Goal: Task Accomplishment & Management: Complete application form

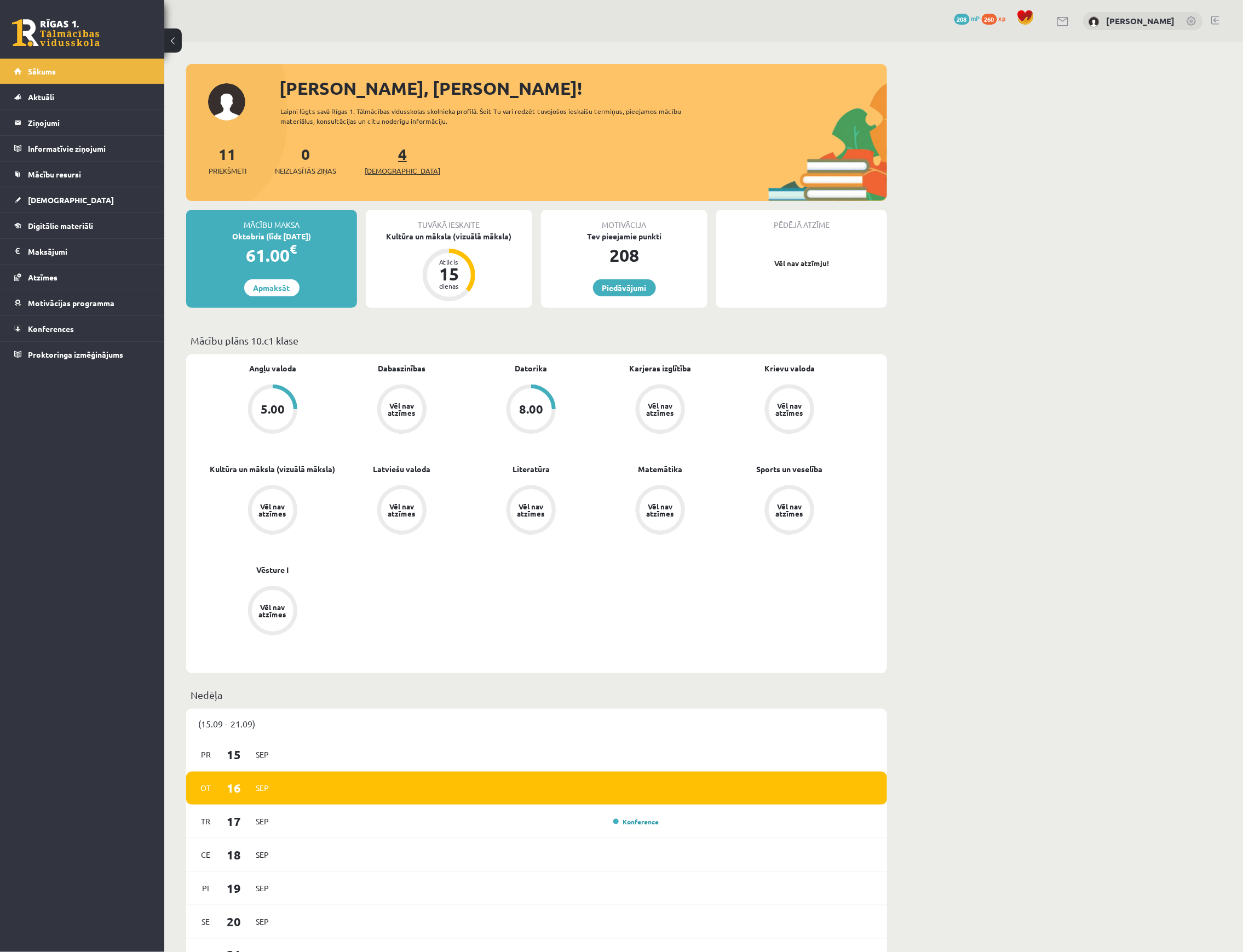
click at [384, 160] on link "4 Ieskaites" at bounding box center [402, 160] width 75 height 32
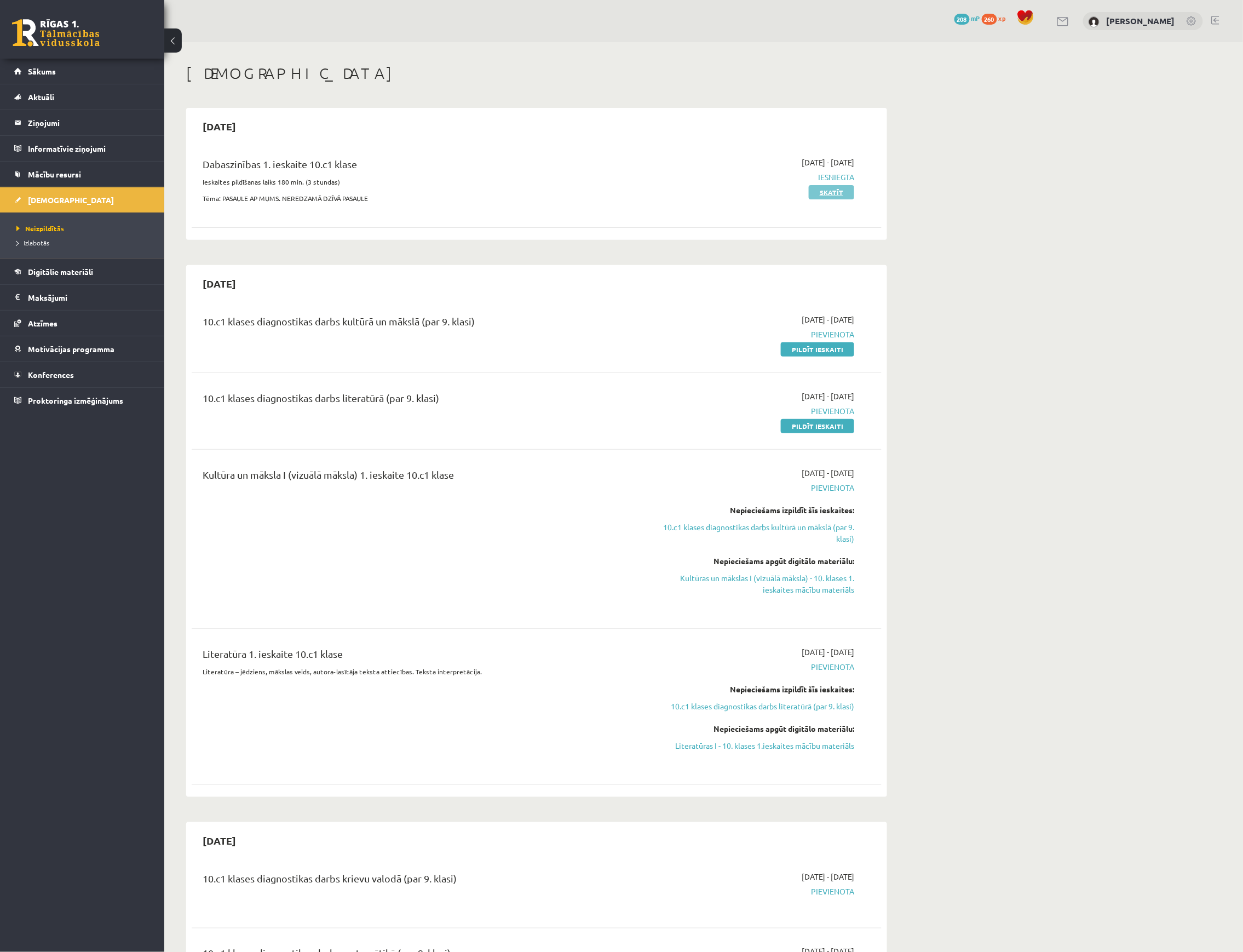
click at [828, 187] on link "Skatīt" at bounding box center [831, 192] width 45 height 14
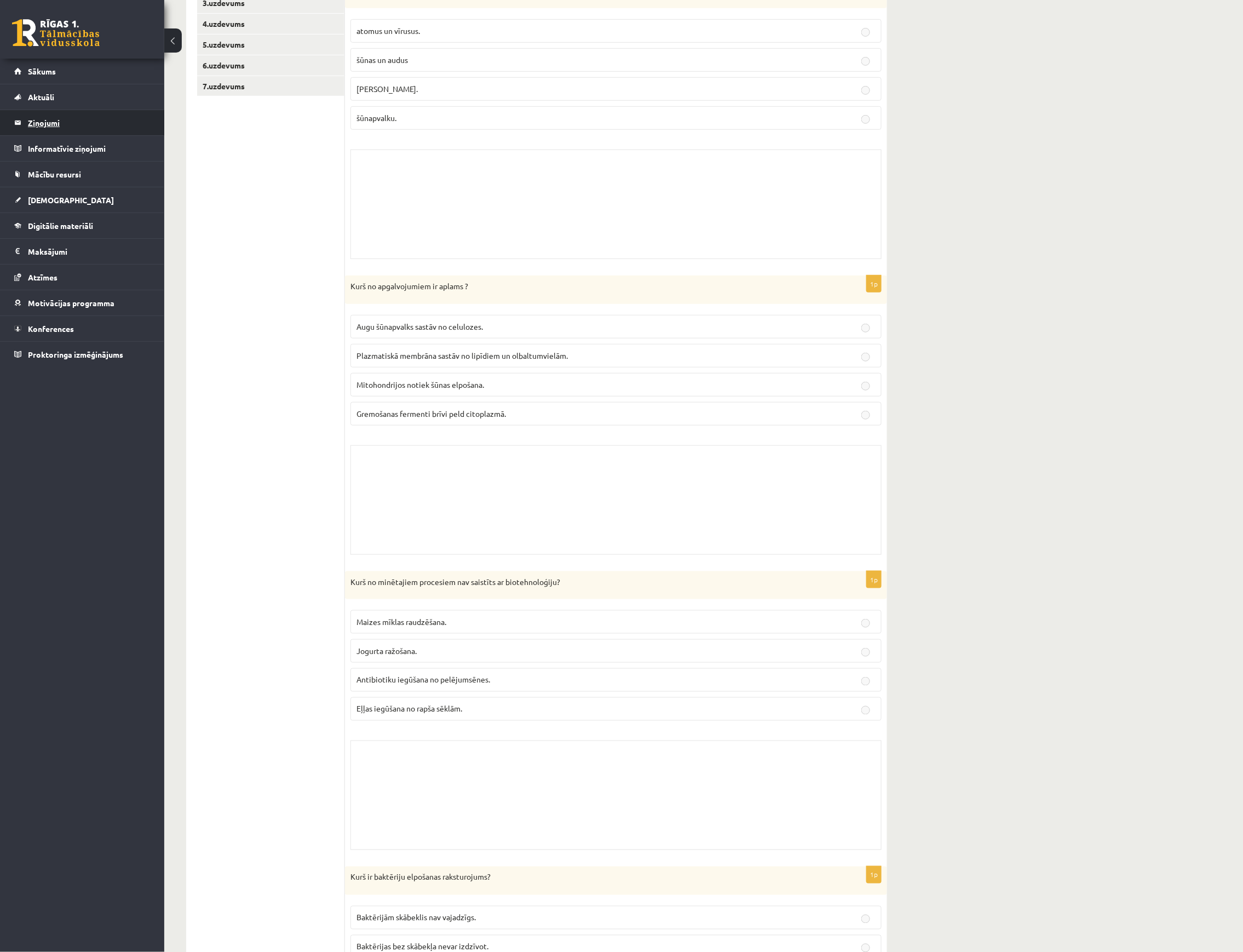
scroll to position [219, 0]
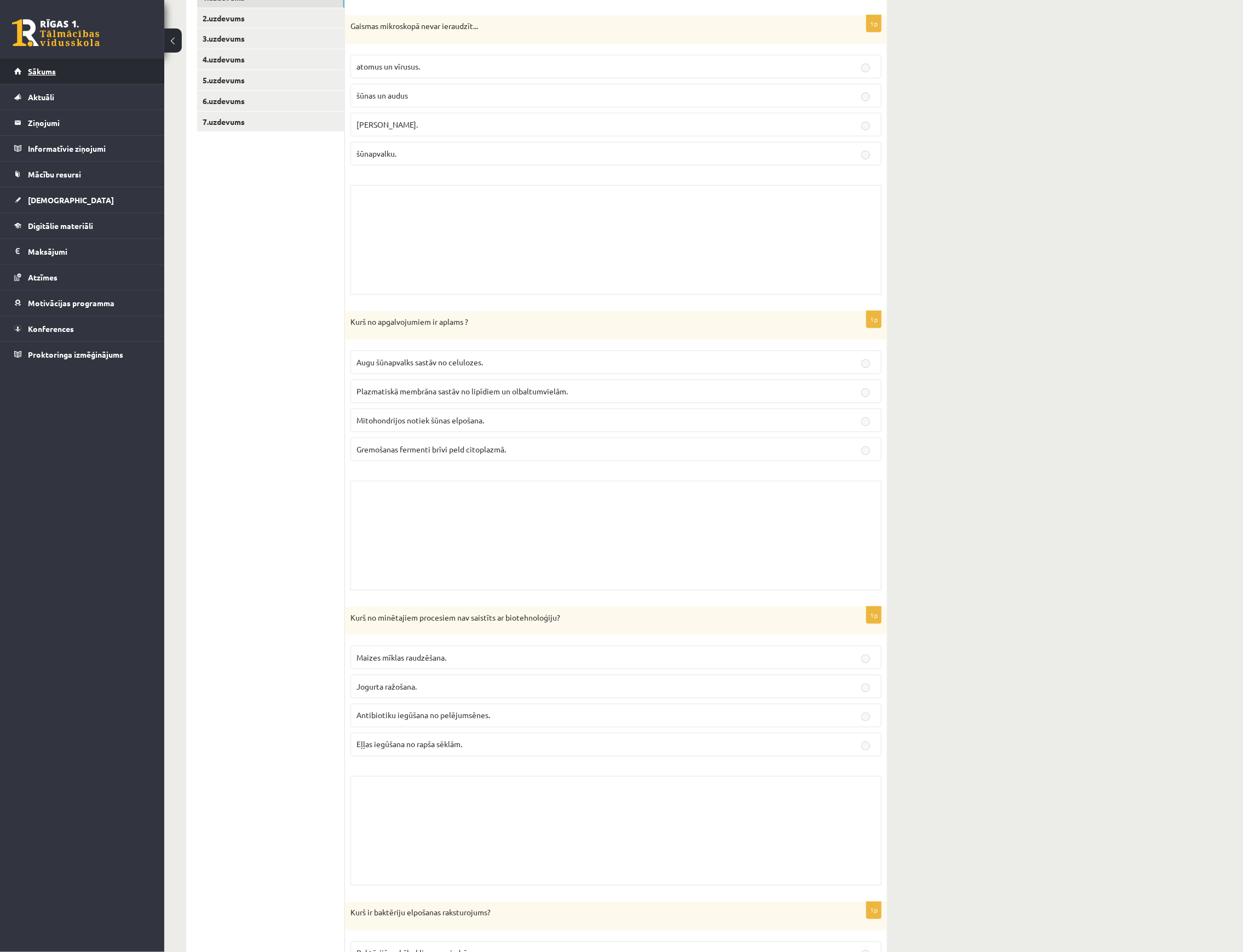
click at [62, 75] on link "Sākums" at bounding box center [82, 71] width 137 height 25
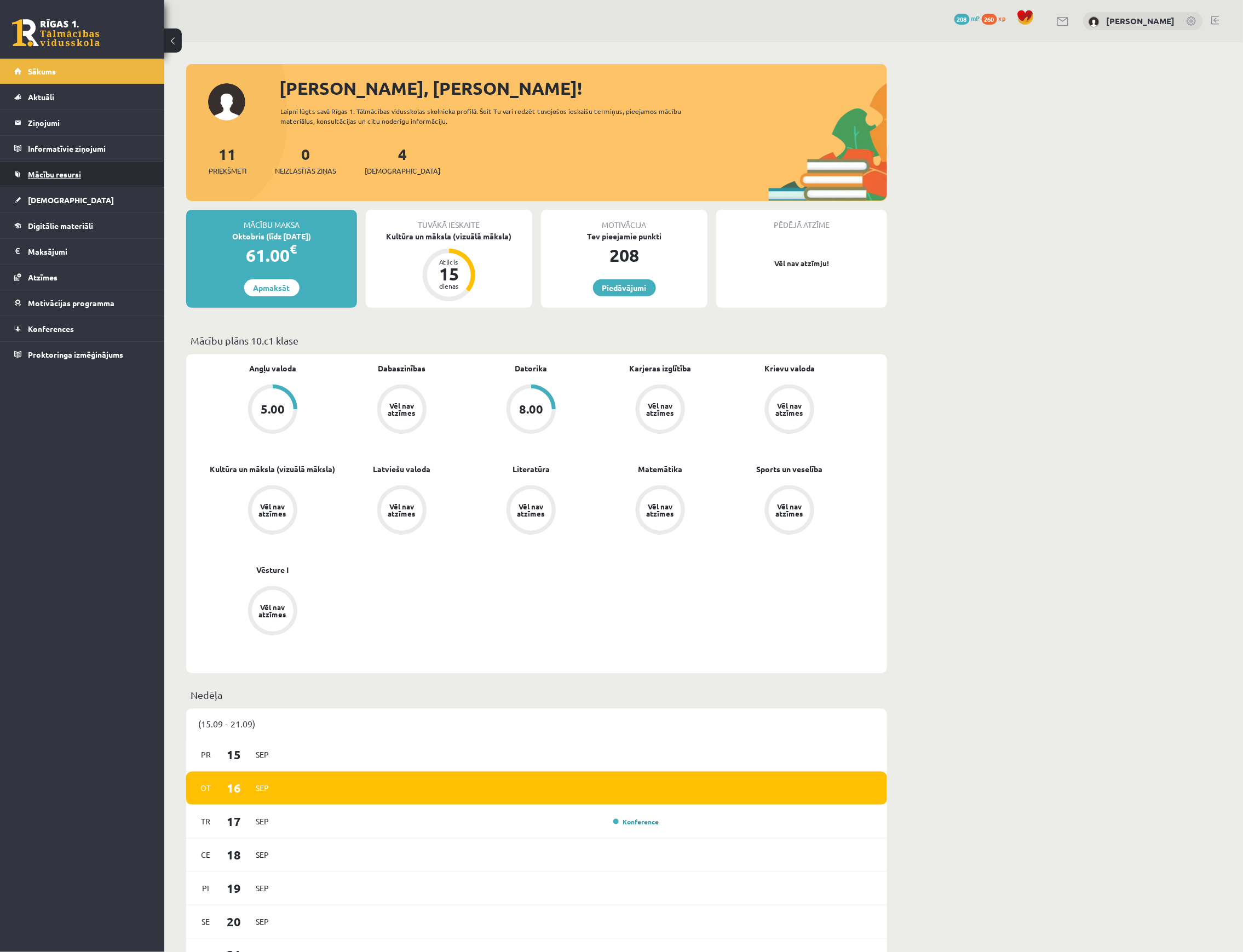
click at [86, 171] on link "Mācību resursi" at bounding box center [82, 174] width 137 height 25
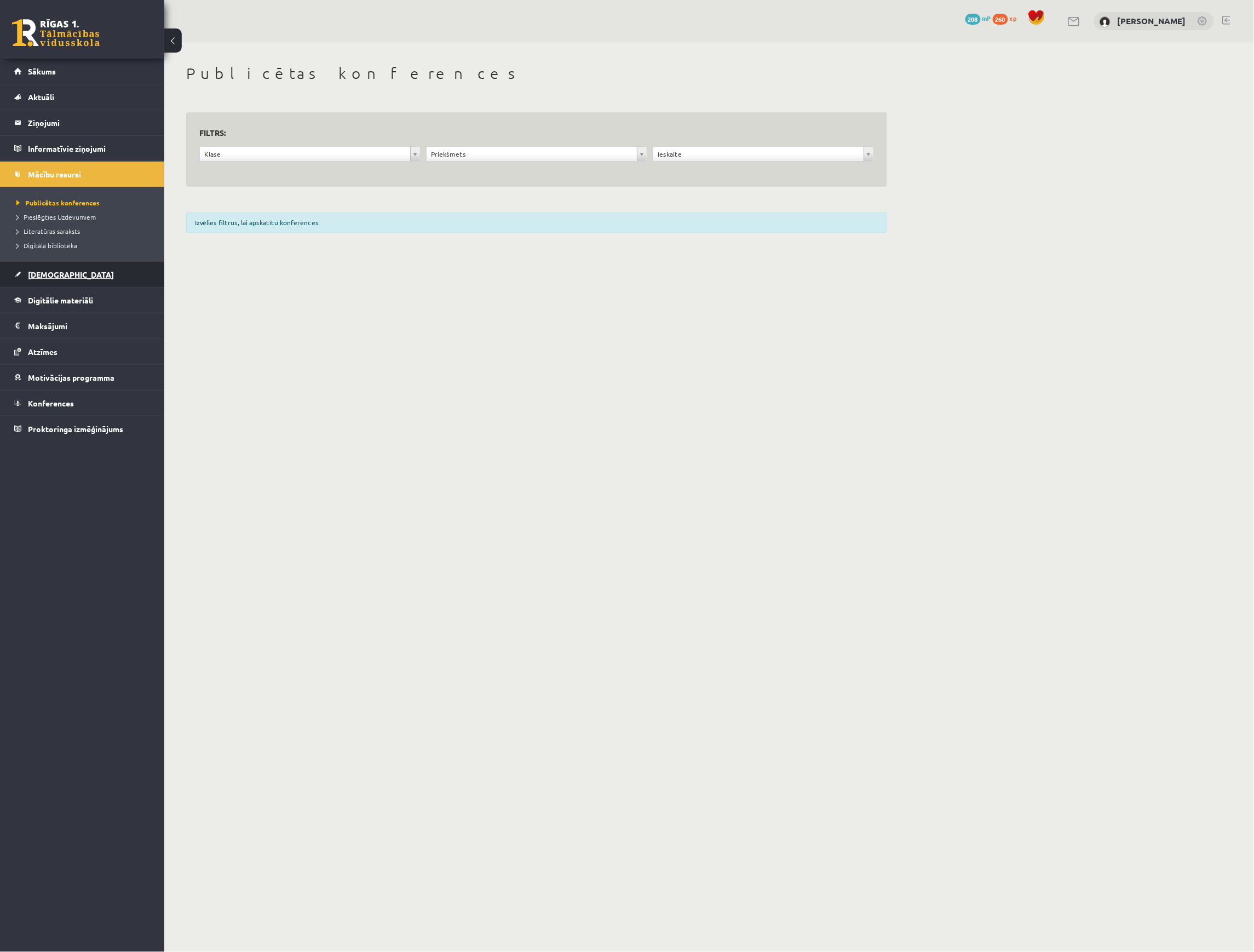
click at [66, 277] on link "[DEMOGRAPHIC_DATA]" at bounding box center [82, 275] width 137 height 25
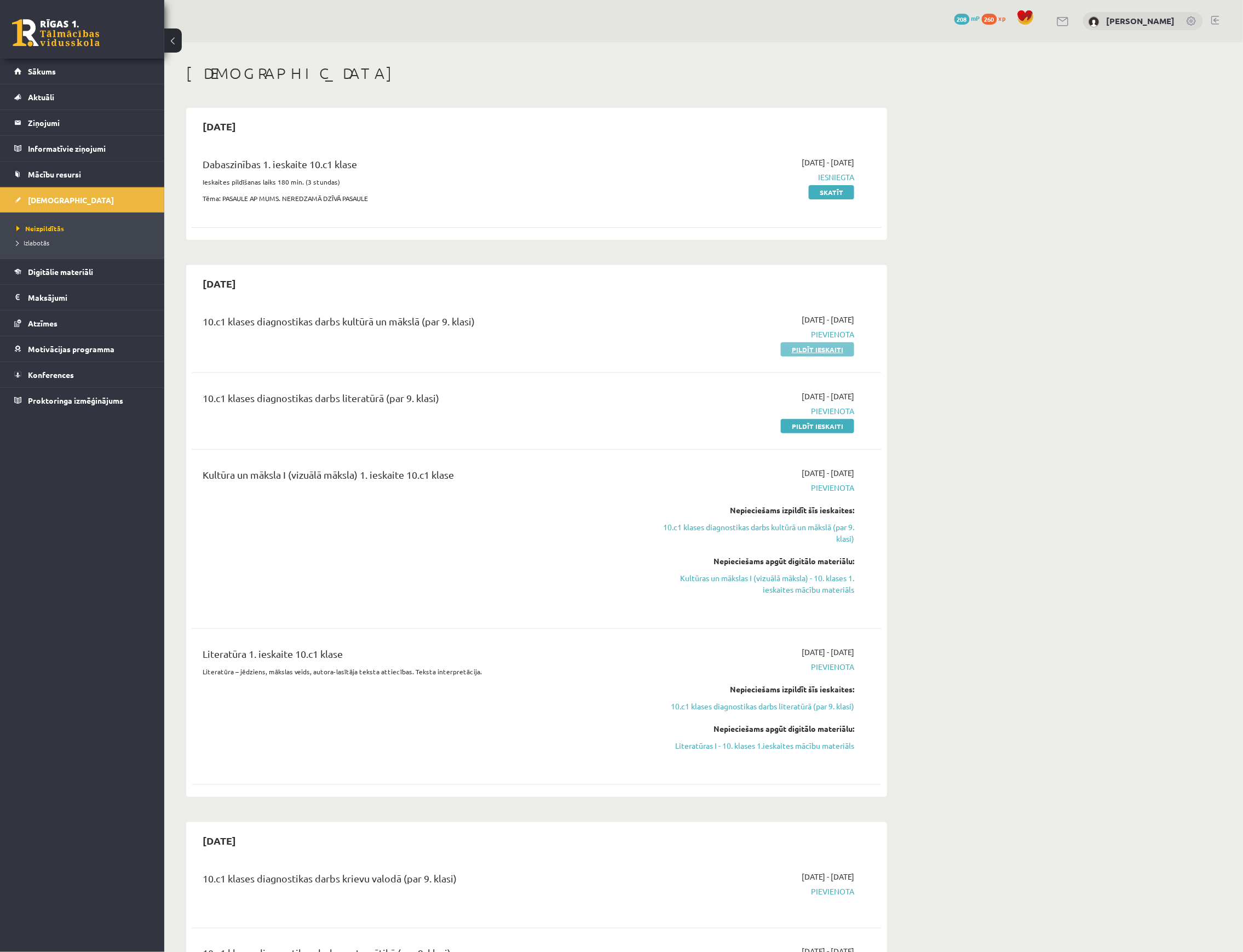
click at [826, 345] on link "Pildīt ieskaiti" at bounding box center [817, 349] width 73 height 14
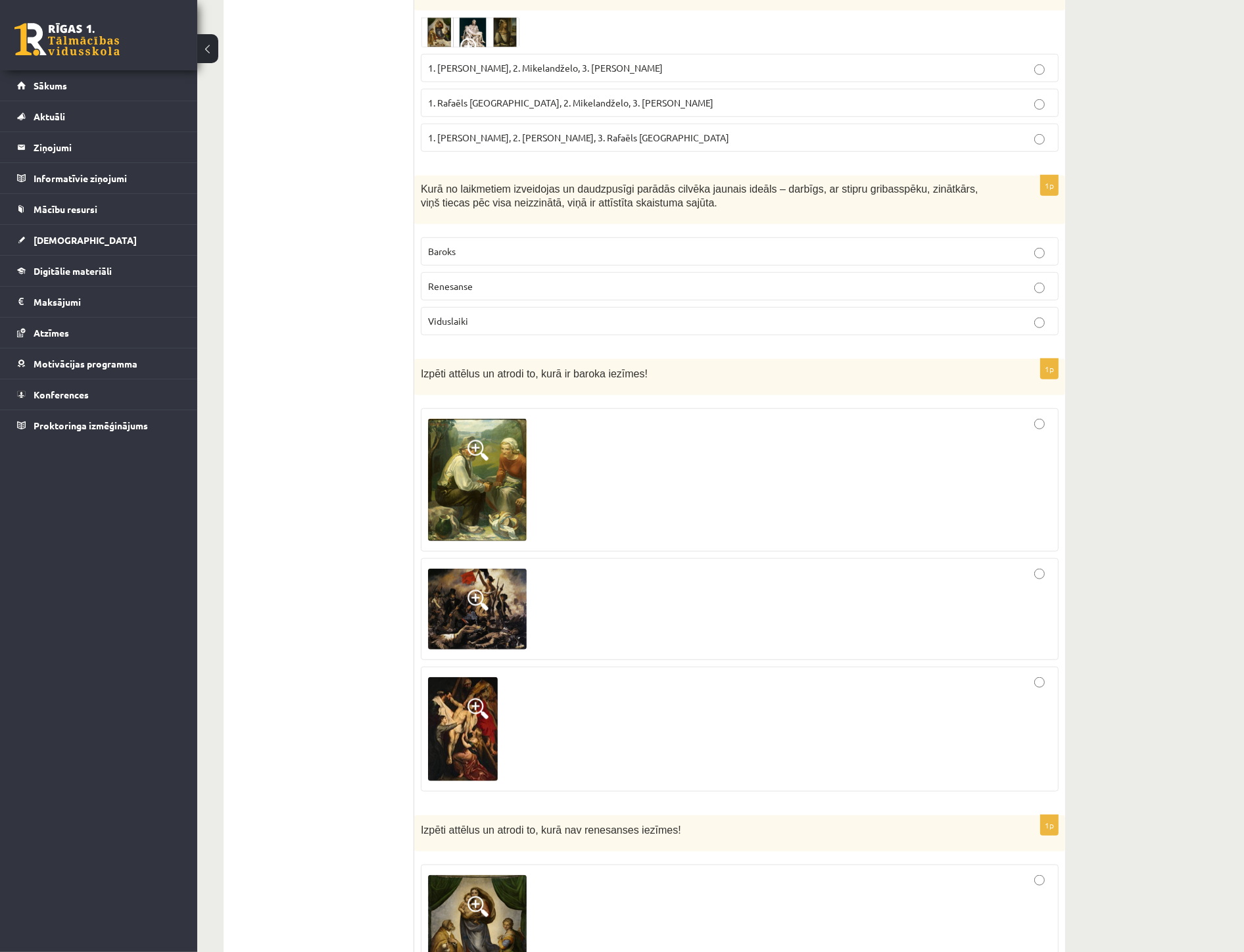
scroll to position [1096, 0]
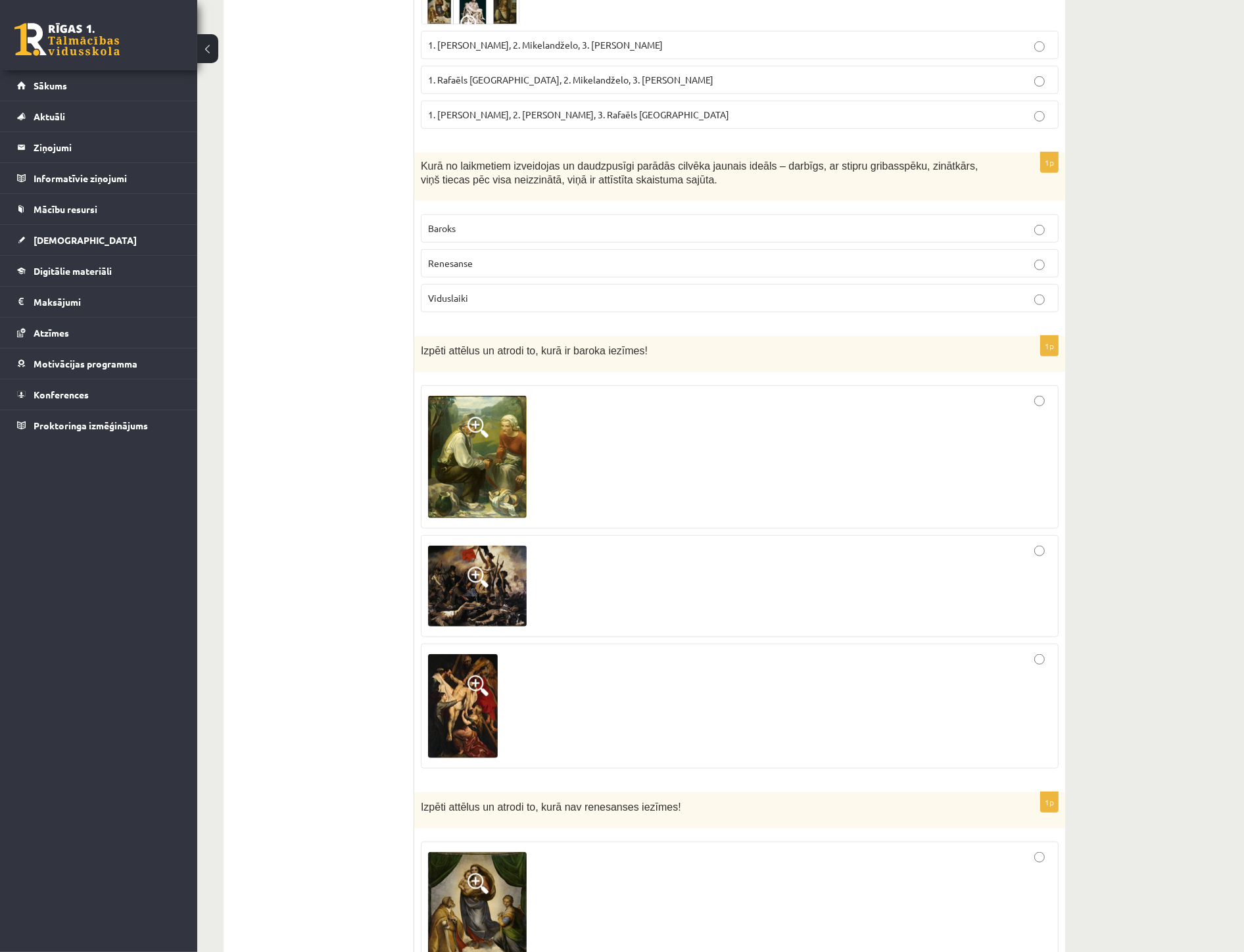
click at [488, 439] on img at bounding box center [477, 457] width 98 height 123
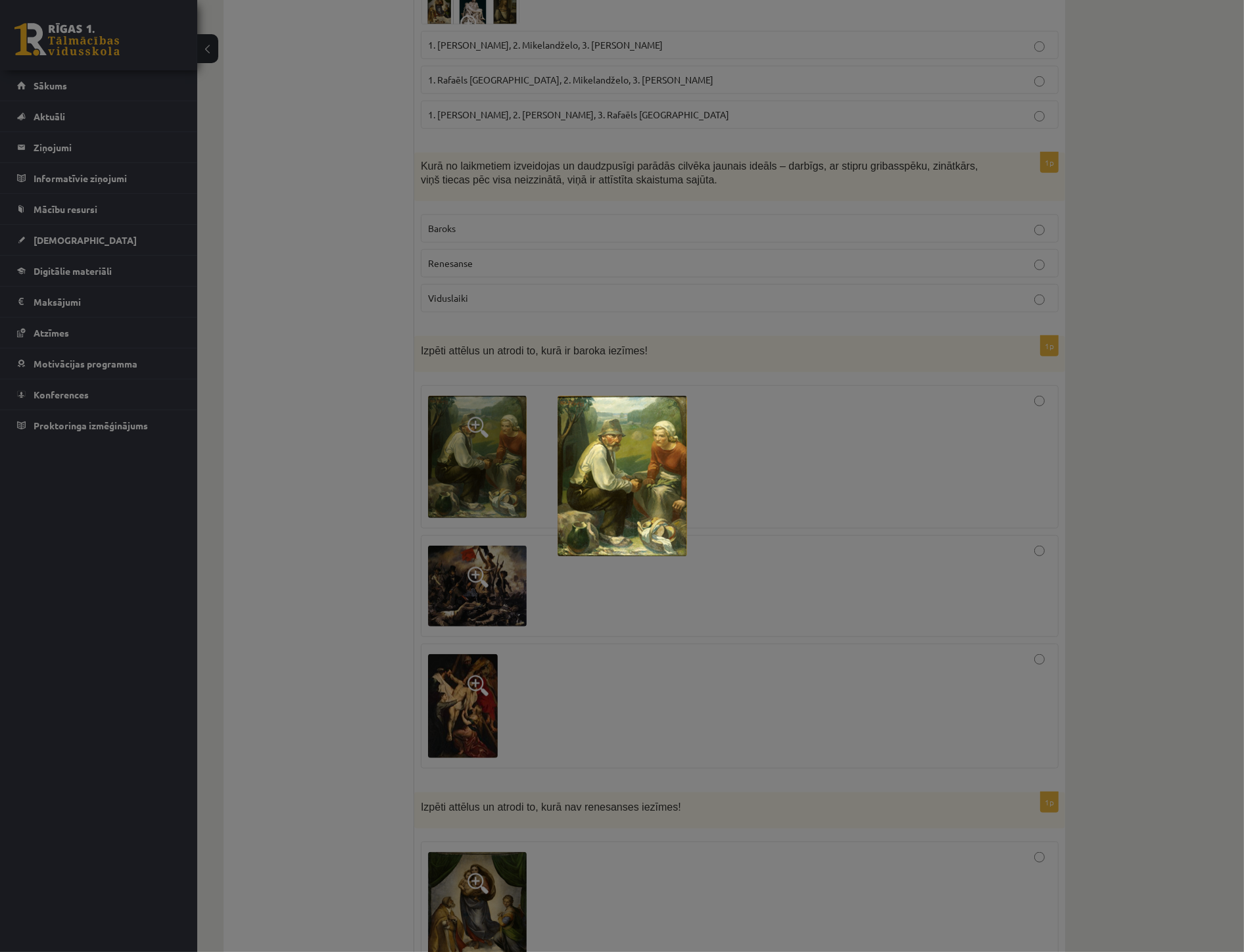
click at [502, 443] on div at bounding box center [622, 476] width 1244 height 952
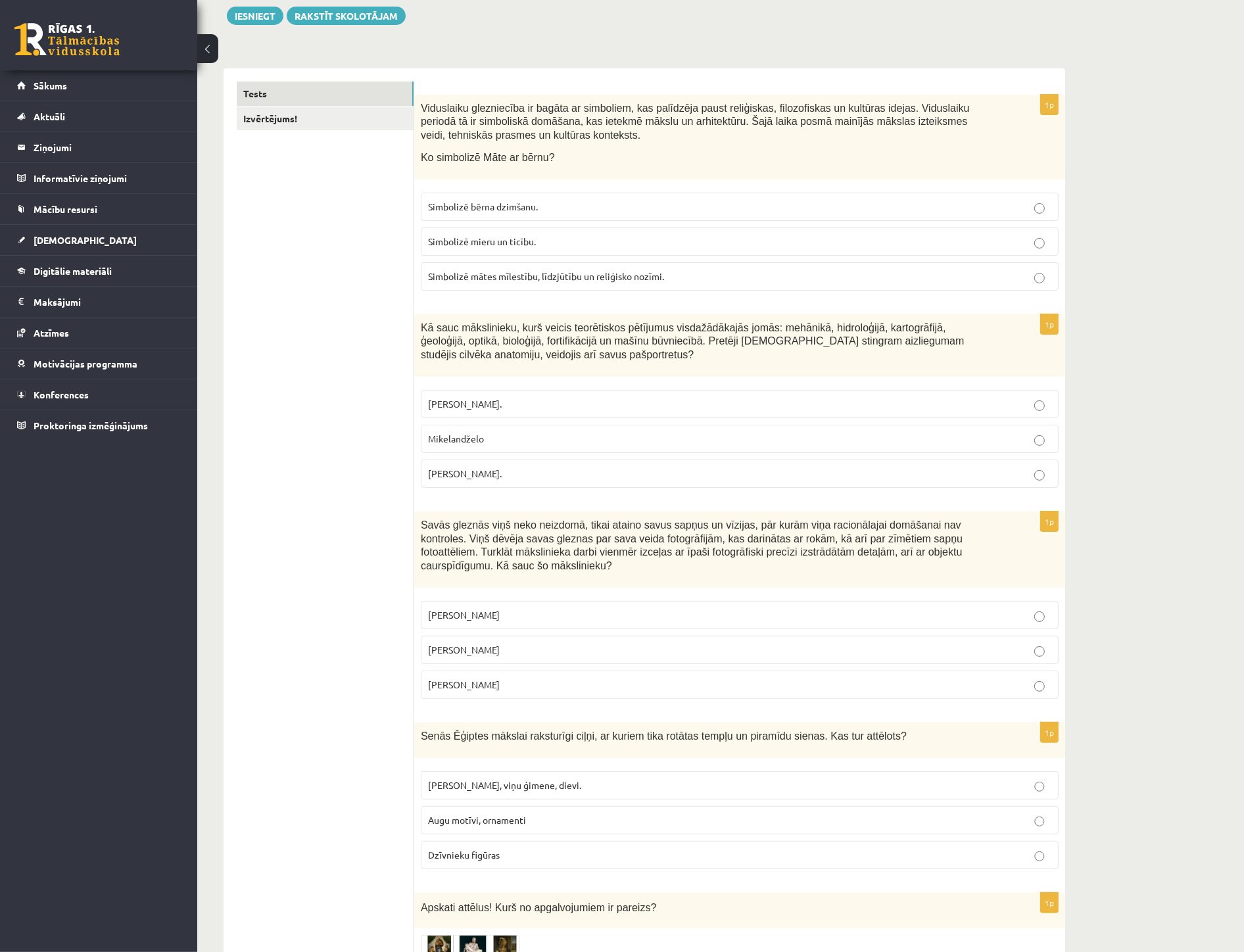
scroll to position [146, 0]
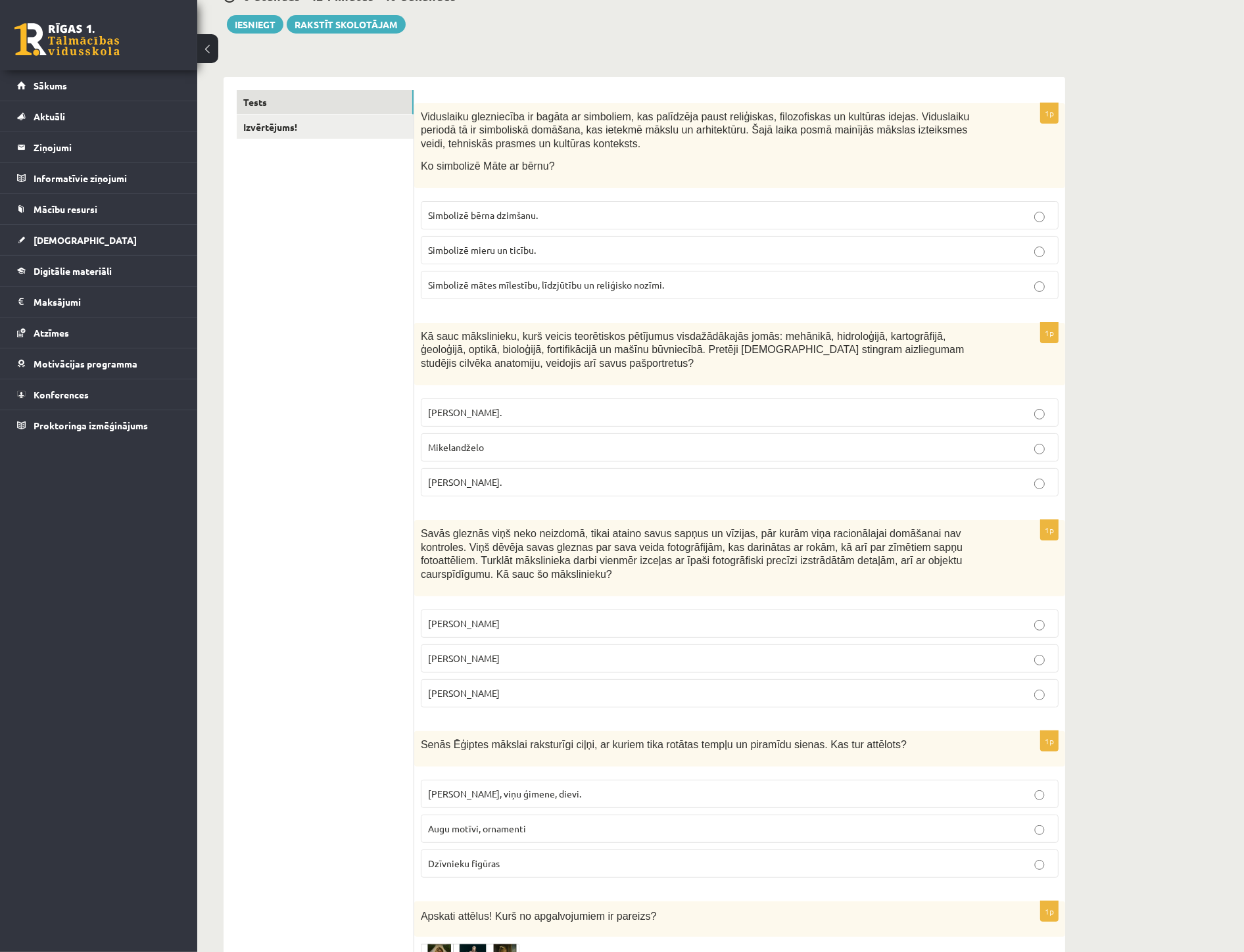
click at [610, 290] on span "Simbolizē mātes mīlestību, līdzjūtību un reliģisko nozīmi." at bounding box center [546, 284] width 236 height 12
click at [498, 488] on span "Leonardo da Vinči." at bounding box center [465, 482] width 74 height 12
click at [546, 652] on p "Salvadors Dalī" at bounding box center [740, 658] width 624 height 14
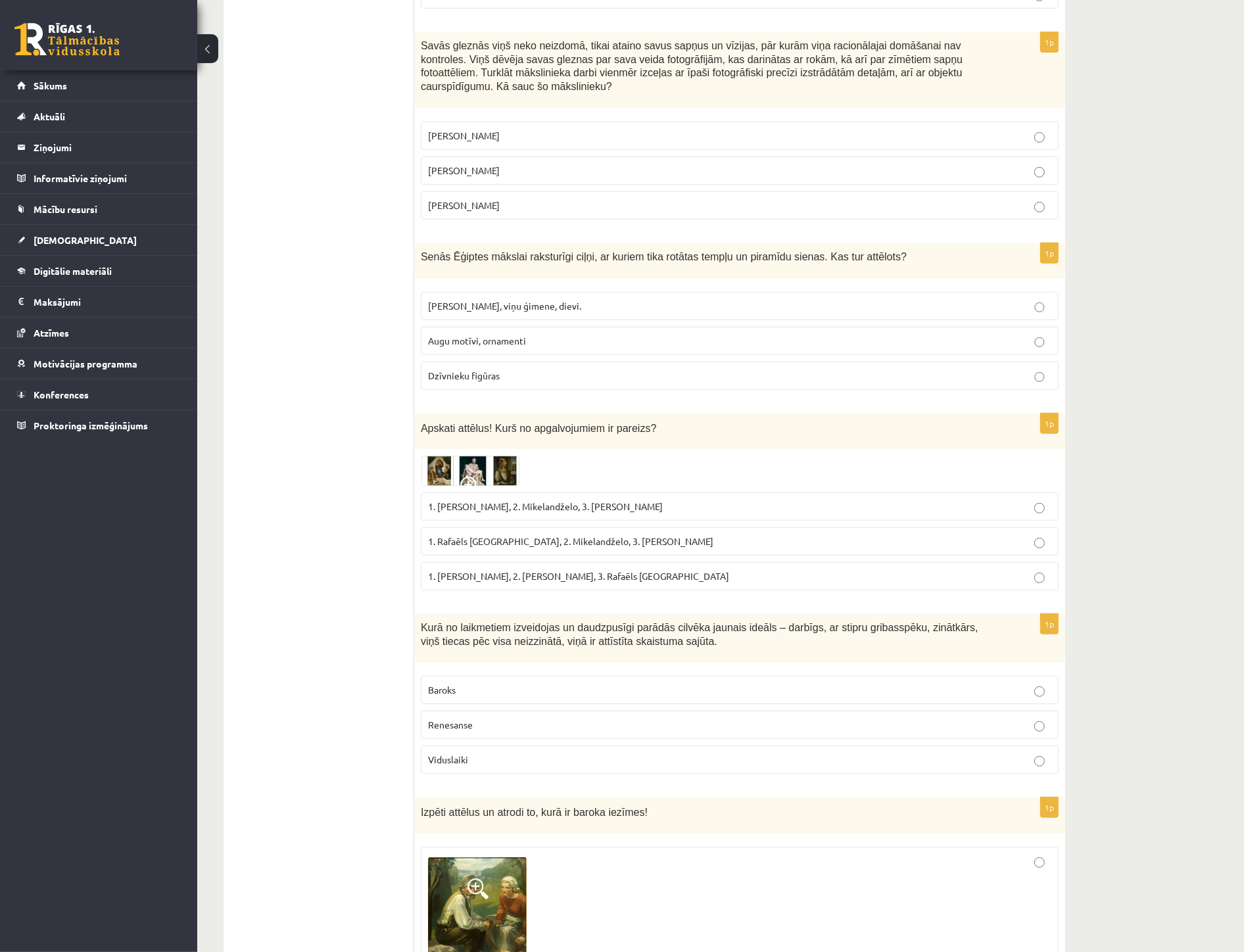
scroll to position [657, 0]
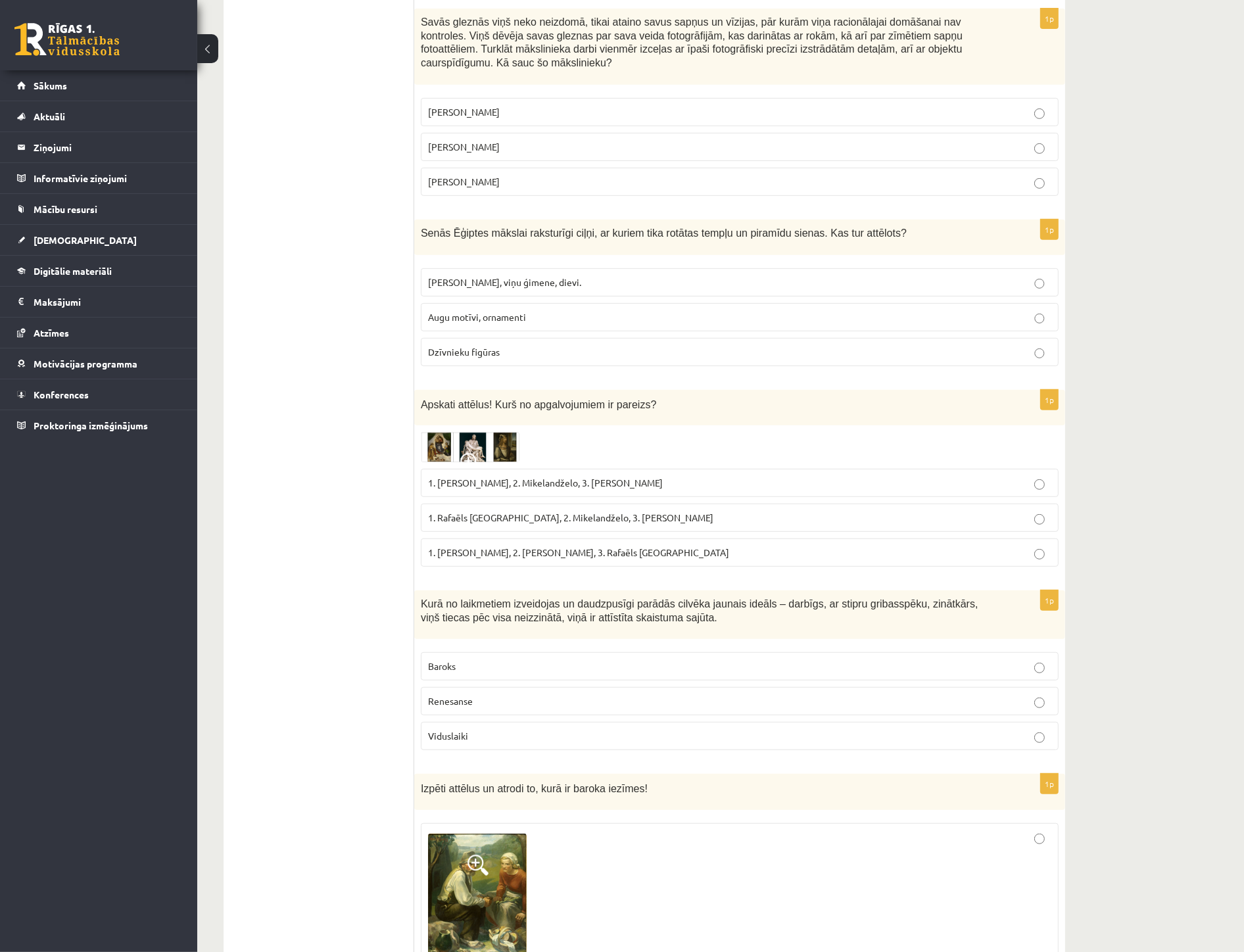
click at [514, 276] on span "Faraoni, viņu ģimene, dievi." at bounding box center [504, 282] width 153 height 12
click at [534, 477] on span "1. Leonardo da Vinči, 2. Mikelandželo, 3. Albrehts Dīrers" at bounding box center [545, 483] width 235 height 12
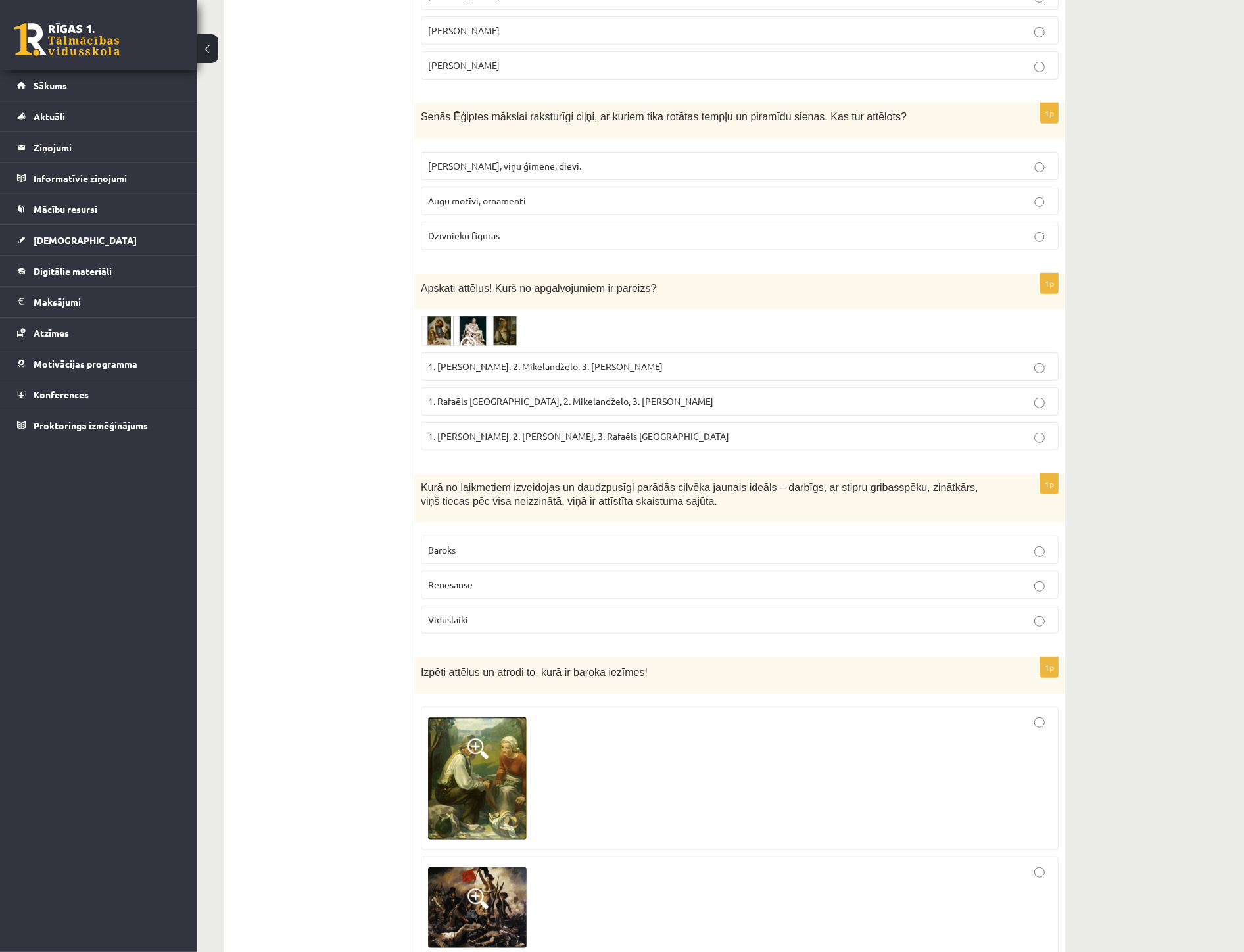
scroll to position [804, 0]
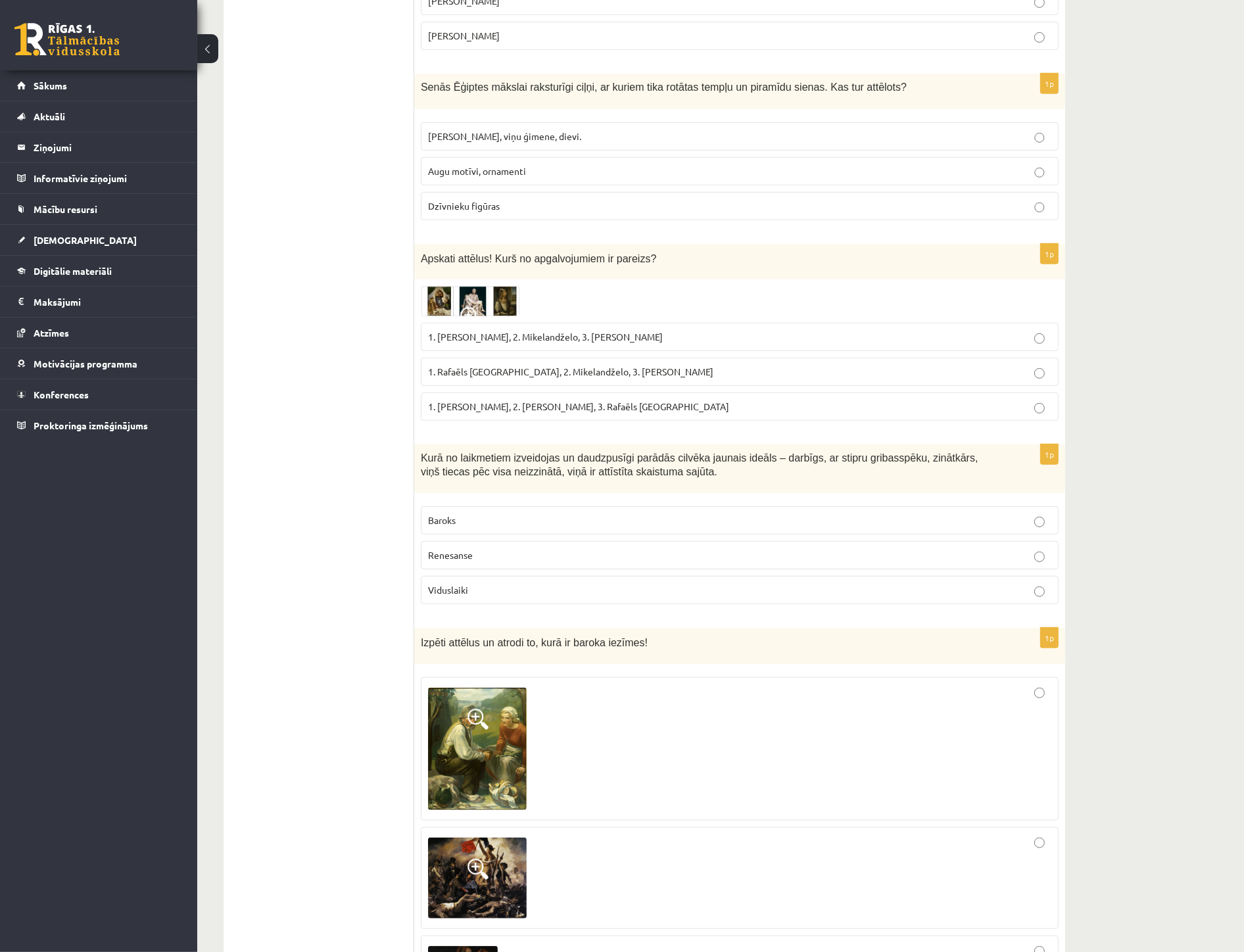
drag, startPoint x: 574, startPoint y: 551, endPoint x: 592, endPoint y: 550, distance: 18.0
click at [572, 551] on p "Renesanse" at bounding box center [740, 555] width 624 height 14
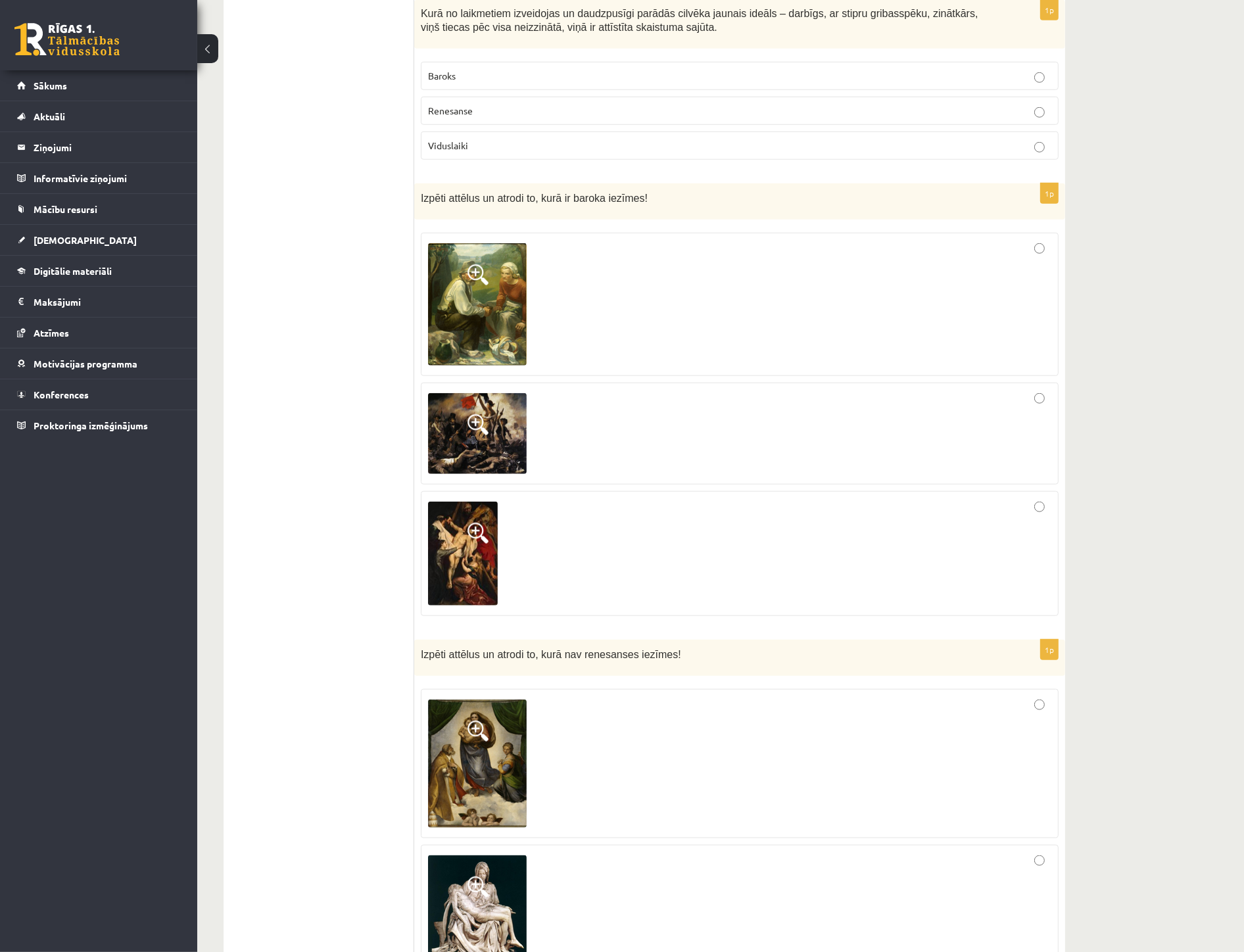
scroll to position [1242, 0]
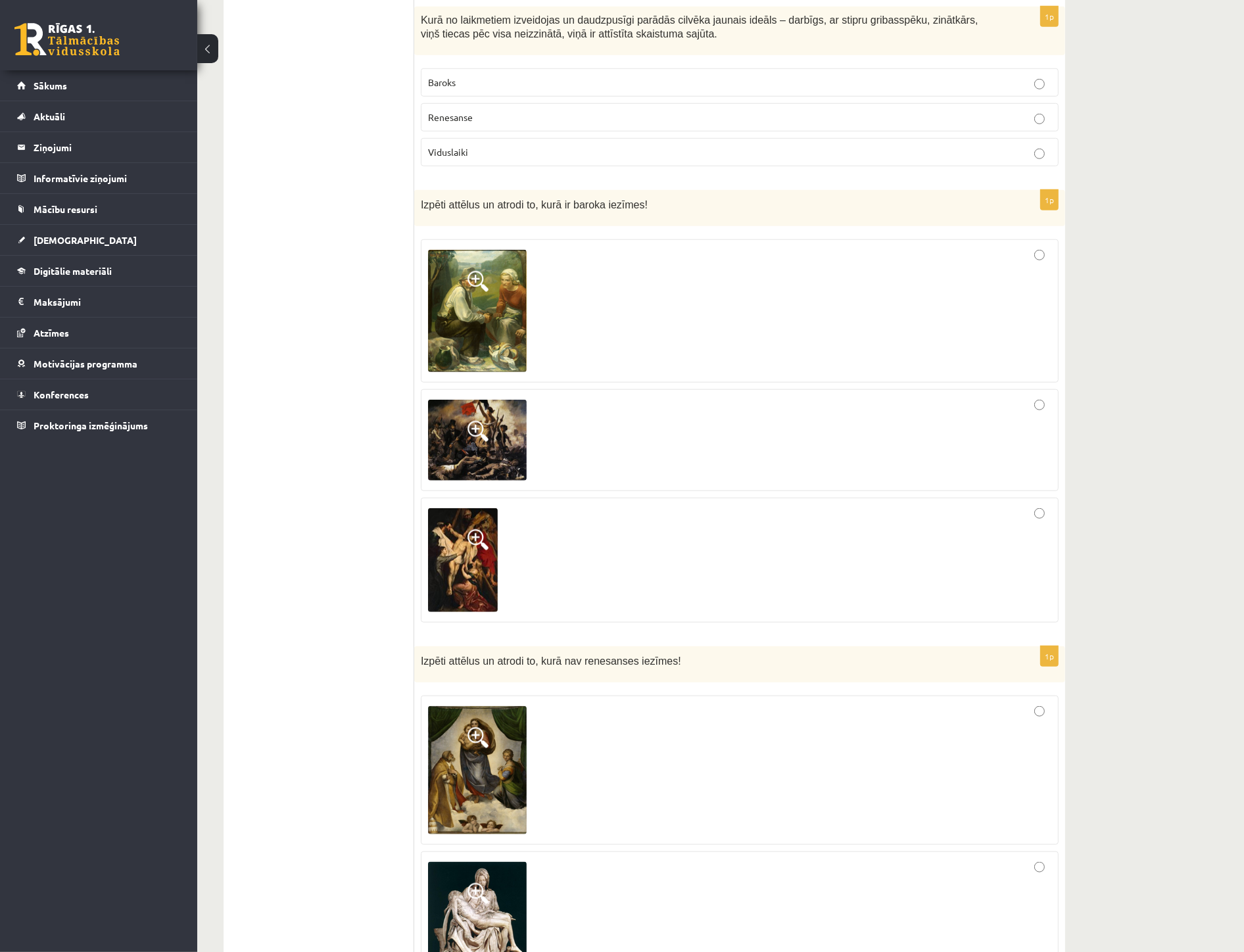
click at [1033, 508] on div at bounding box center [740, 560] width 624 height 110
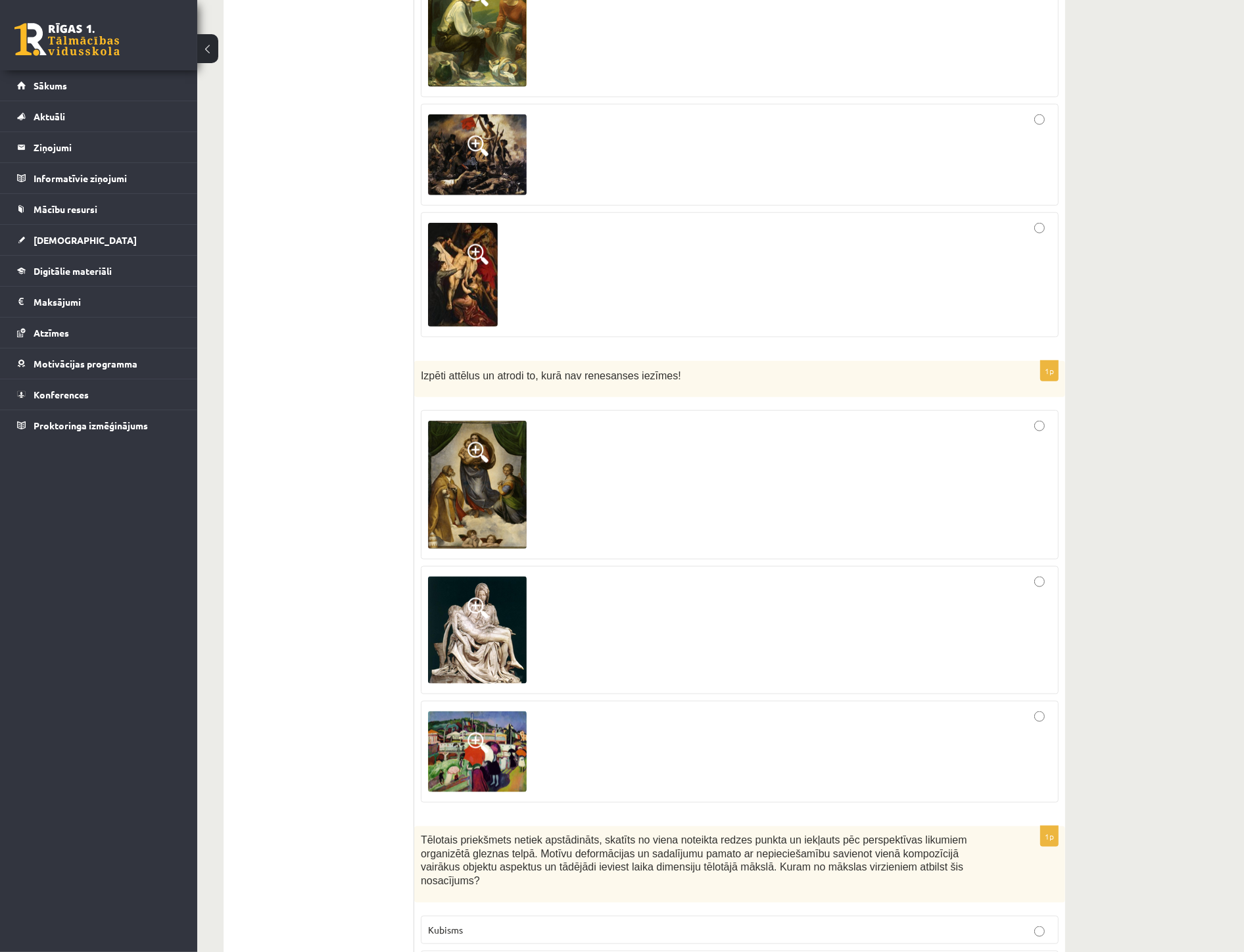
scroll to position [1534, 0]
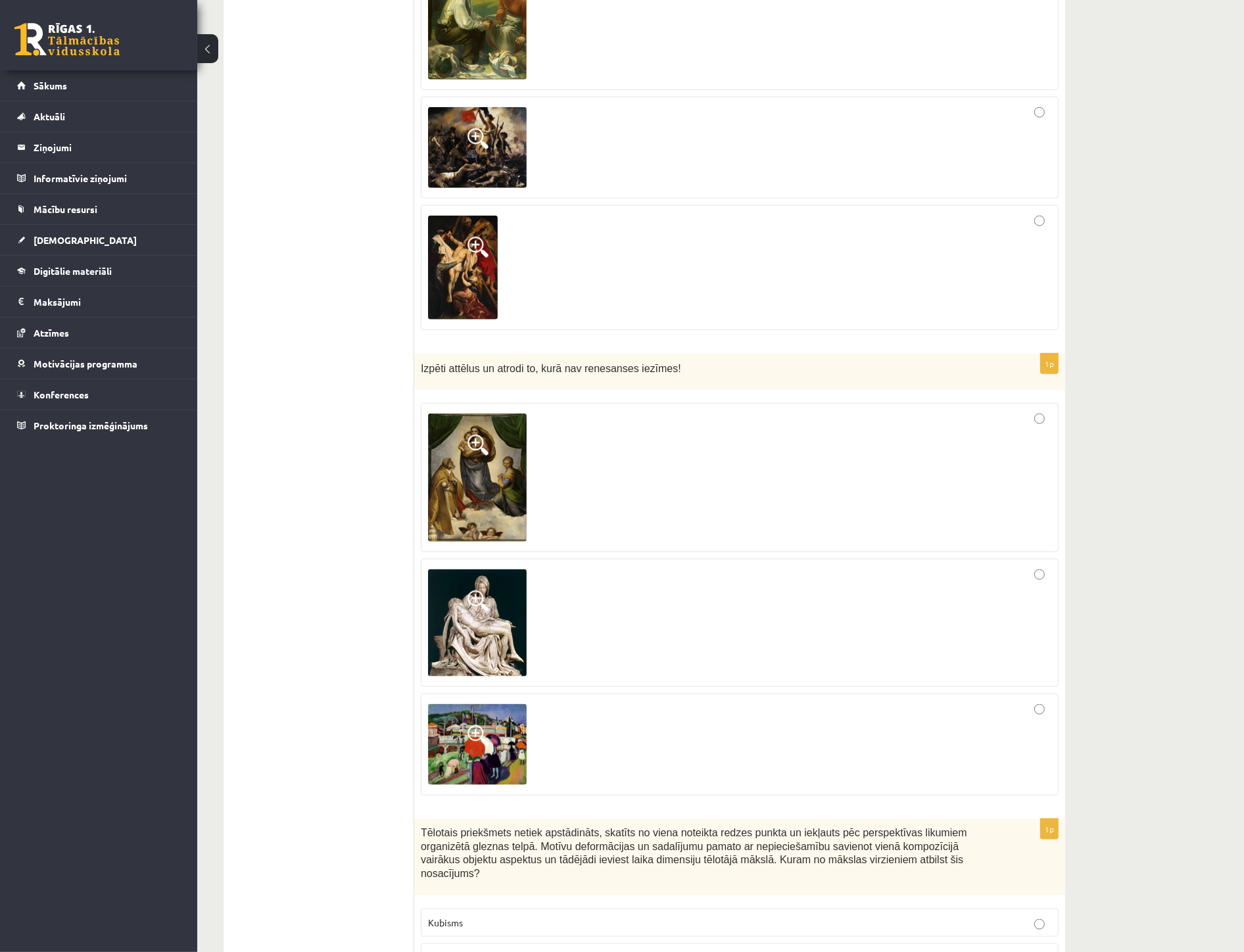
click at [953, 713] on div at bounding box center [740, 745] width 624 height 87
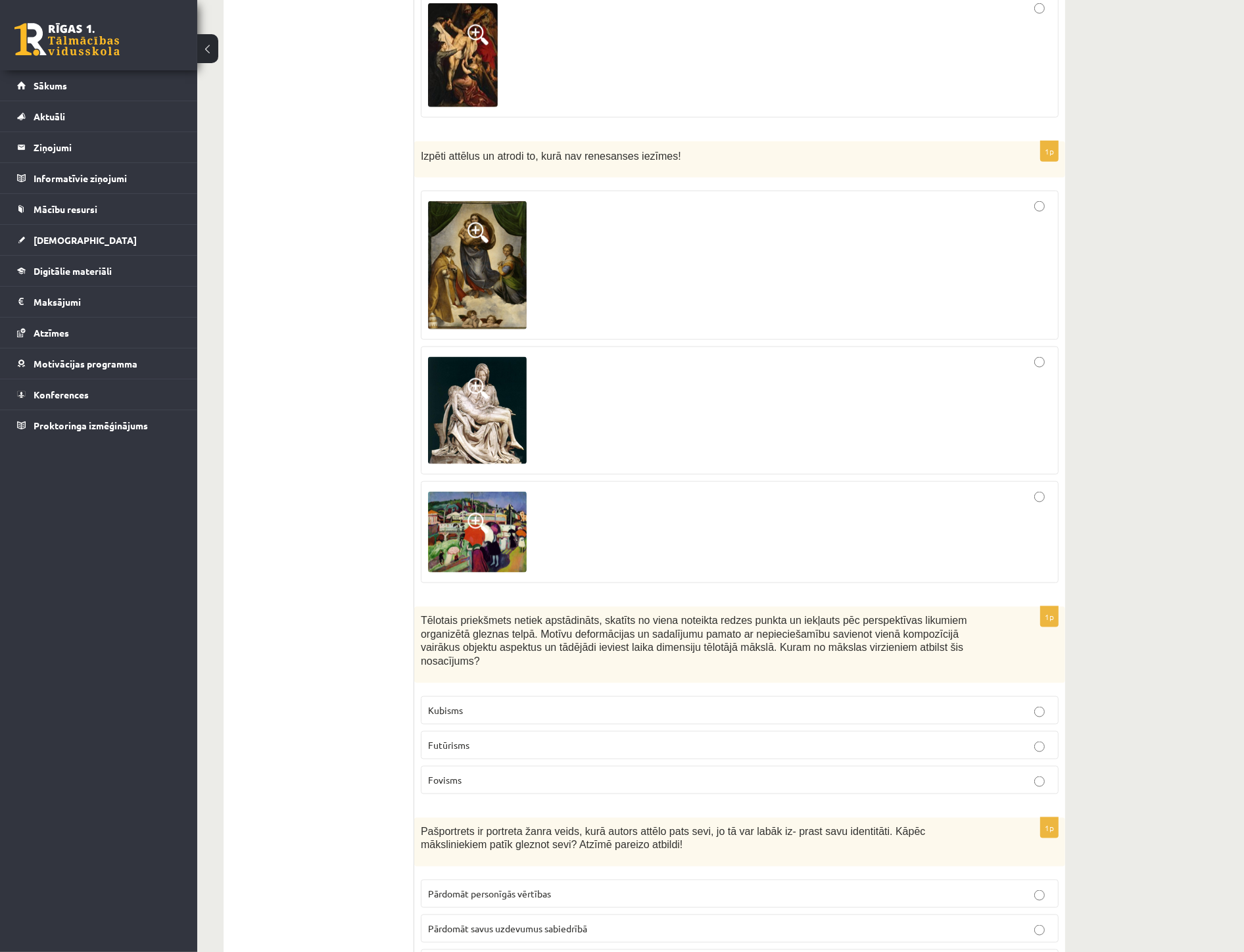
scroll to position [1753, 0]
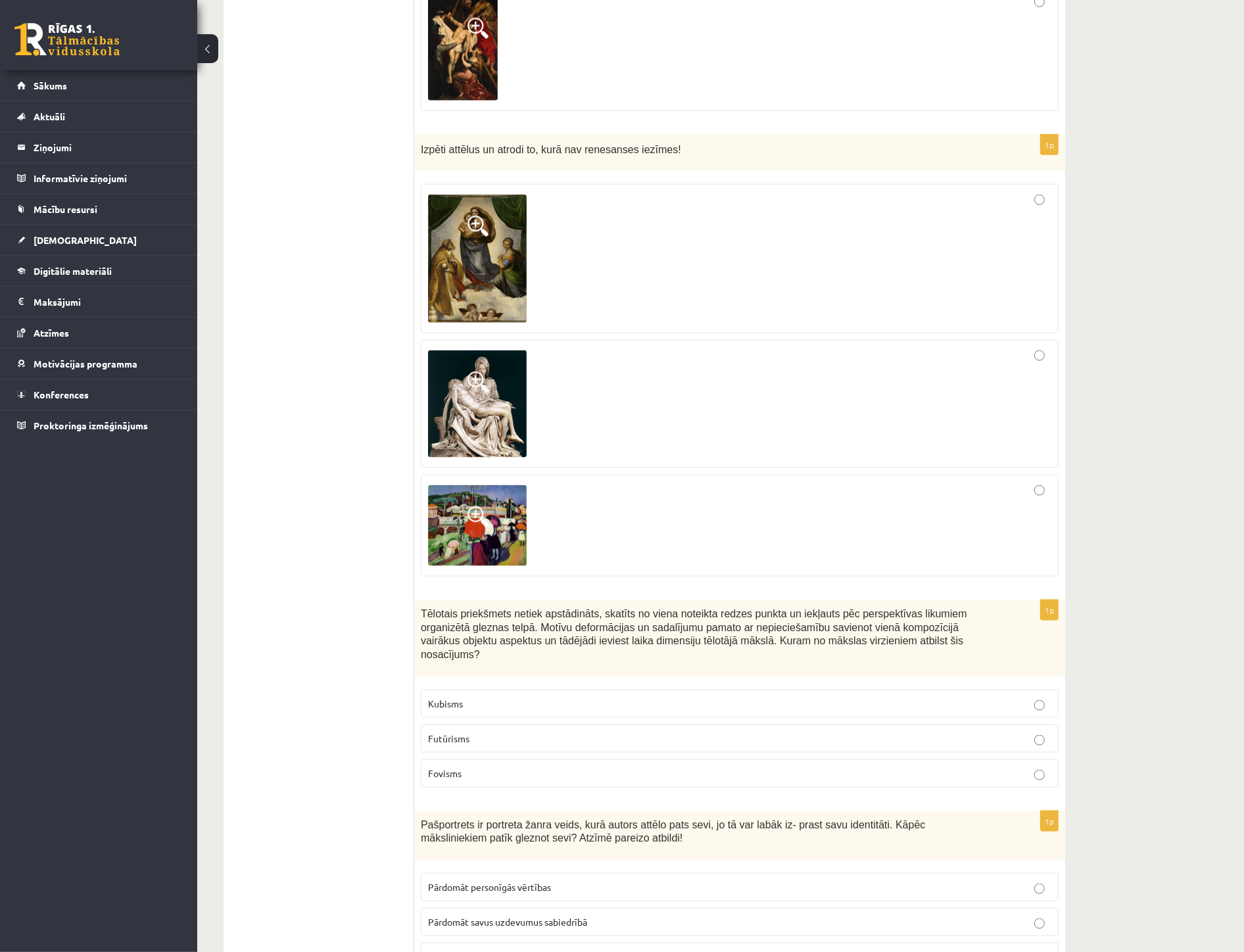
click at [496, 697] on p "Kubisms" at bounding box center [740, 704] width 624 height 14
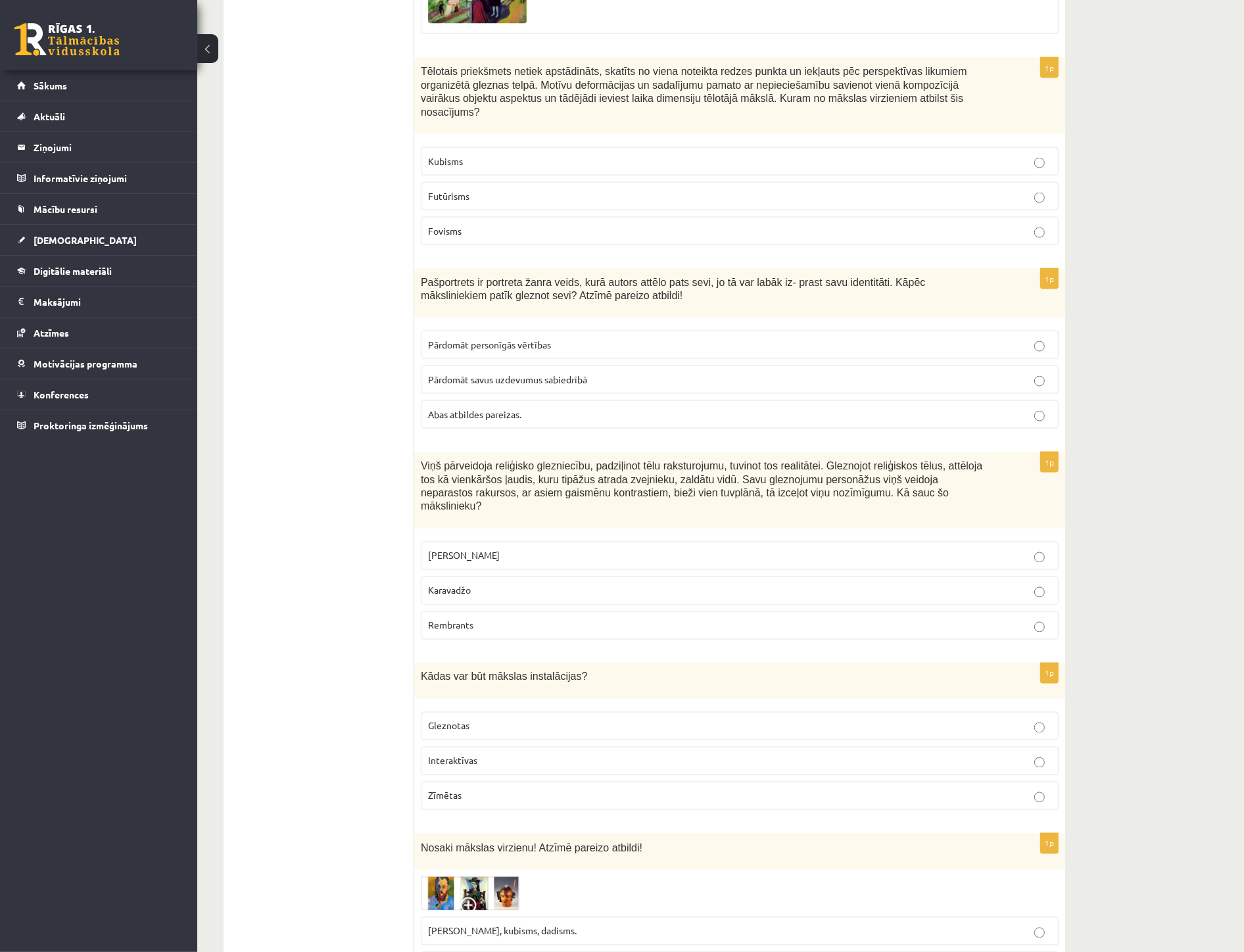
scroll to position [2338, 0]
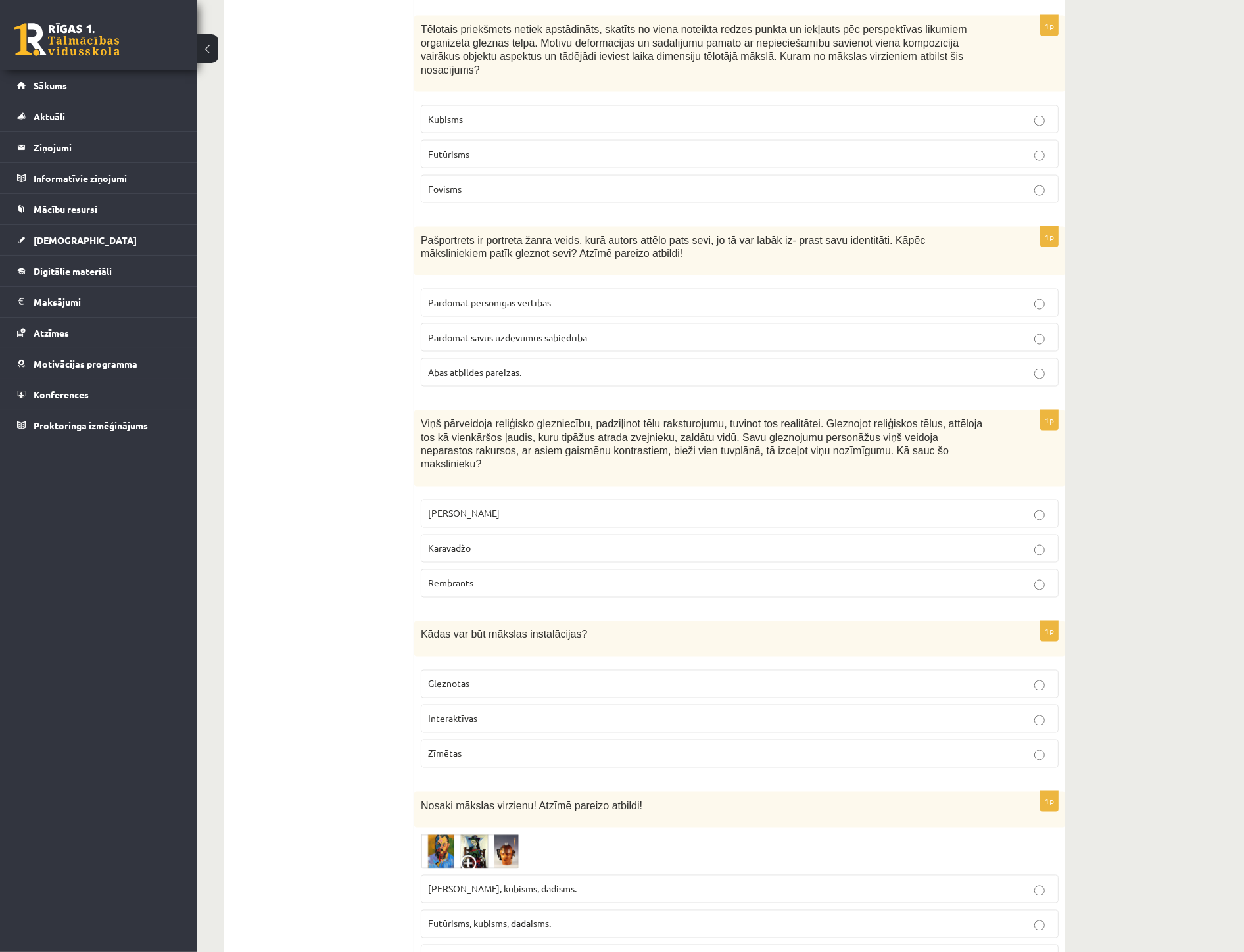
click at [572, 366] on p "Abas atbildes pareizas." at bounding box center [740, 372] width 624 height 14
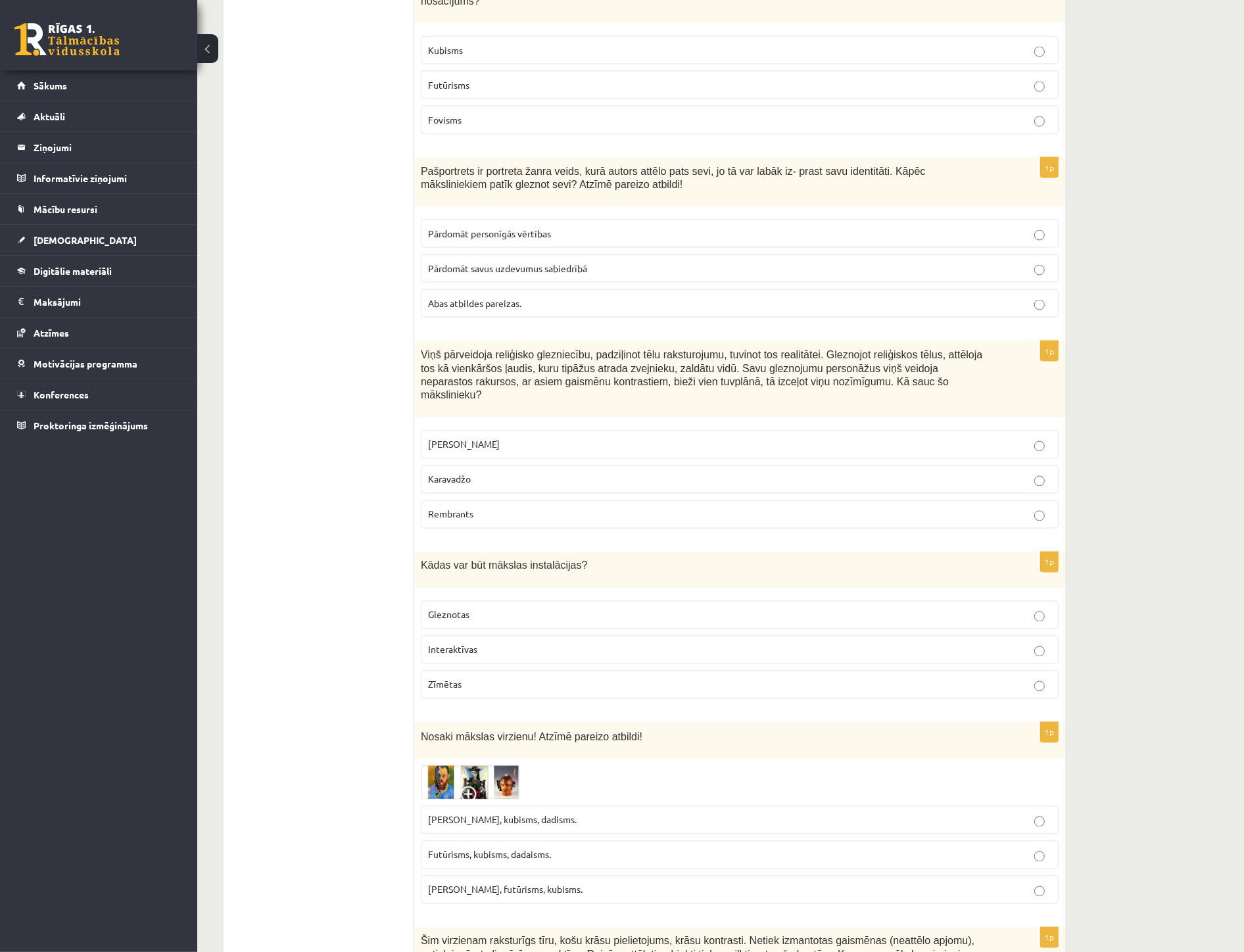
scroll to position [2411, 0]
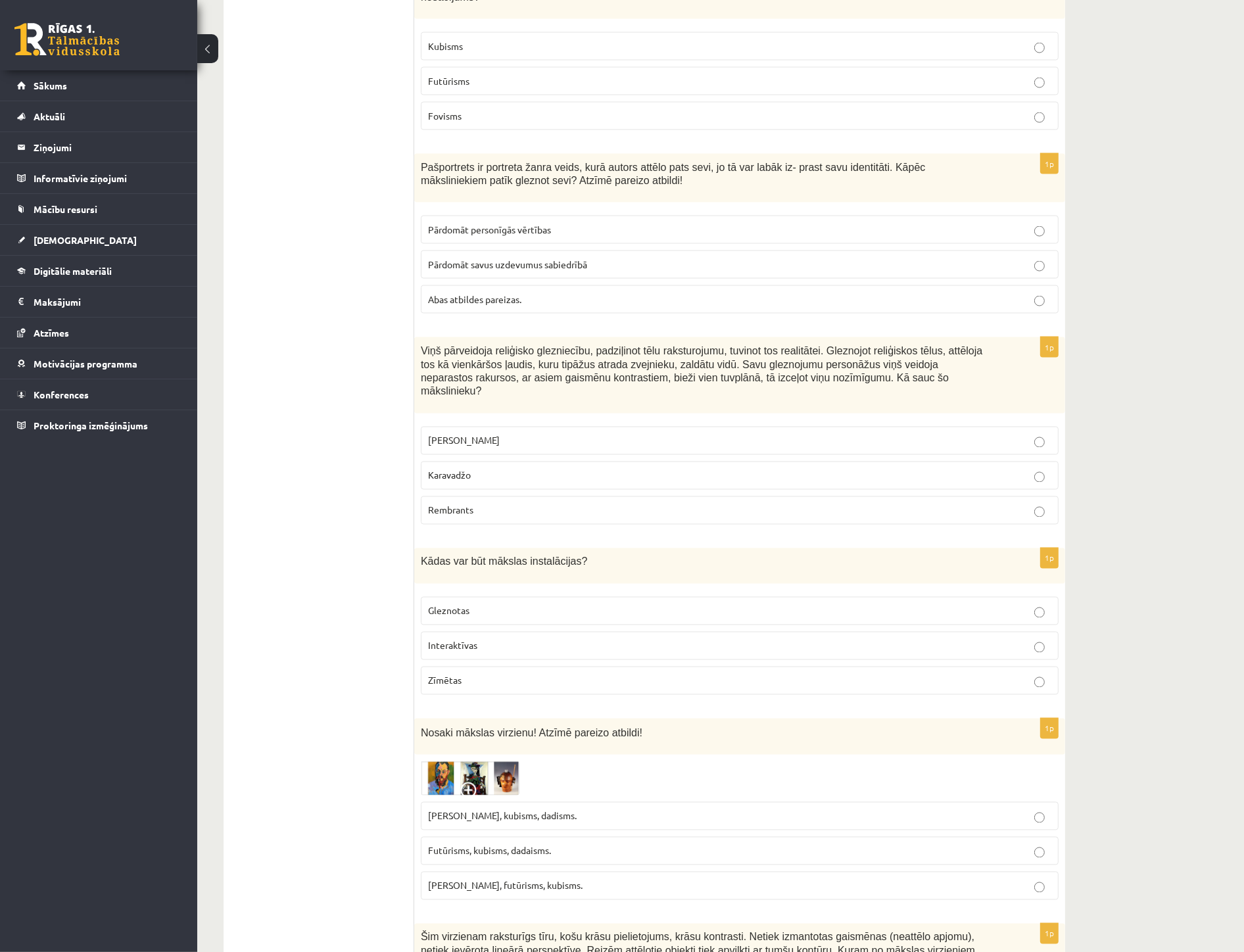
click at [525, 469] on p "Karavadžo" at bounding box center [740, 476] width 624 height 14
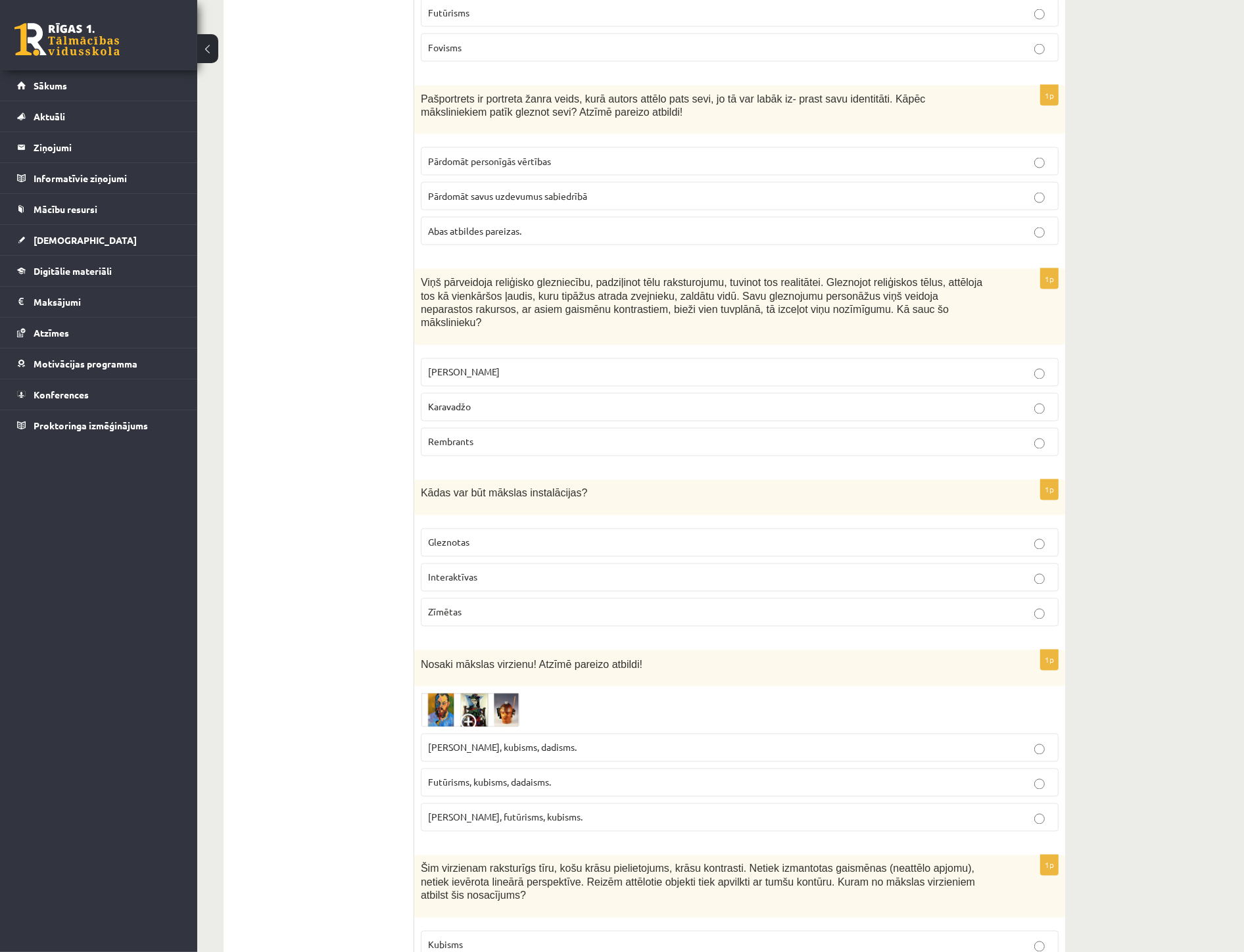
scroll to position [2484, 0]
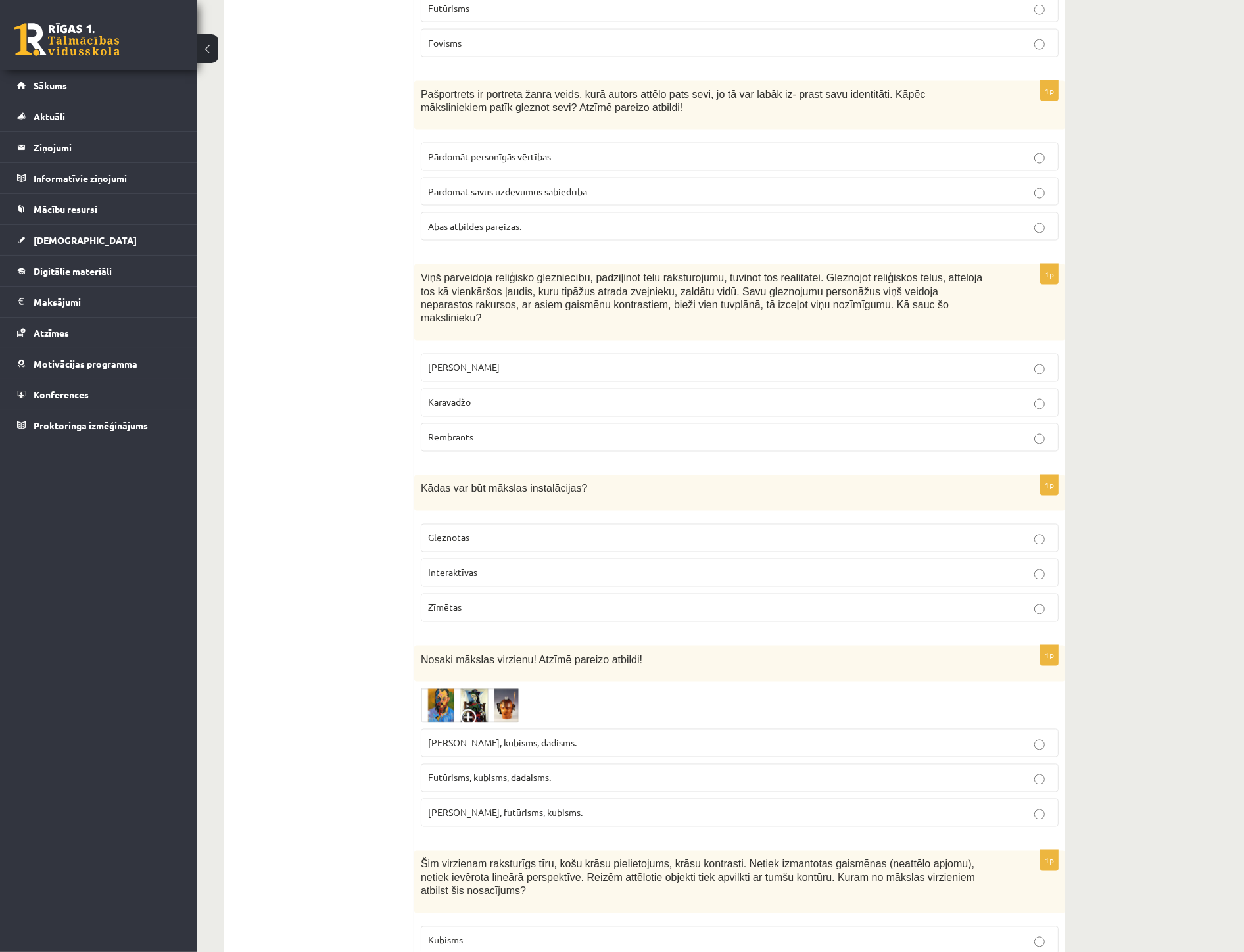
click at [620, 566] on p "Interaktīvas" at bounding box center [740, 572] width 624 height 14
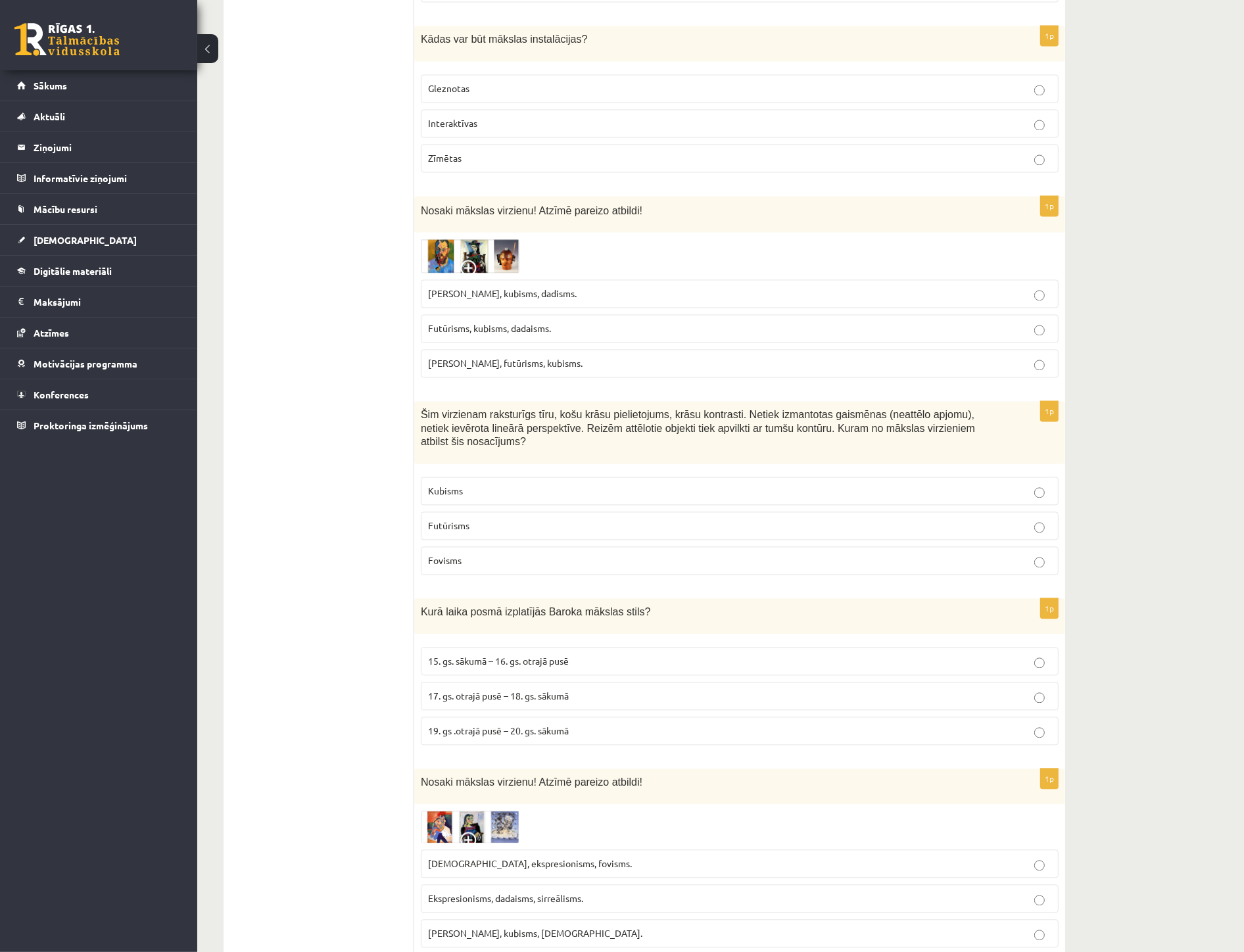
scroll to position [2850, 0]
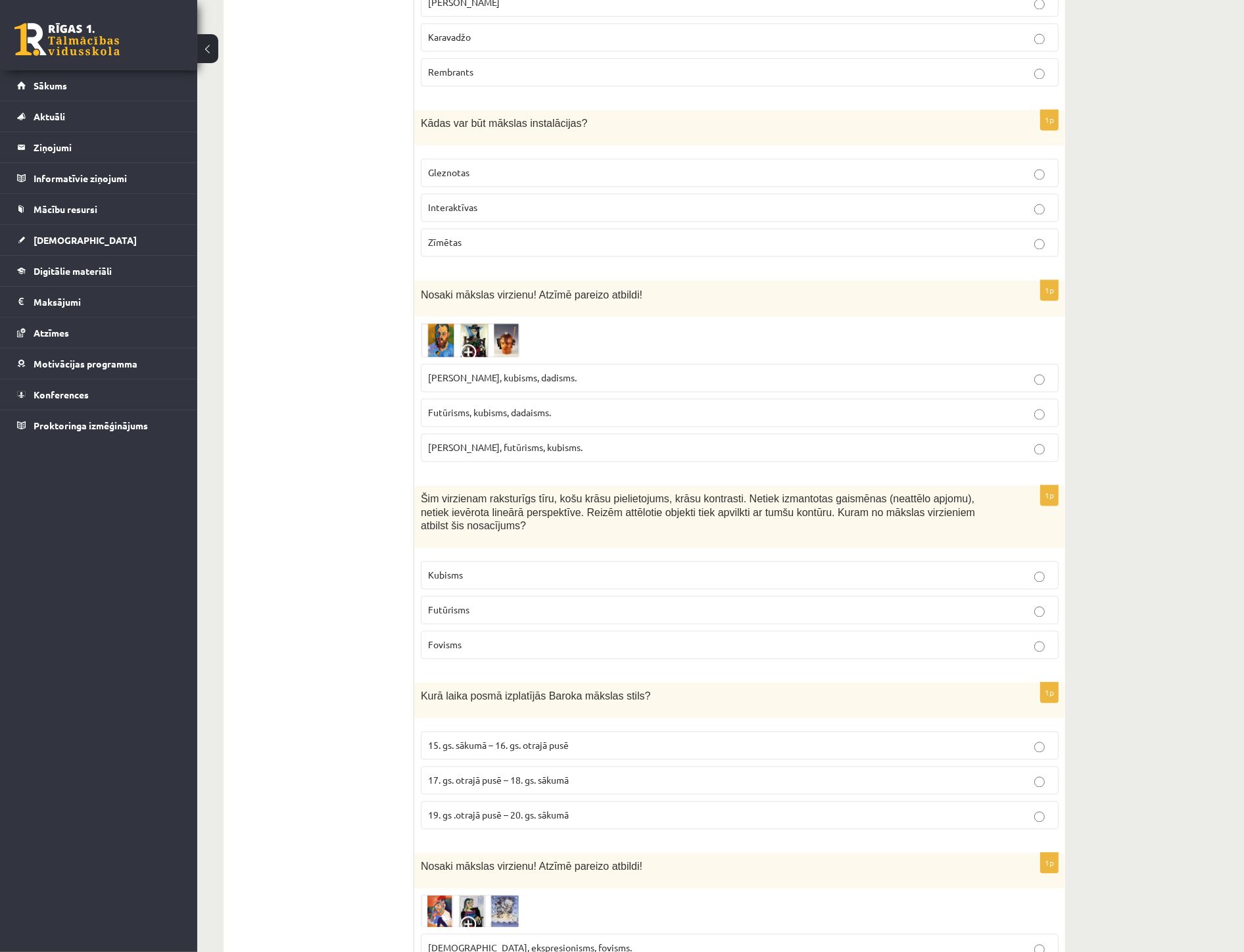
click at [576, 371] on p "Fovisms, kubisms, dadisms." at bounding box center [740, 377] width 624 height 14
click at [485, 638] on p "Fovisms" at bounding box center [740, 645] width 624 height 14
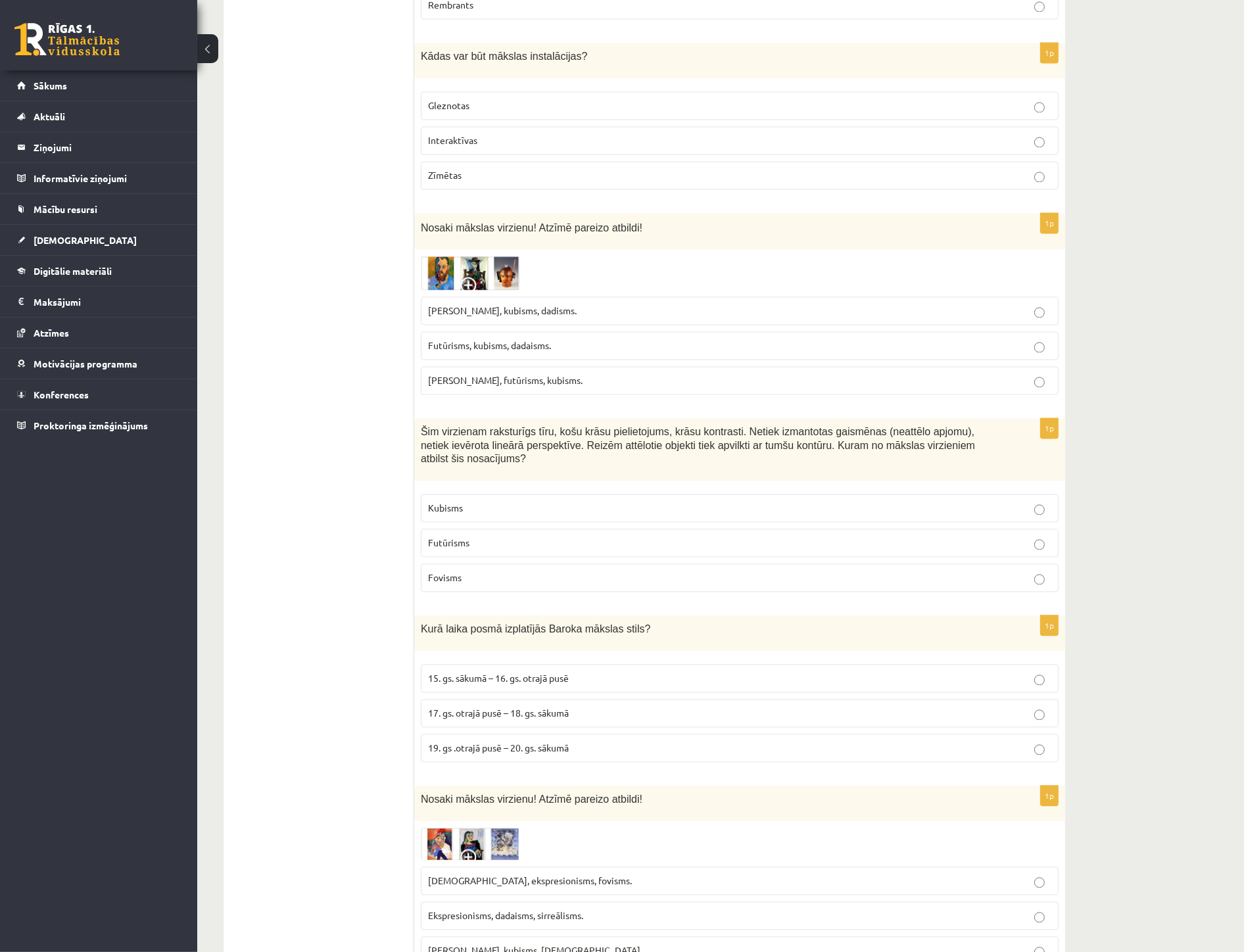
scroll to position [2922, 0]
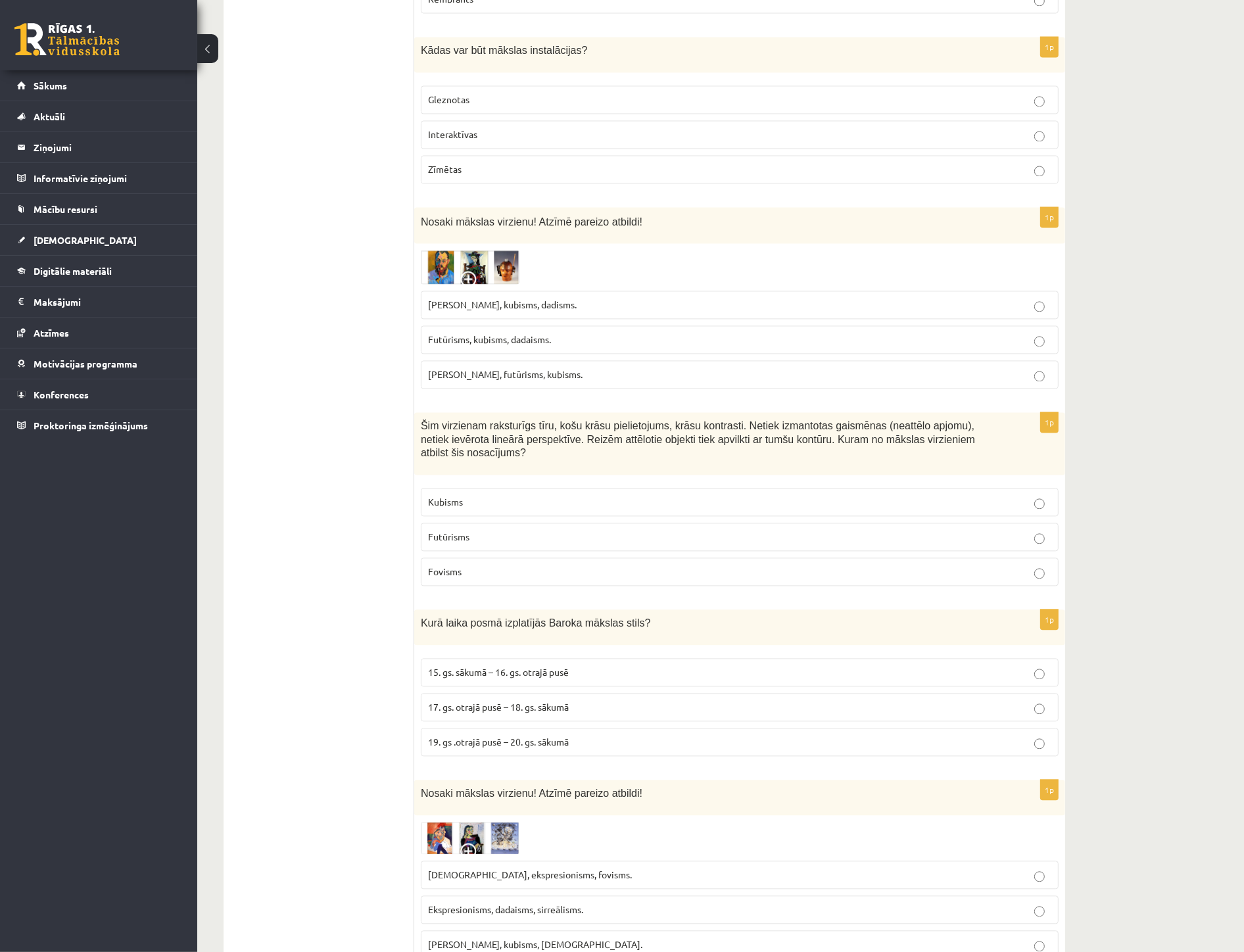
click at [609, 701] on p "17. gs. otrajā pusē – 18. gs. sākumā" at bounding box center [740, 707] width 624 height 14
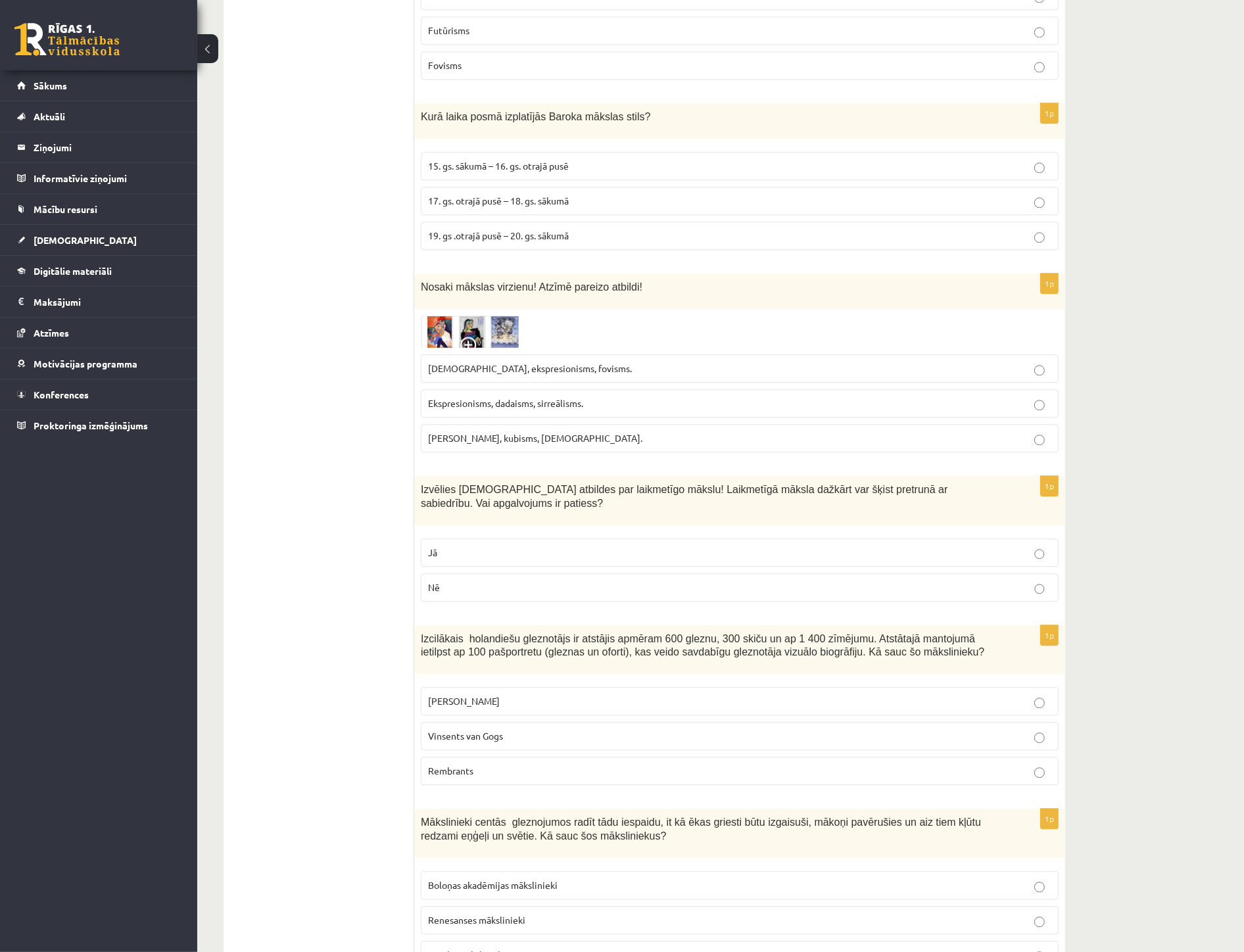
scroll to position [3435, 0]
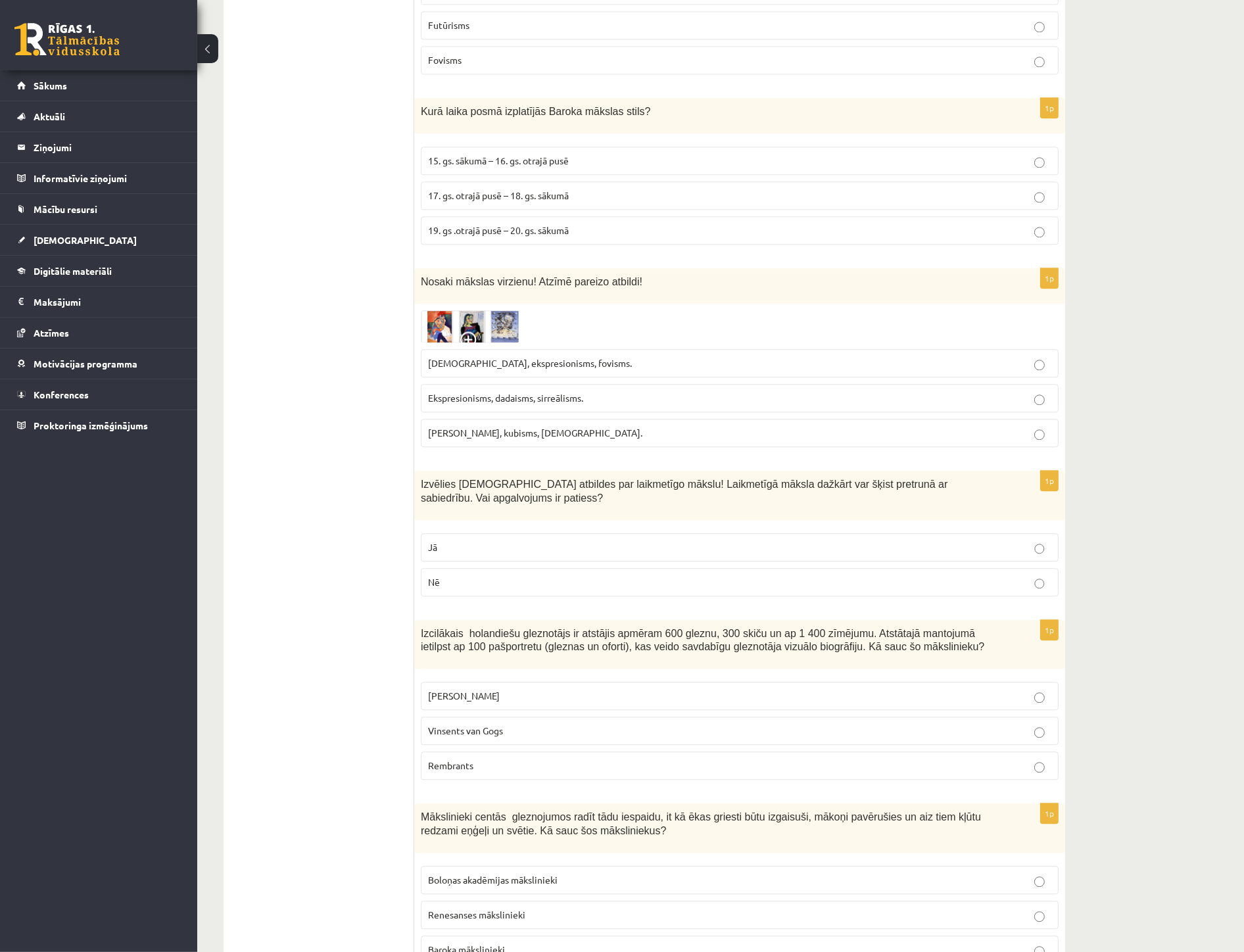
click at [601, 356] on p "Sirreālisms, ekspresionisms, fovisms." at bounding box center [740, 363] width 624 height 14
click at [549, 540] on p "Jā" at bounding box center [740, 547] width 624 height 14
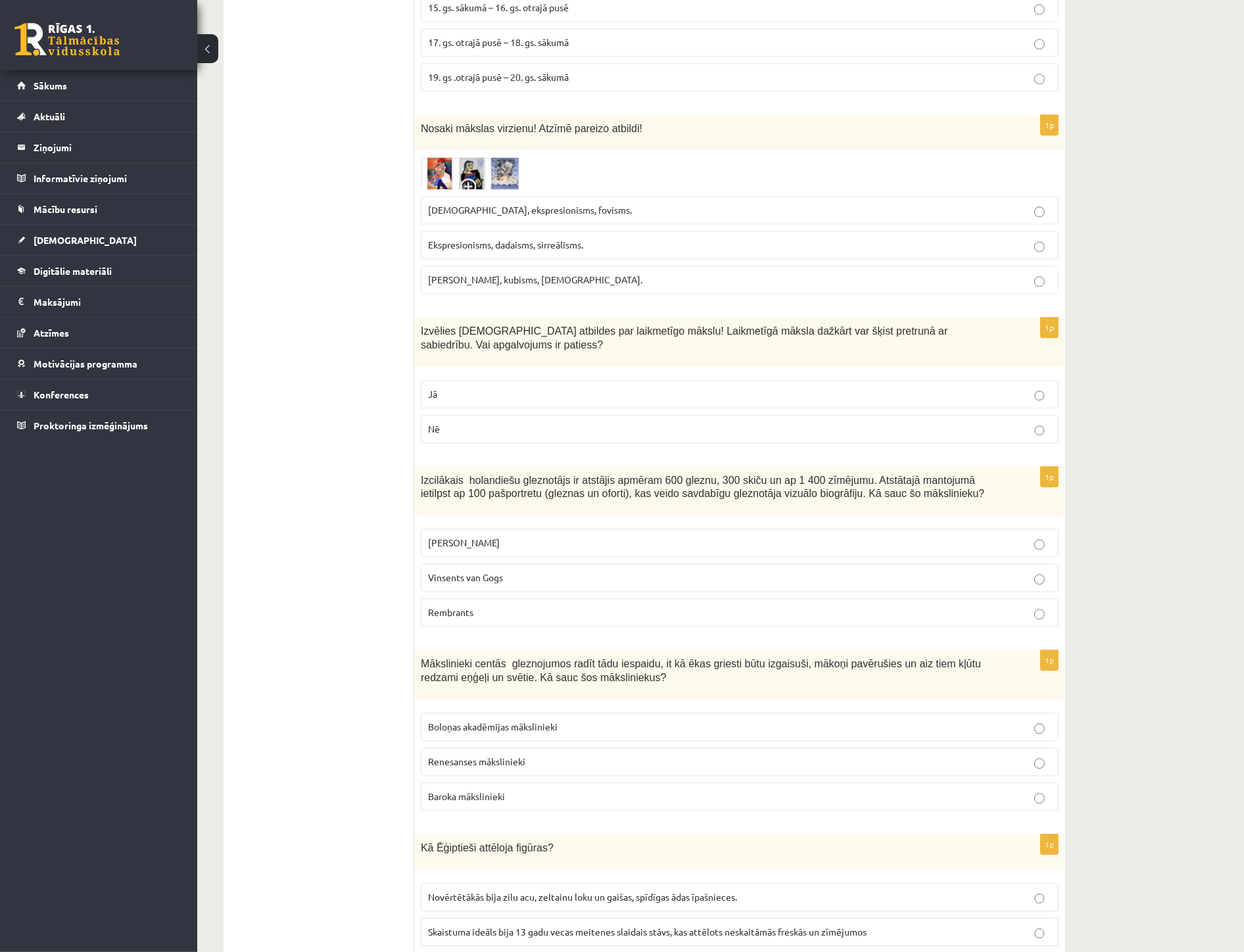
scroll to position [3581, 0]
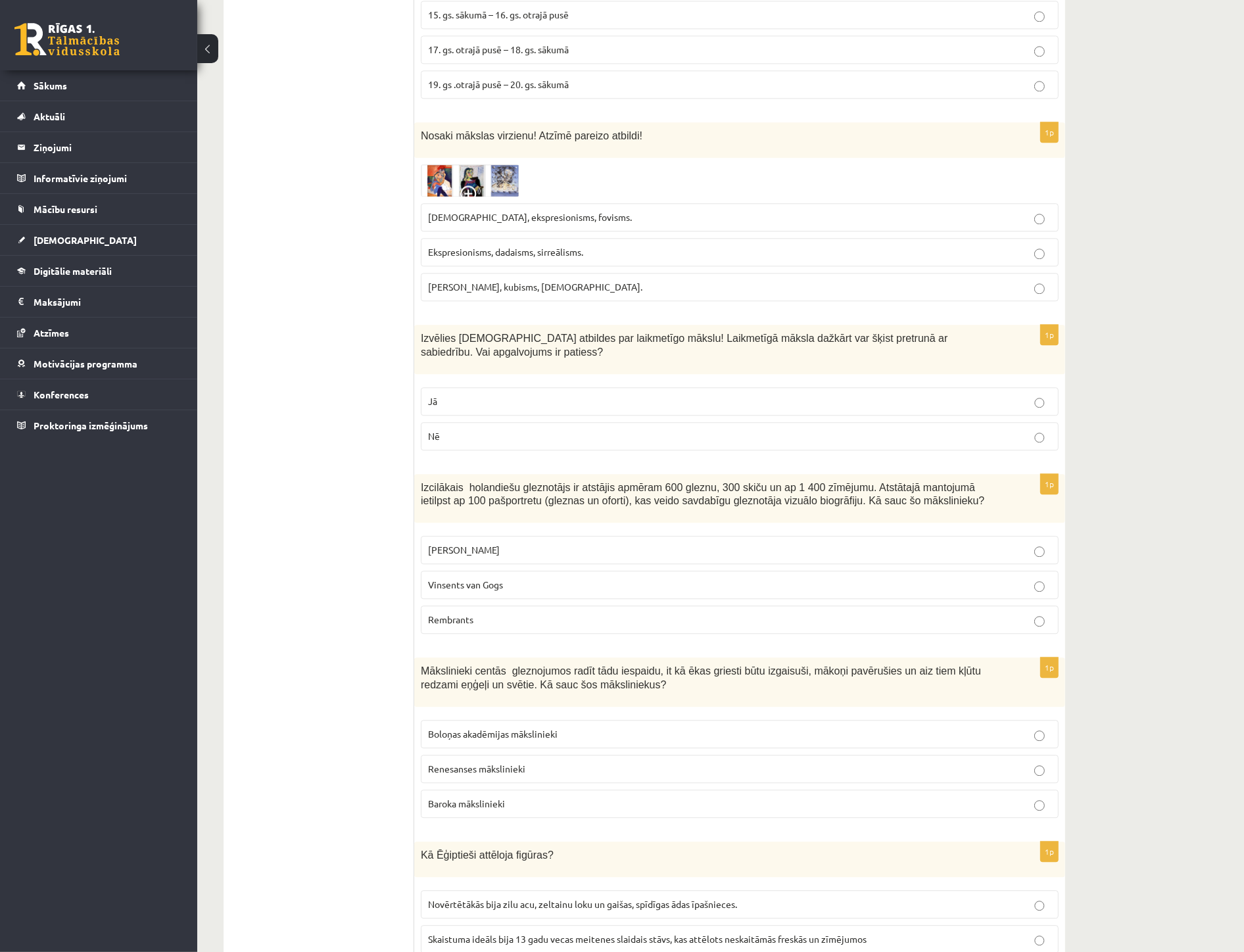
drag, startPoint x: 538, startPoint y: 571, endPoint x: 725, endPoint y: 572, distance: 187.0
click at [540, 613] on p "Rembrants" at bounding box center [740, 620] width 624 height 14
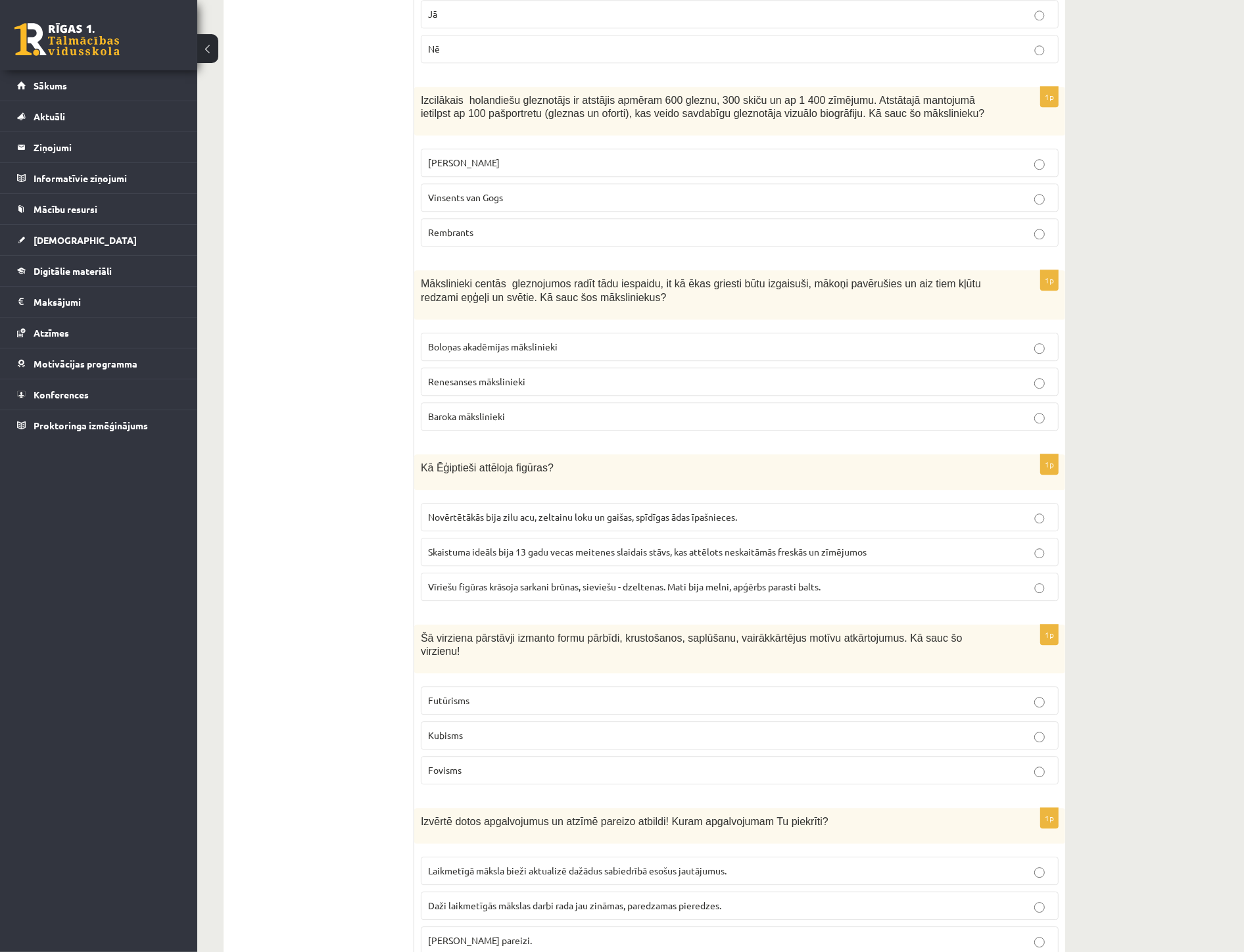
scroll to position [4019, 0]
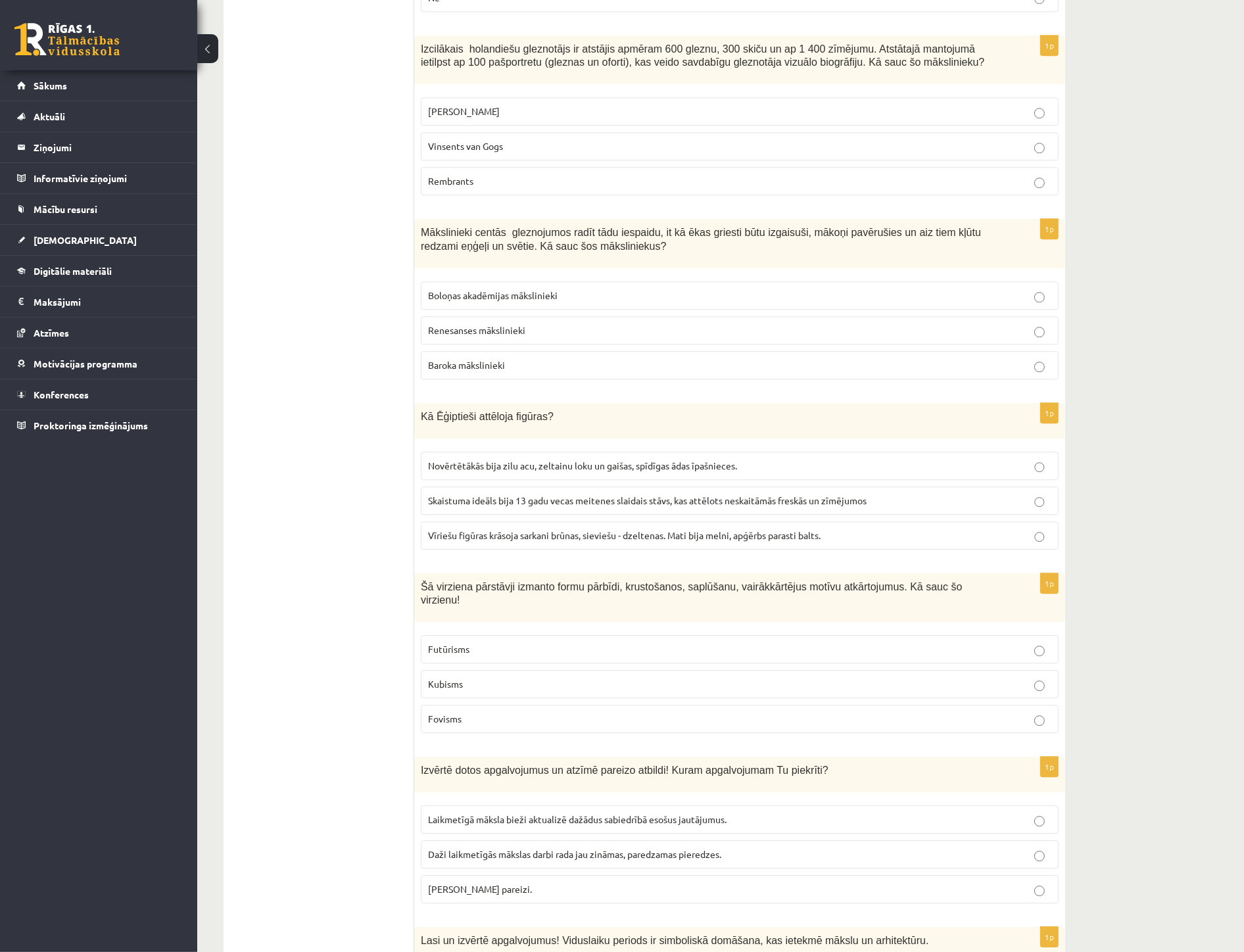
click at [527, 359] on p "Baroka mākslinieki" at bounding box center [740, 365] width 624 height 14
drag, startPoint x: 528, startPoint y: 485, endPoint x: 728, endPoint y: 494, distance: 200.2
click at [531, 529] on span "Vīriešu figūras krāsoja sarkani brūnas, sieviešu - dzeltenas. Mati bija melni, …" at bounding box center [624, 535] width 392 height 12
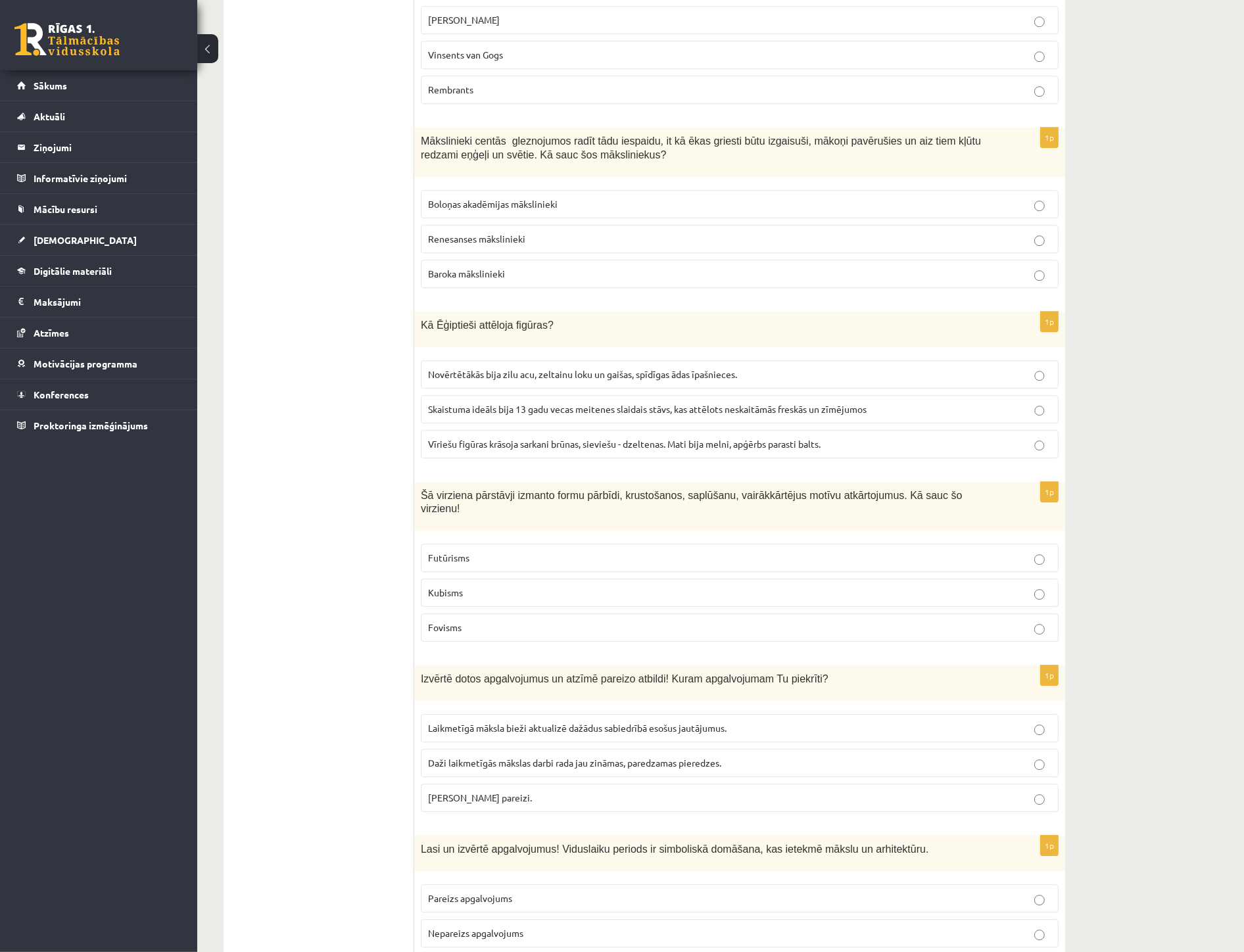
scroll to position [4165, 0]
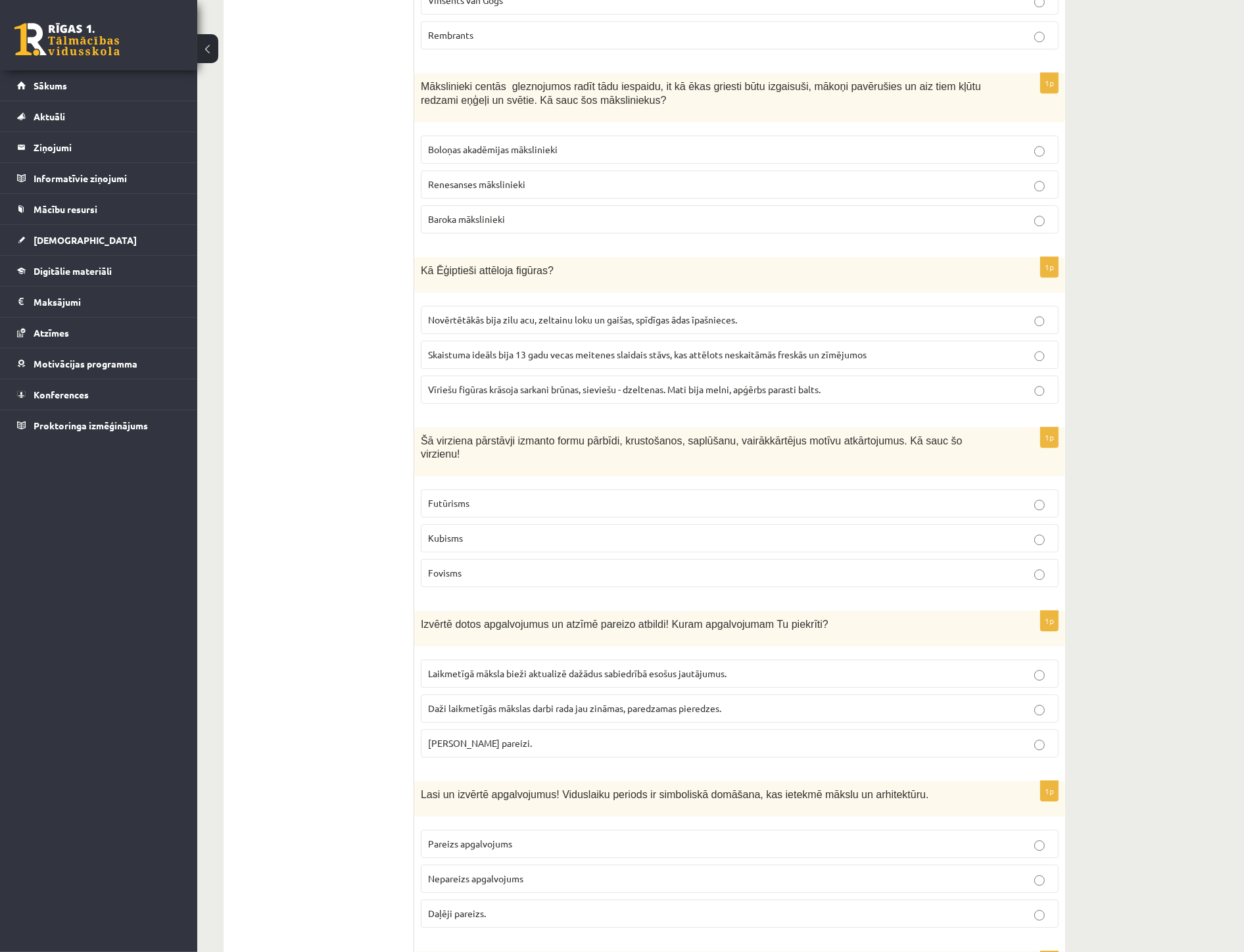
click at [483, 532] on p "Kubisms" at bounding box center [740, 538] width 624 height 14
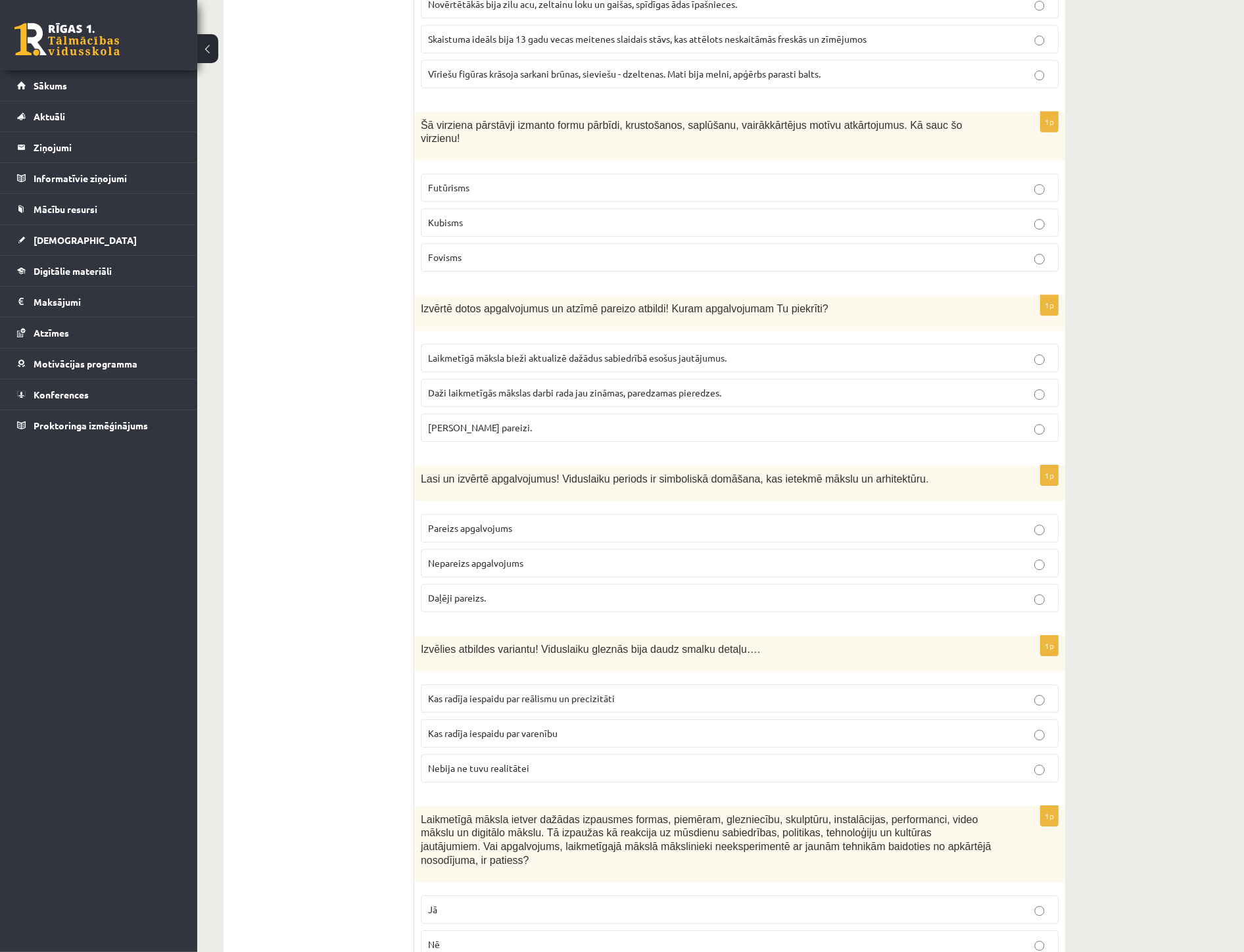
scroll to position [4530, 0]
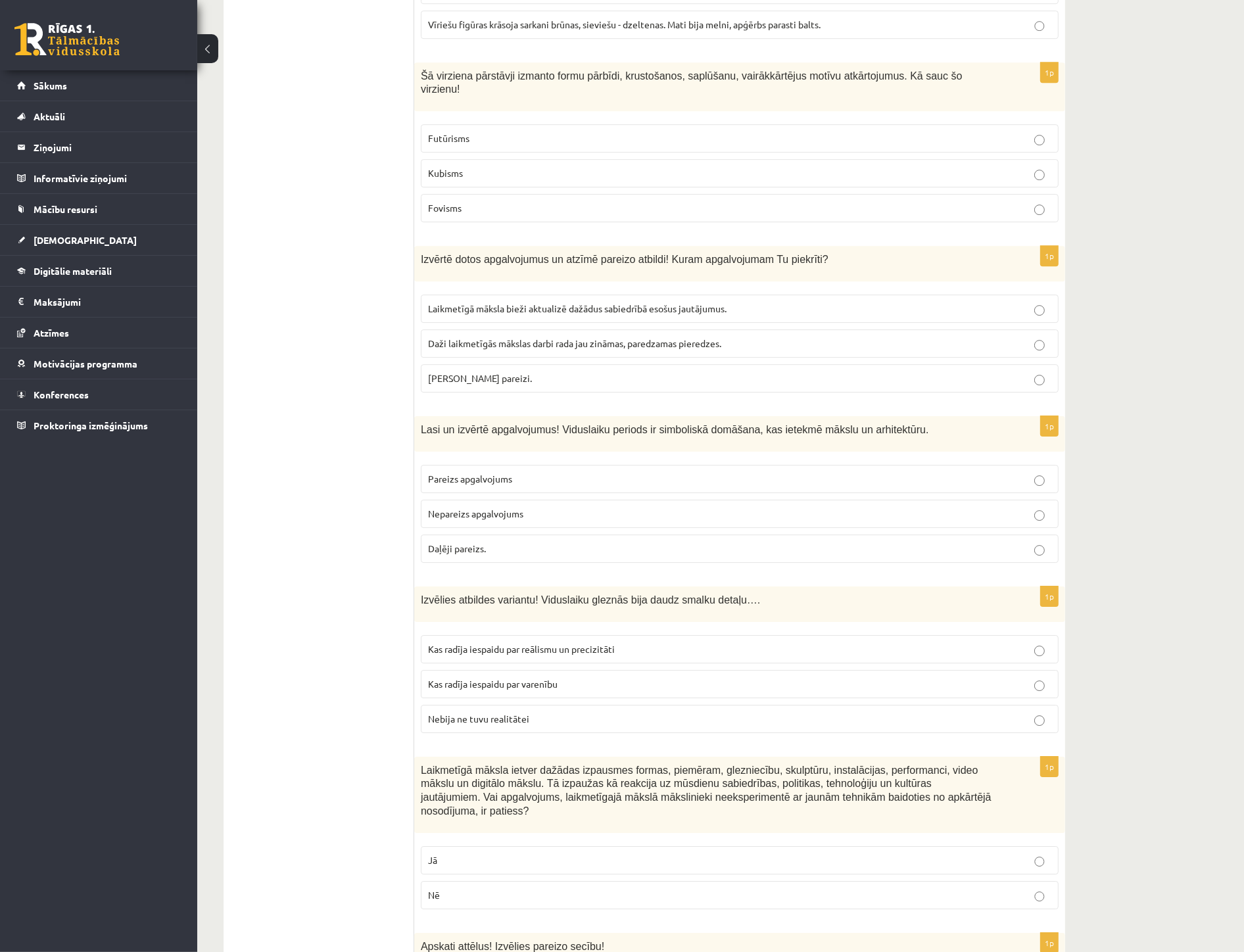
drag, startPoint x: 605, startPoint y: 323, endPoint x: 613, endPoint y: 320, distance: 8.5
click at [605, 372] on p "Abi apgalvojumi pareizi." at bounding box center [740, 378] width 624 height 14
click at [622, 472] on p "Pareizs apgalvojums" at bounding box center [740, 479] width 624 height 14
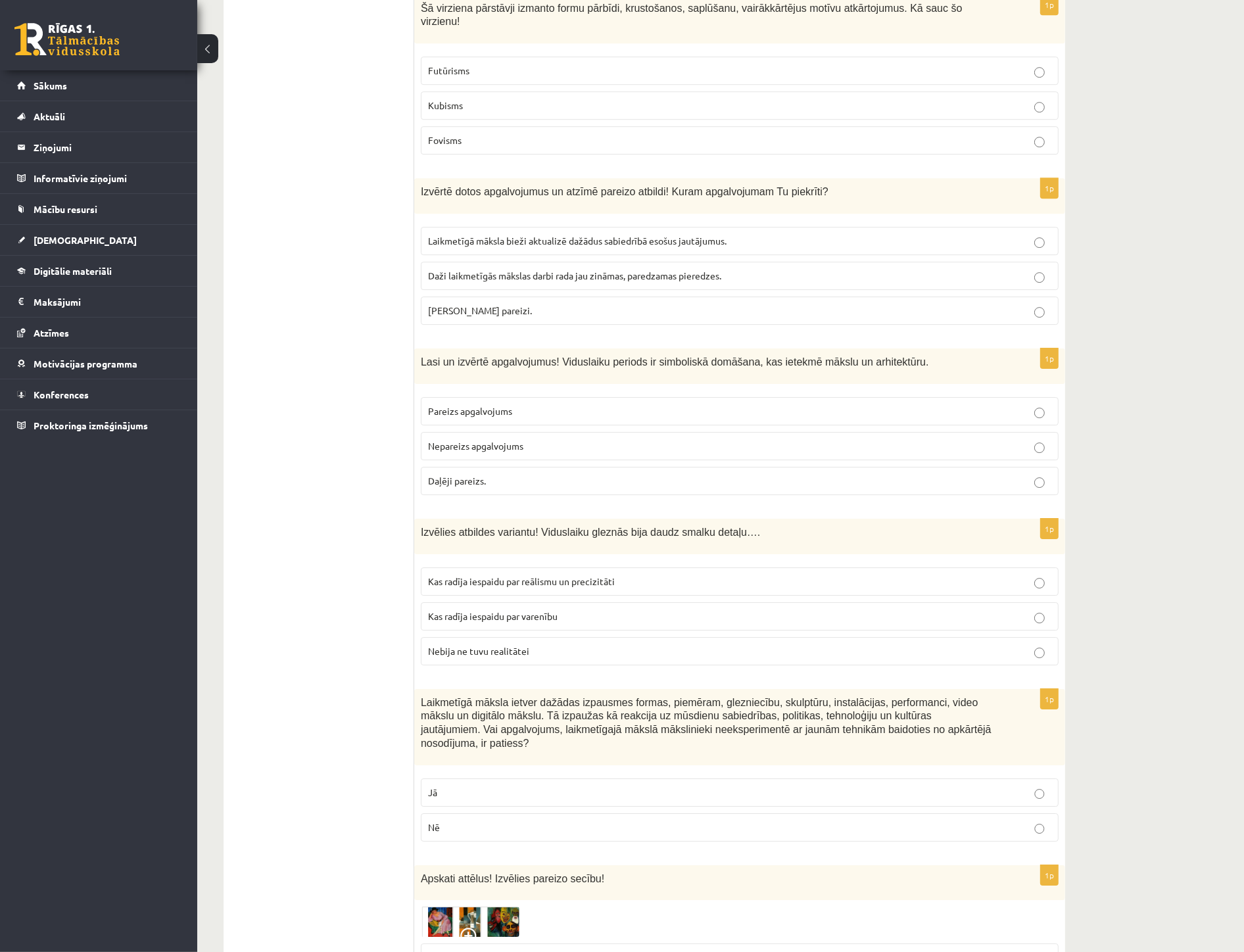
scroll to position [4604, 0]
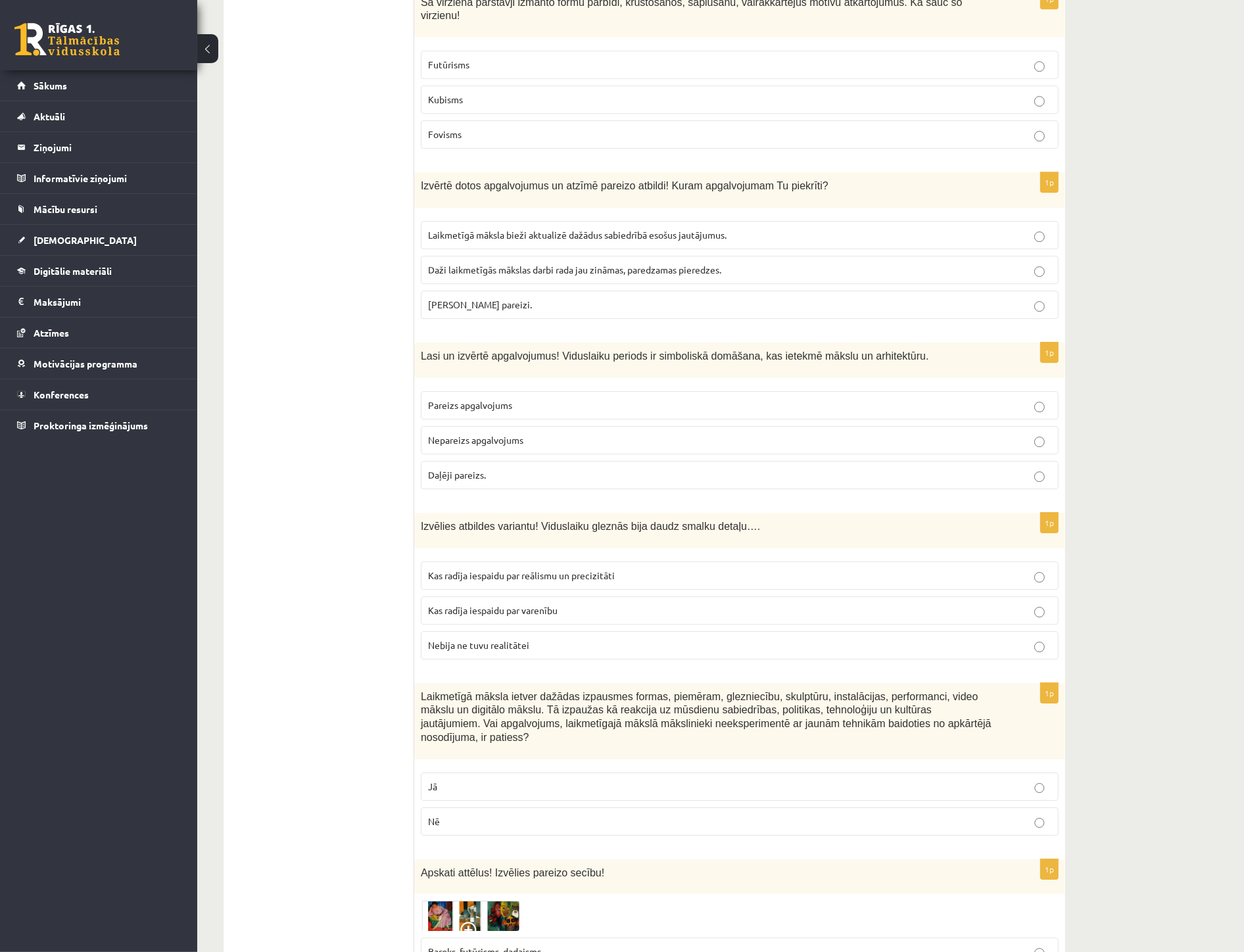
click at [654, 569] on p "Kas radīja iespaidu par reālismu un precizitāti" at bounding box center [740, 576] width 624 height 14
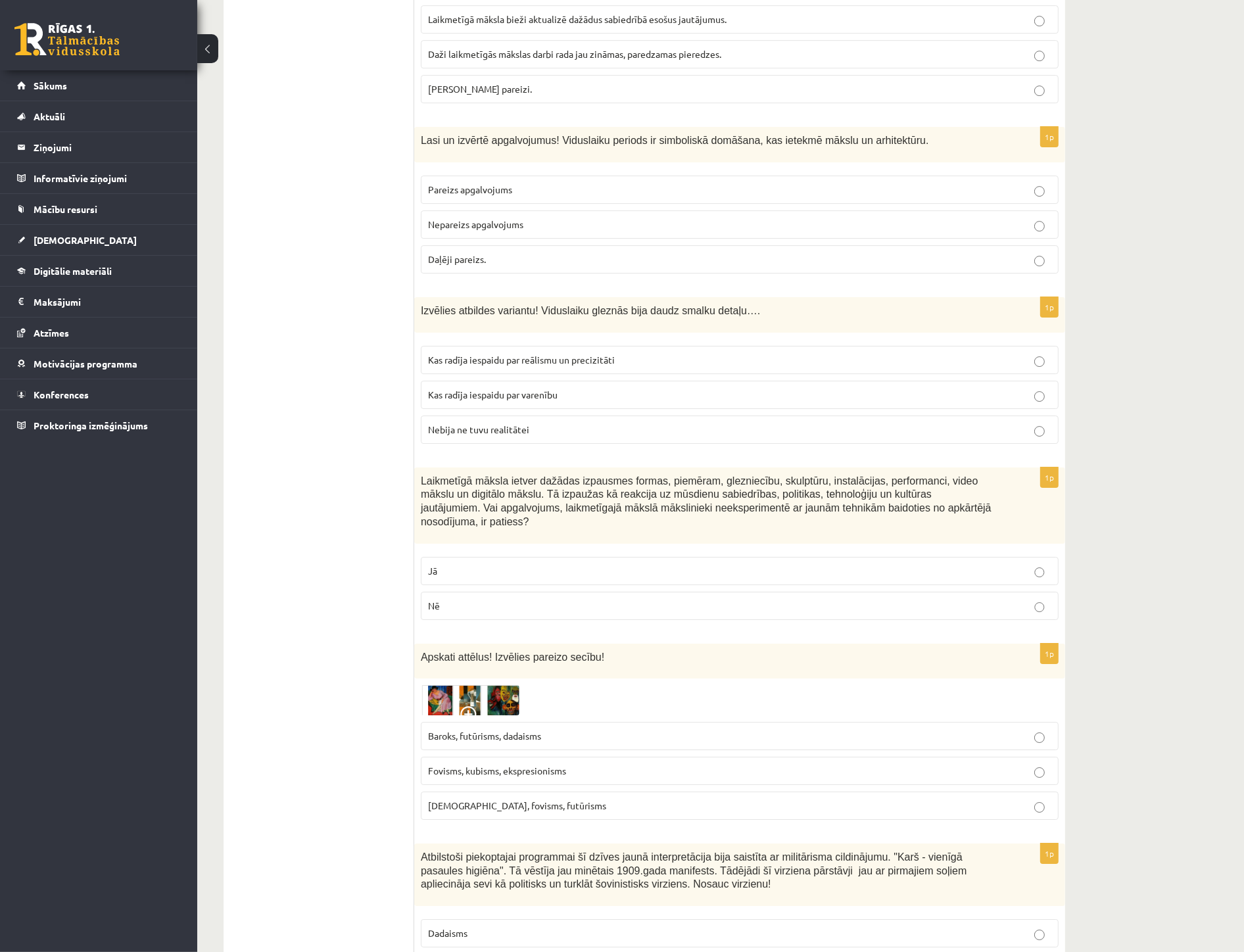
scroll to position [4823, 0]
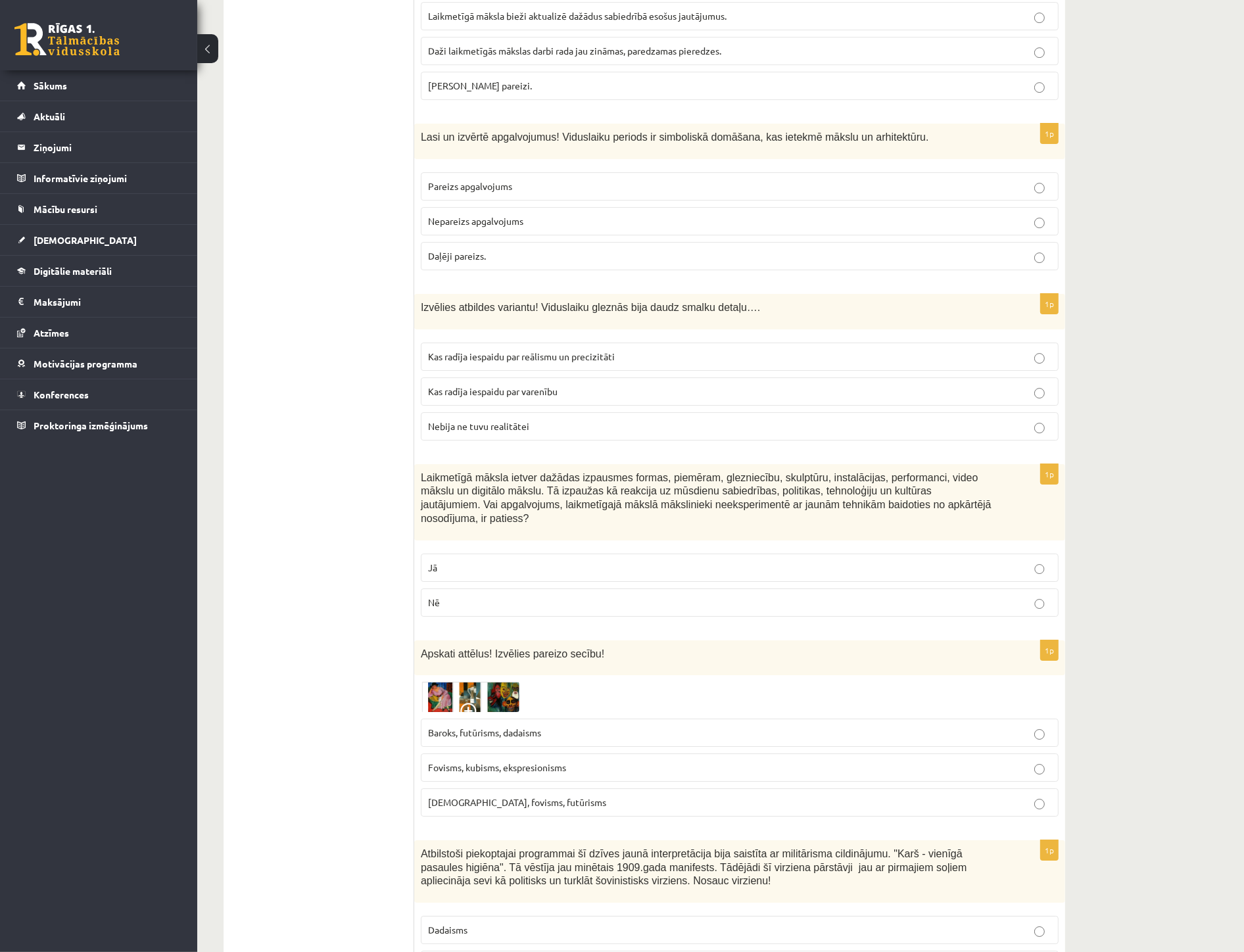
click at [520, 554] on label "Jā" at bounding box center [740, 568] width 638 height 28
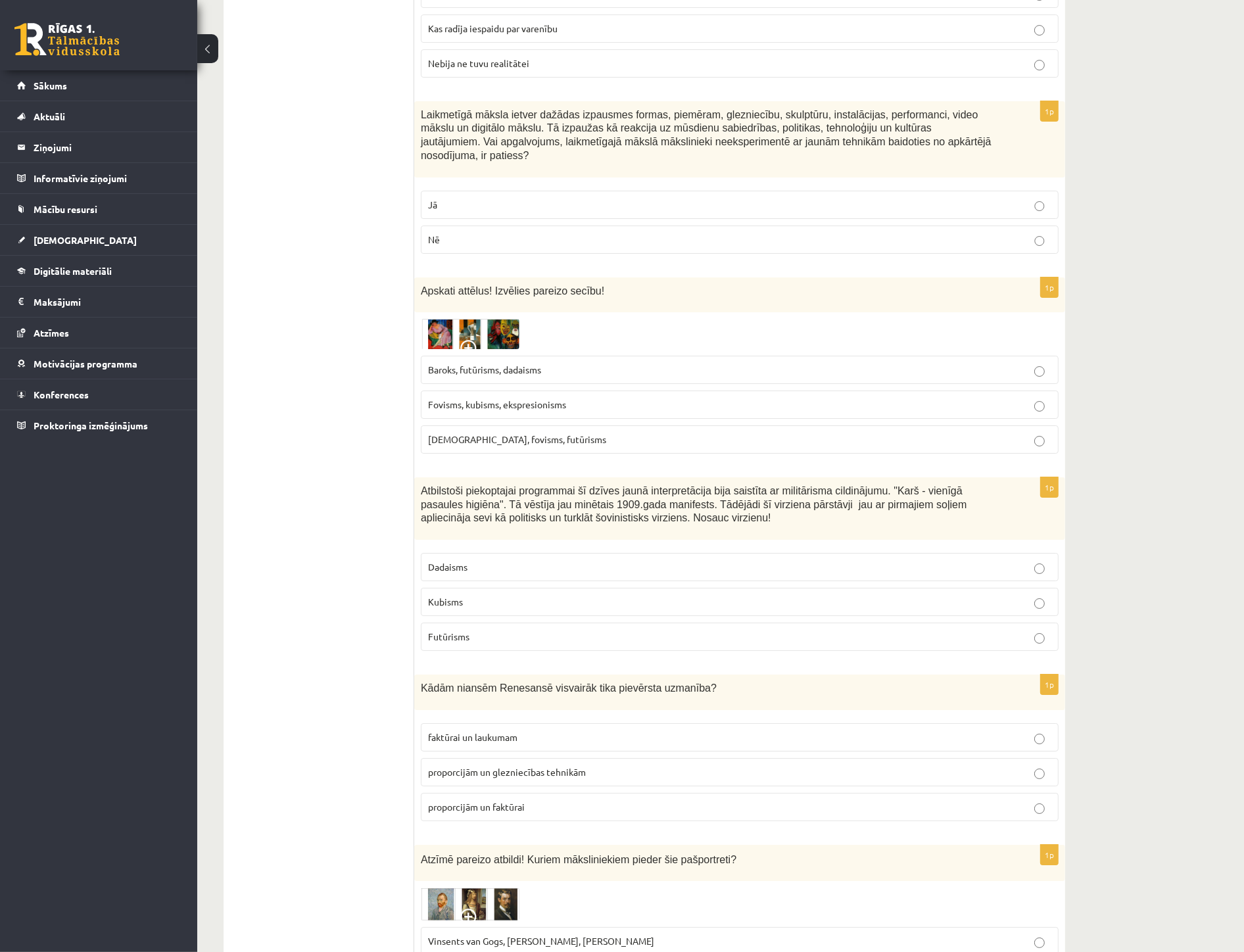
scroll to position [5188, 0]
click at [661, 551] on label "Dadaisms" at bounding box center [740, 564] width 638 height 28
click at [542, 432] on span "Kubisms, fovisms, futūrisms" at bounding box center [517, 437] width 179 height 12
click at [1041, 628] on p "Futūrisms" at bounding box center [740, 634] width 624 height 14
click at [540, 765] on span "proporcijām un glezniecības tehnikām" at bounding box center [507, 770] width 158 height 12
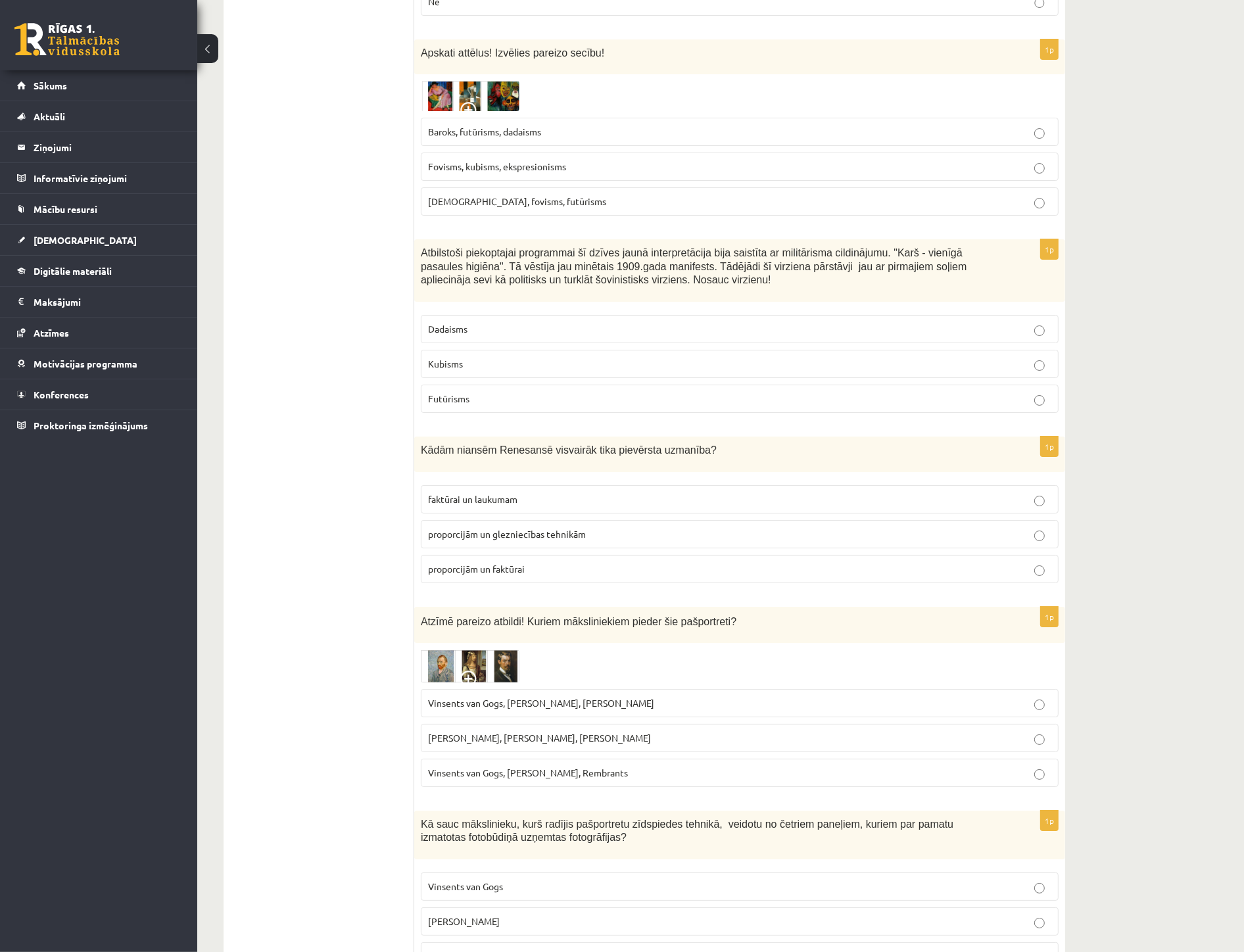
scroll to position [5425, 0]
click at [547, 697] on span "Vinsents van Gogs, Albrehts Dīrers, Janis Rozentāls" at bounding box center [541, 702] width 227 height 12
click at [520, 907] on label "Endijs Vorhols" at bounding box center [740, 921] width 638 height 28
click at [643, 872] on label "Vinsents van Gogs" at bounding box center [740, 886] width 638 height 28
click at [1001, 724] on label "Pablo Pikaso, Leonardo da Vinči, Miervaldis Polis" at bounding box center [740, 737] width 638 height 28
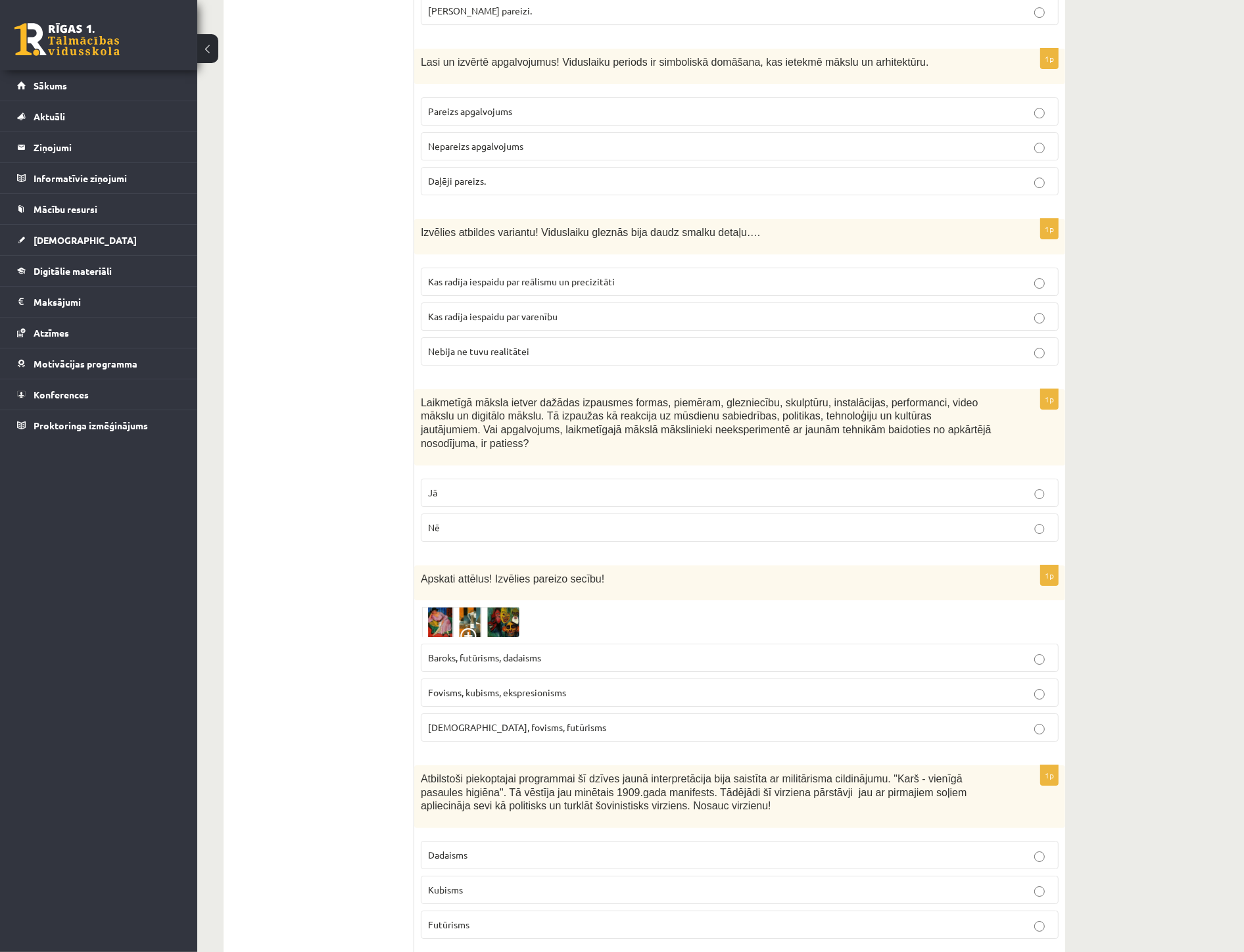
scroll to position [4621, 0]
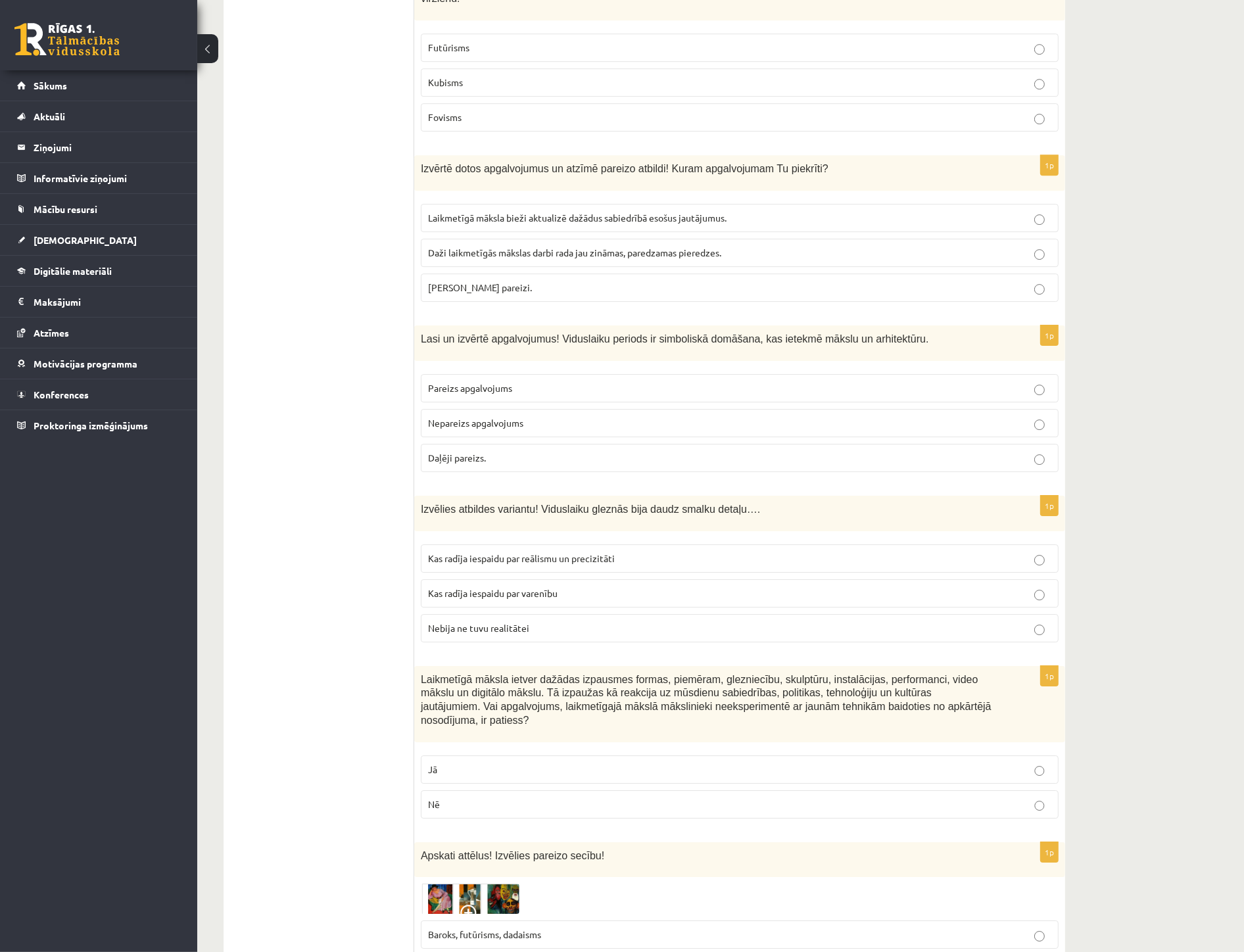
click at [1029, 580] on label "Kas radīja iespaidu par varenību" at bounding box center [740, 593] width 638 height 28
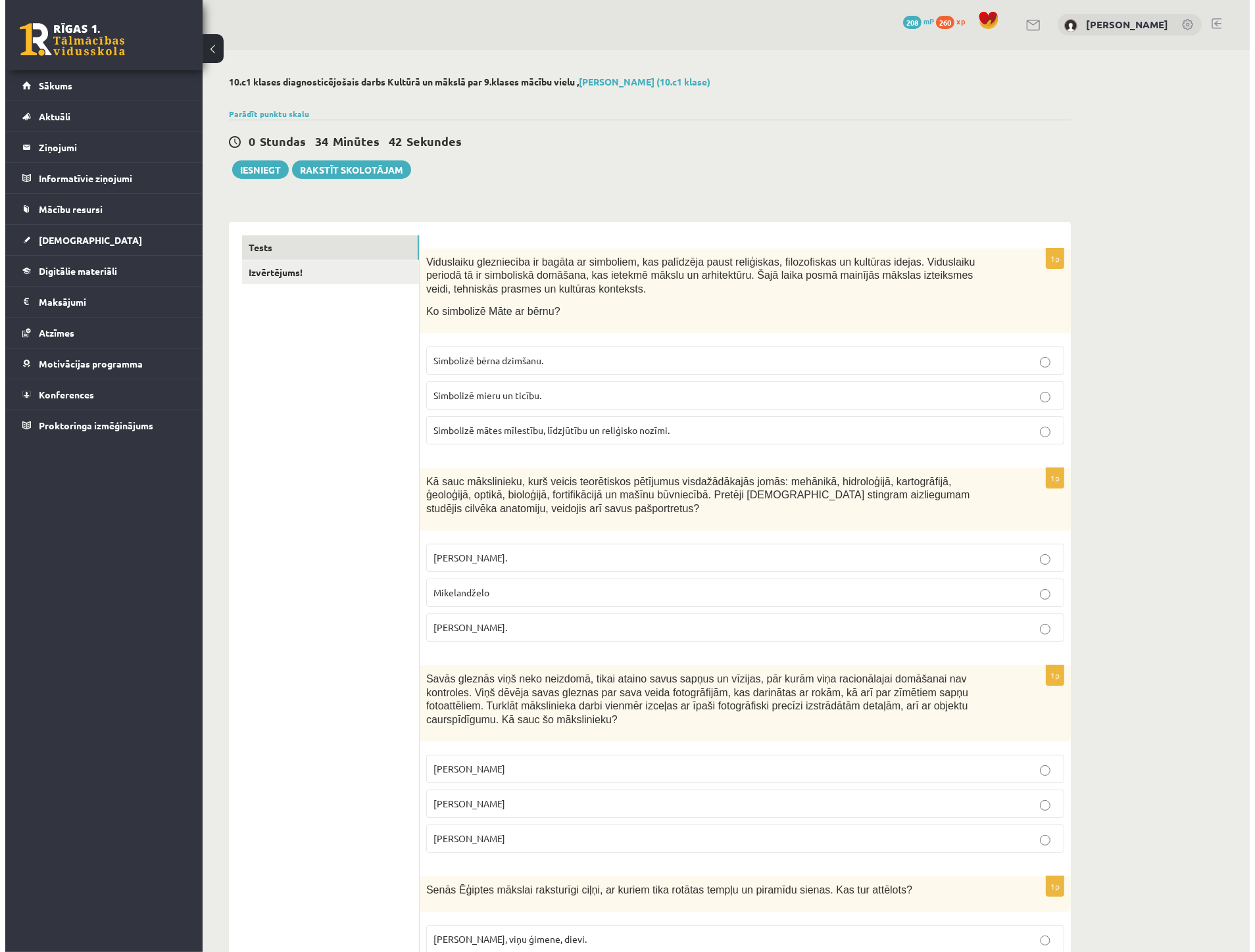
scroll to position [0, 0]
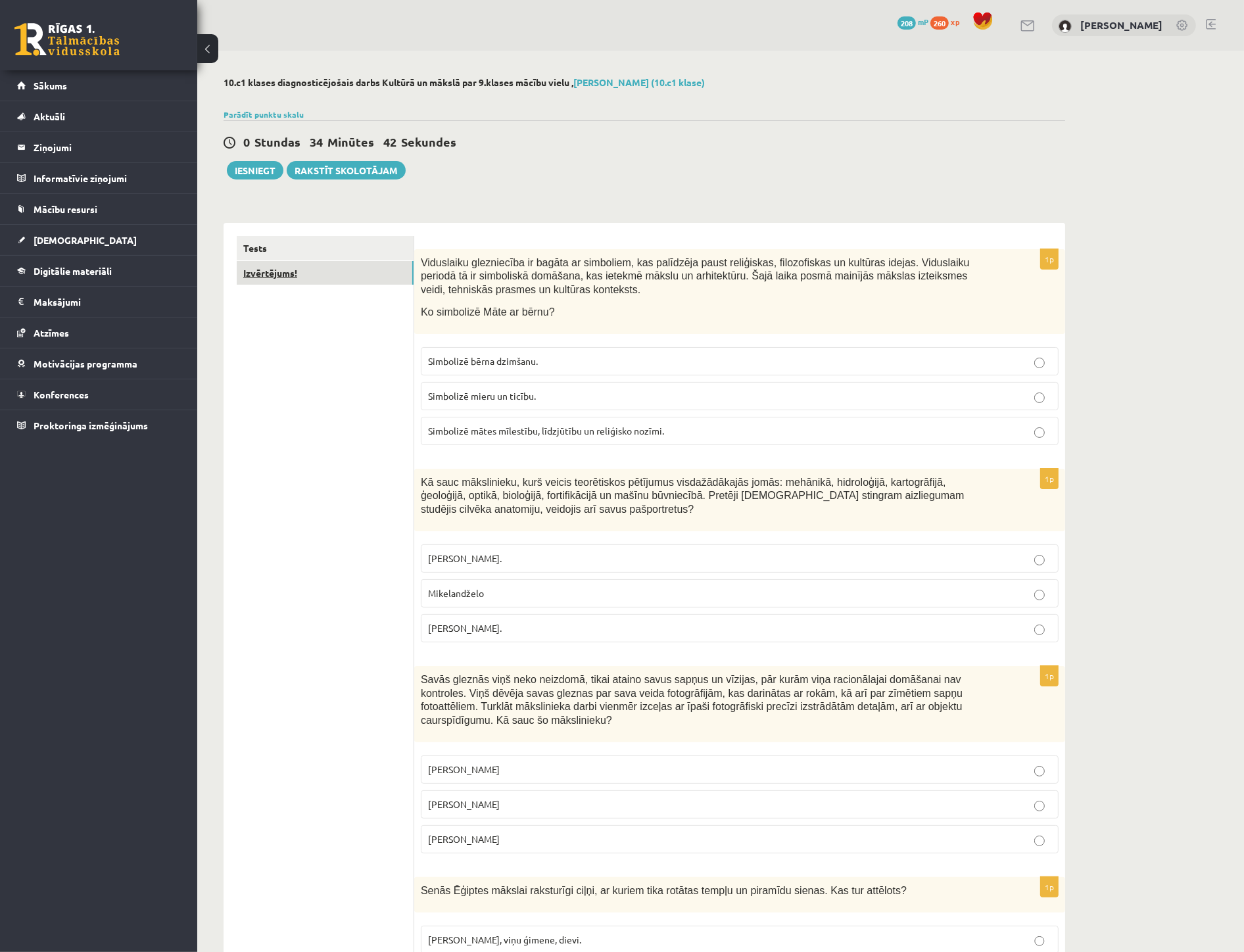
click at [271, 263] on link "Izvērtējums!" at bounding box center [325, 273] width 177 height 24
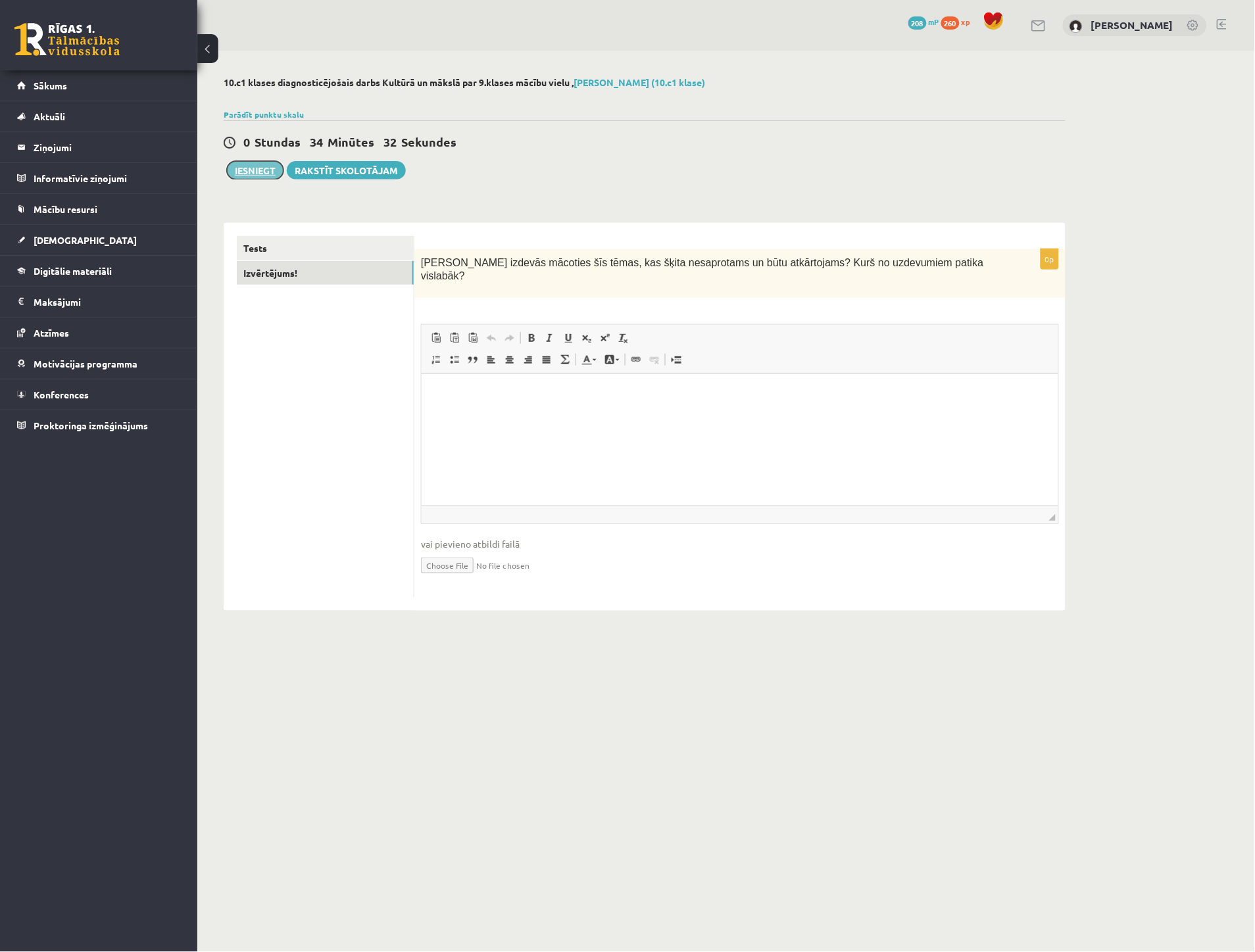
click at [254, 171] on button "Iesniegt" at bounding box center [255, 170] width 57 height 18
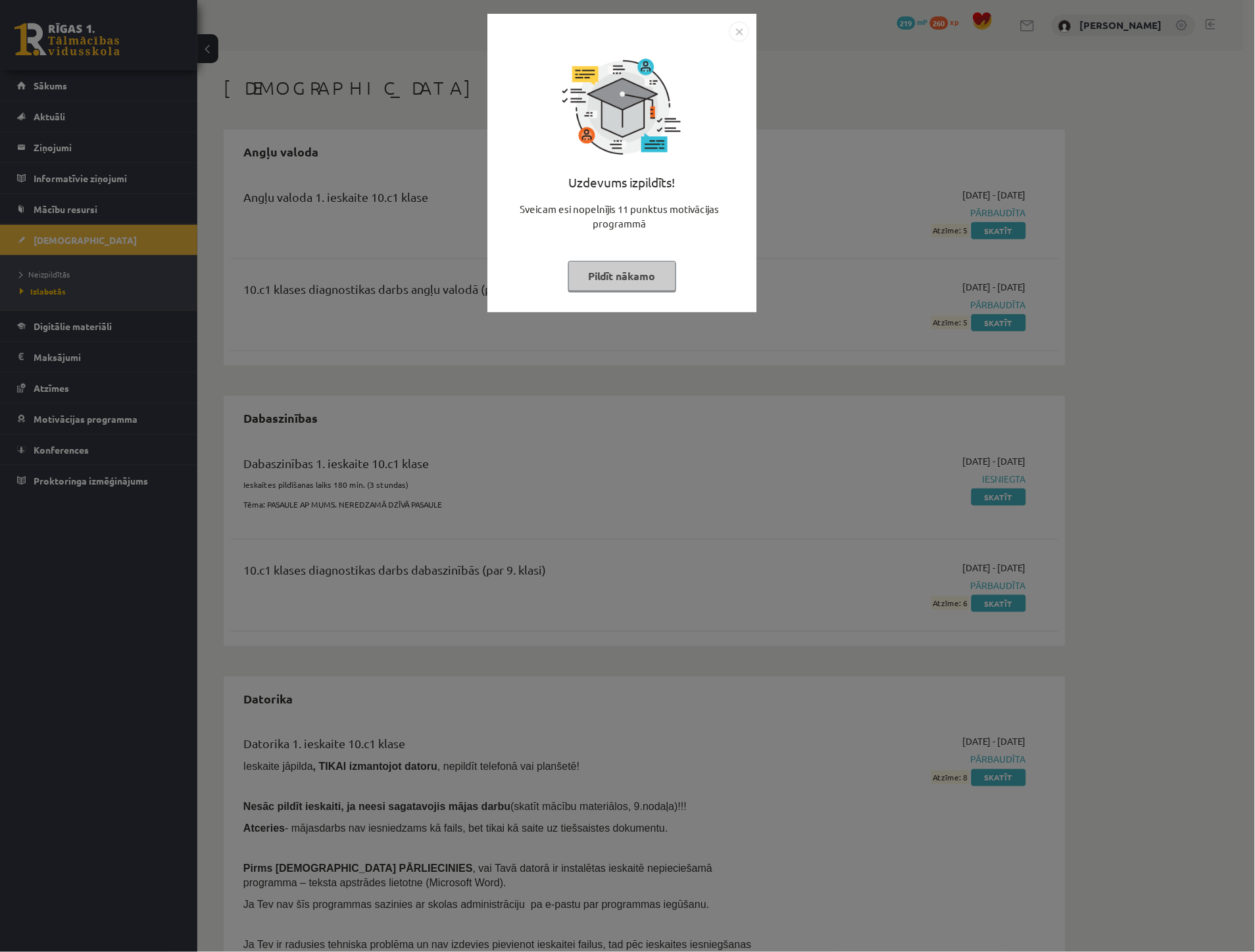
click at [738, 22] on img "Close" at bounding box center [739, 31] width 20 height 20
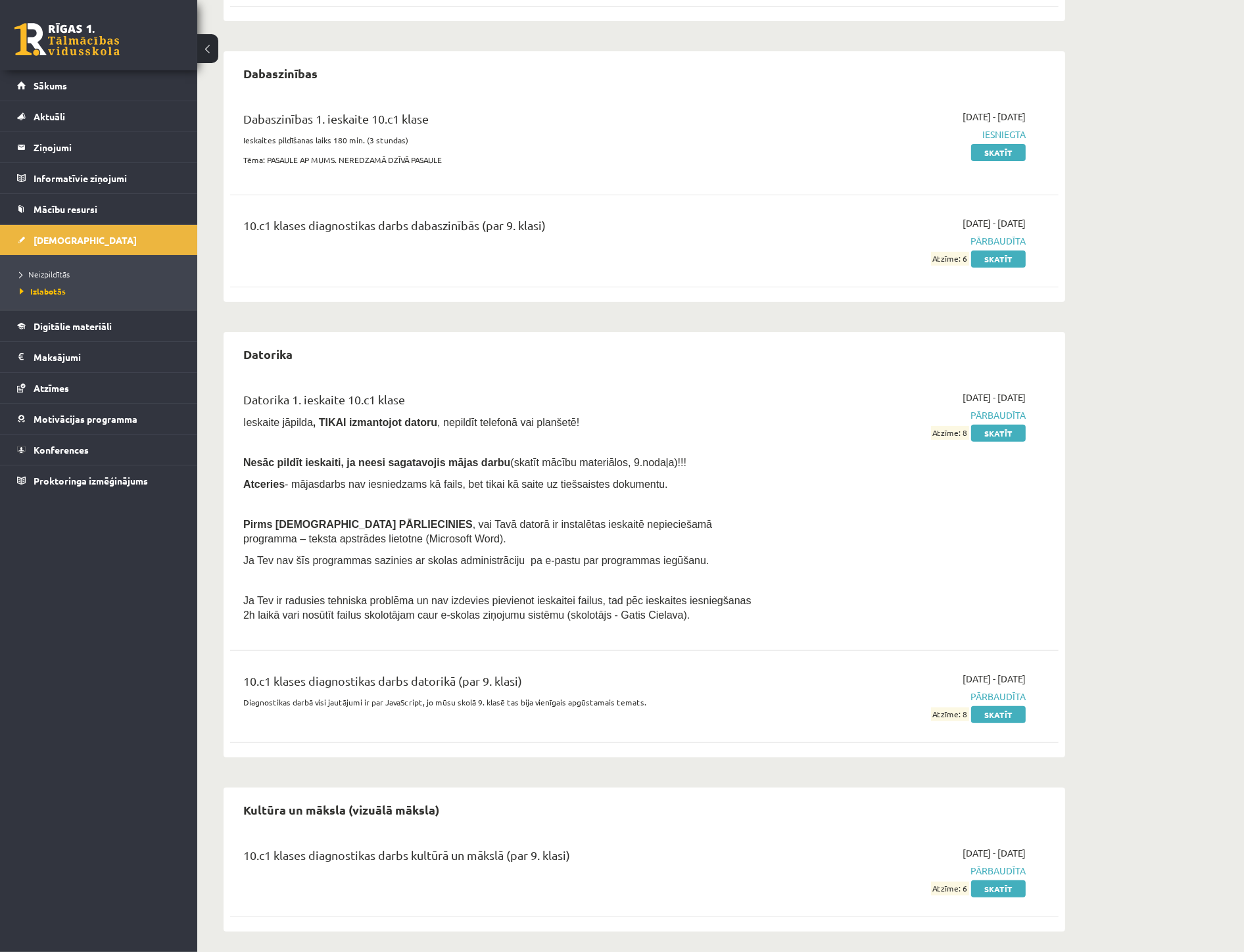
scroll to position [350, 0]
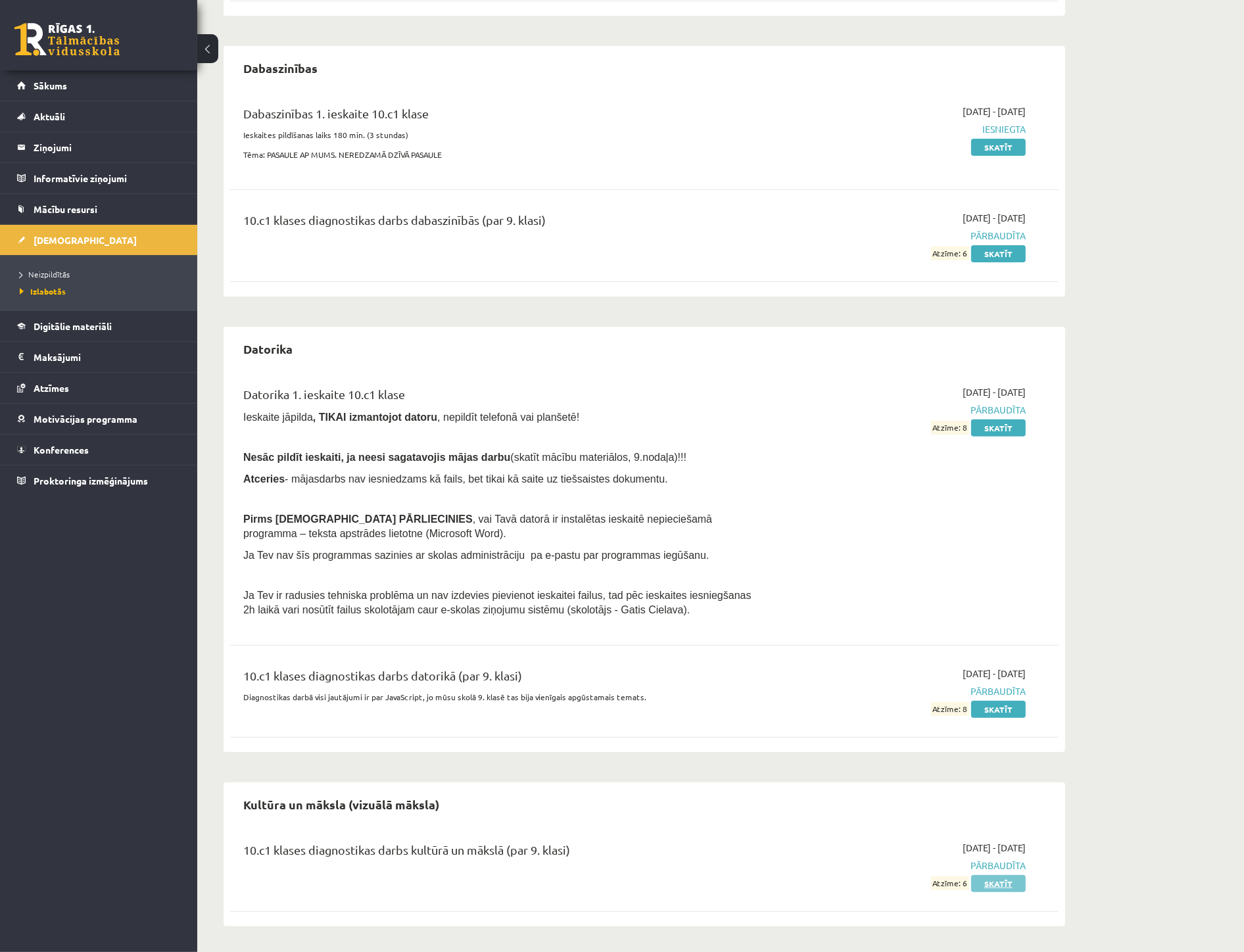
click at [997, 885] on link "Skatīt" at bounding box center [998, 883] width 54 height 17
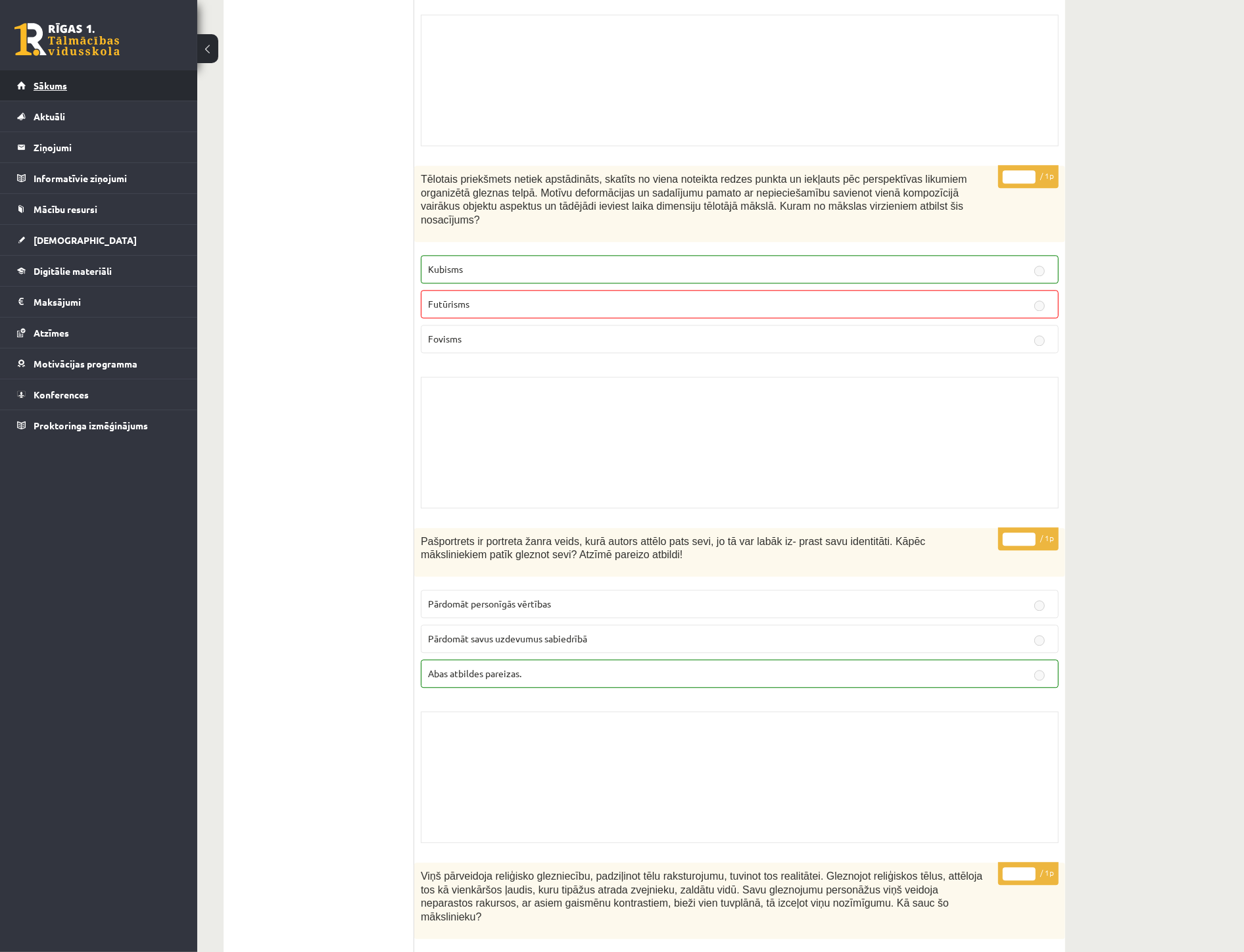
scroll to position [3361, 0]
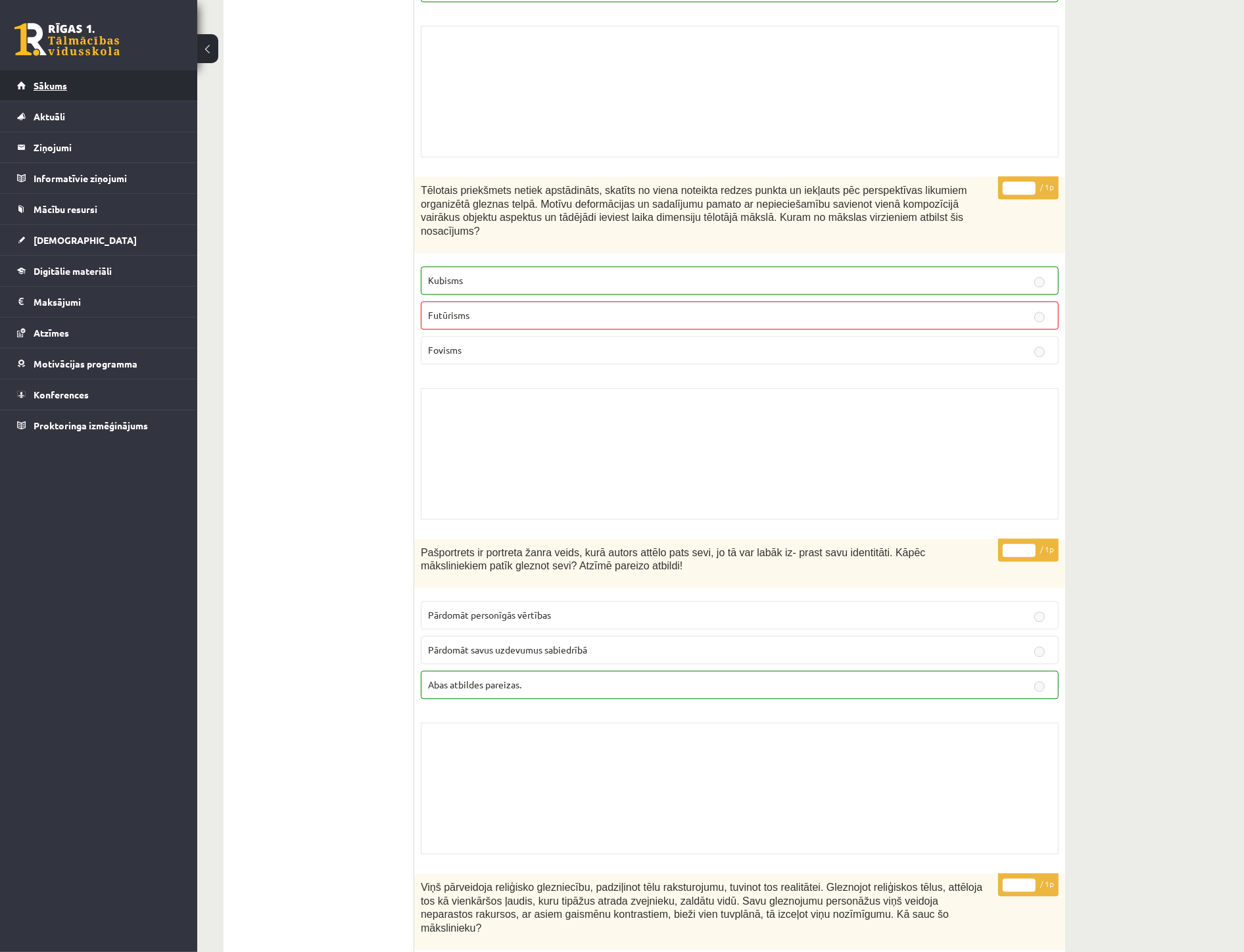
click at [51, 90] on link "Sākums" at bounding box center [98, 86] width 164 height 30
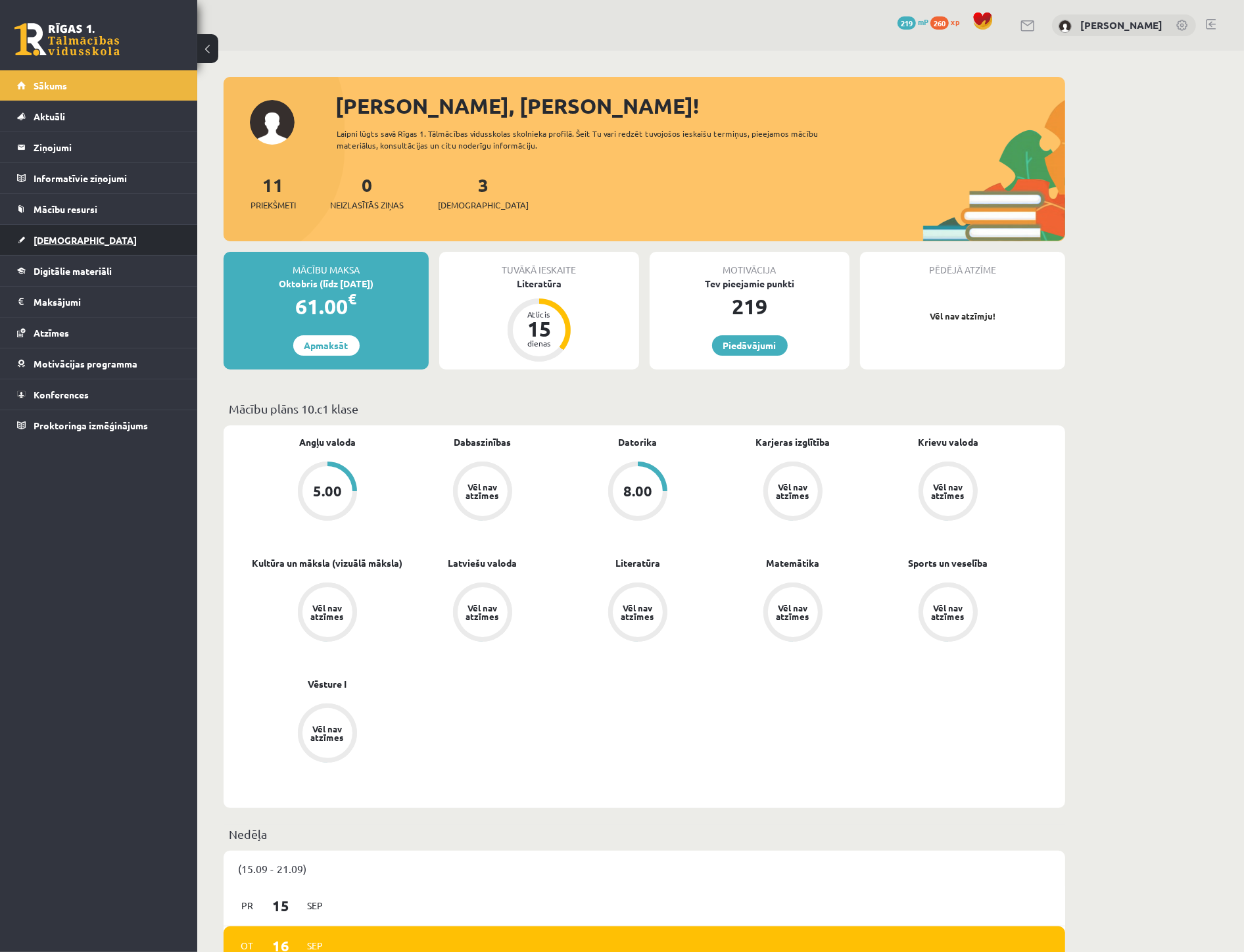
click at [86, 241] on link "[DEMOGRAPHIC_DATA]" at bounding box center [98, 240] width 164 height 30
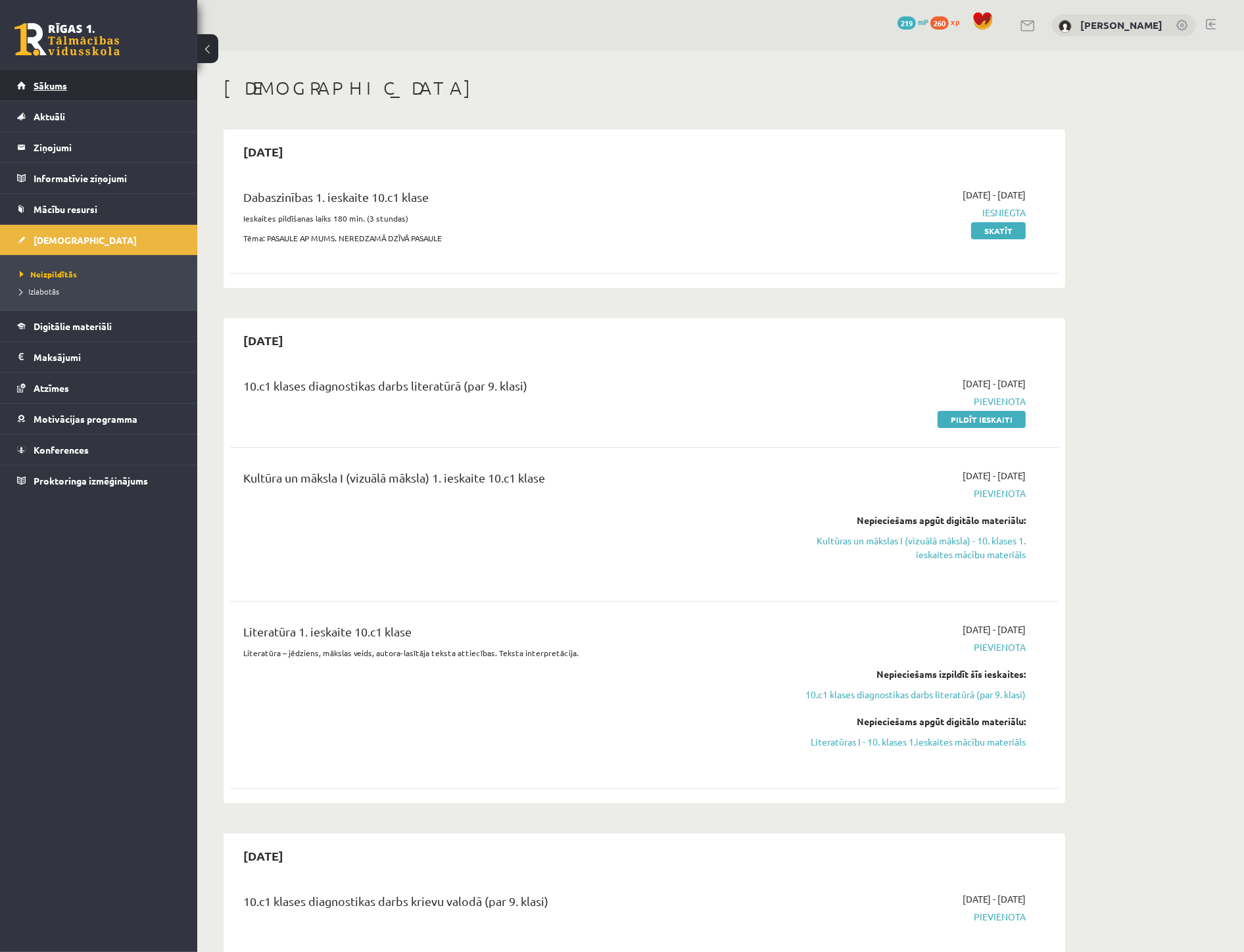
click at [86, 86] on link "Sākums" at bounding box center [98, 86] width 164 height 30
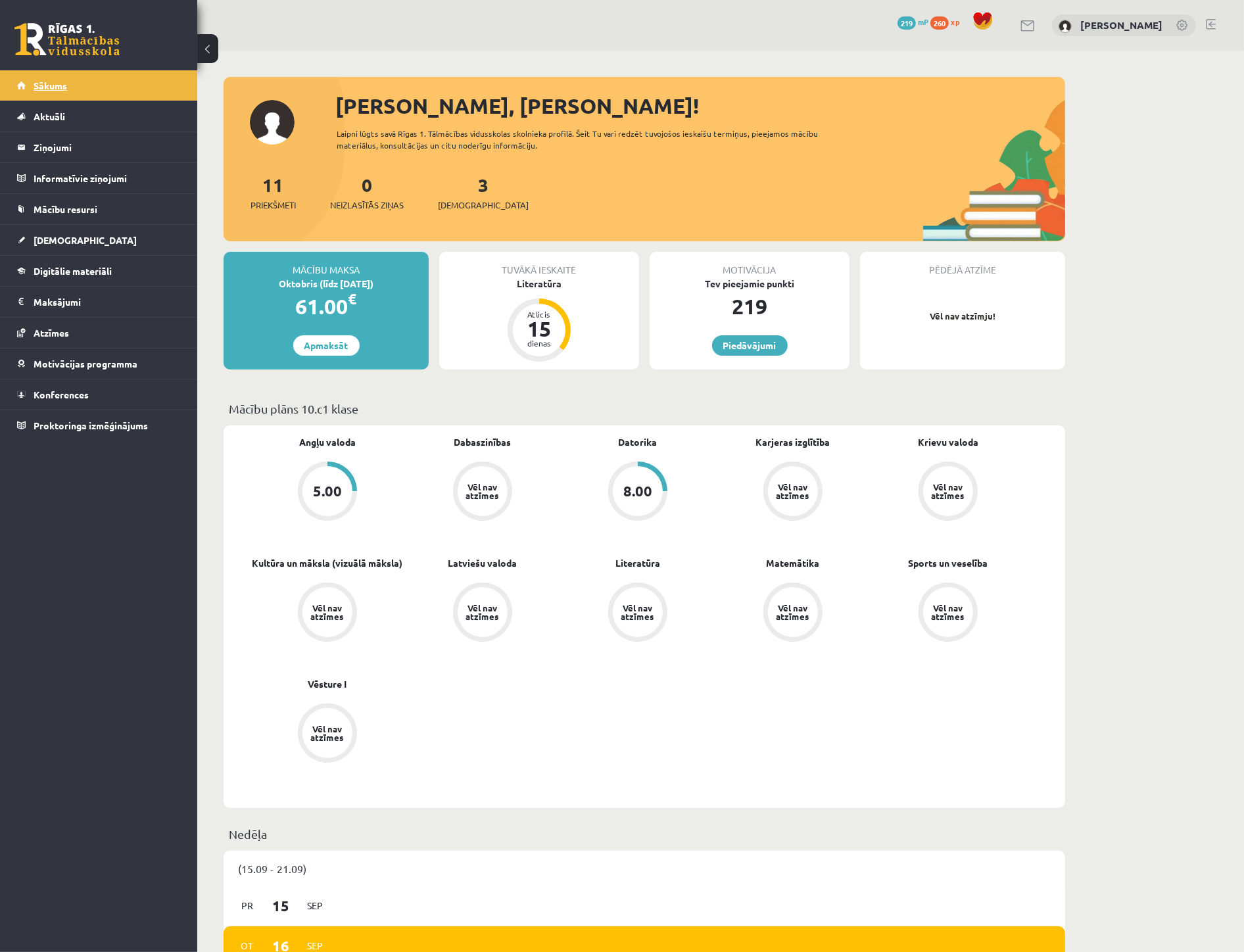
click at [92, 82] on link "Sākums" at bounding box center [98, 86] width 164 height 30
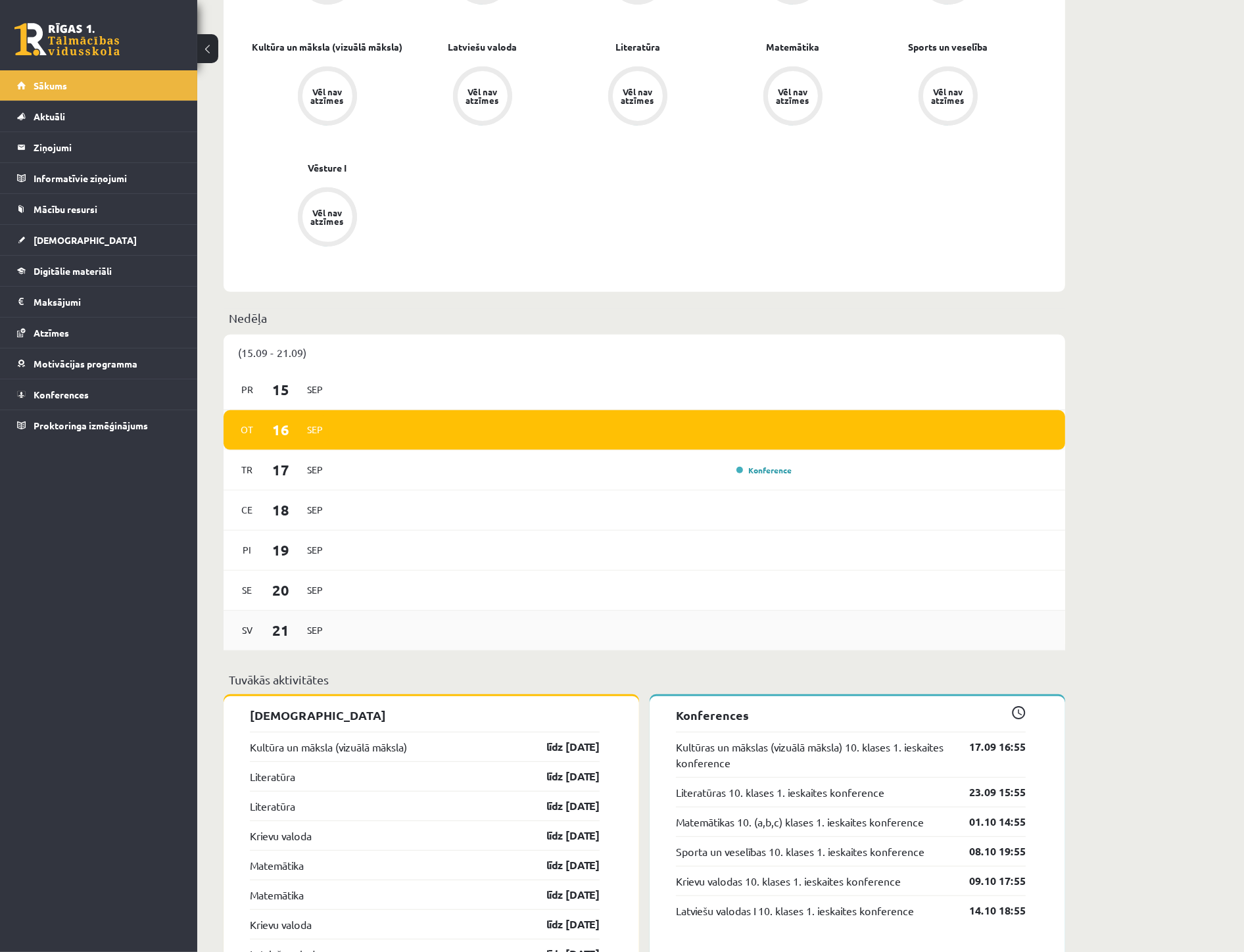
drag, startPoint x: 830, startPoint y: 673, endPoint x: 841, endPoint y: 673, distance: 11.0
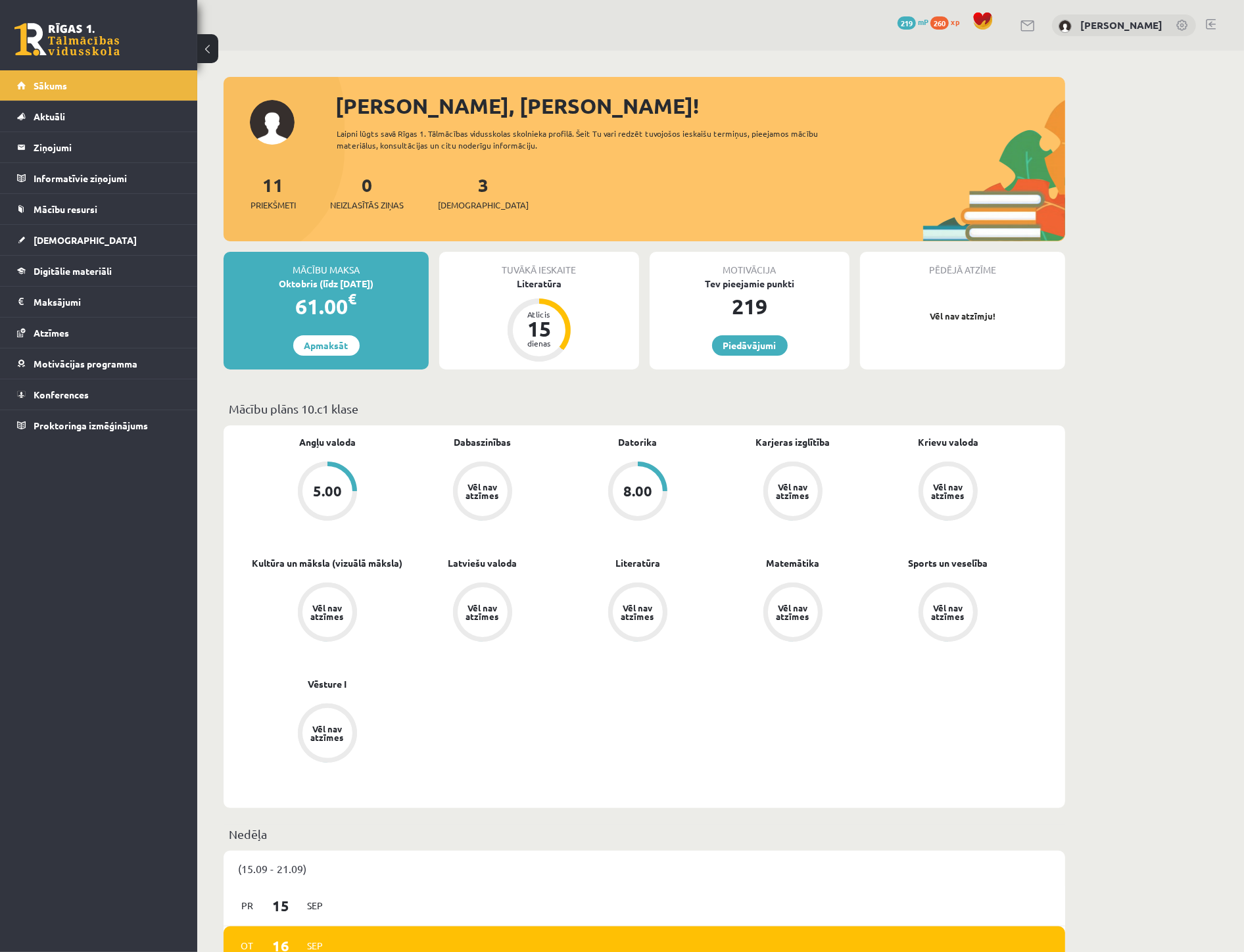
click at [265, 203] on span "Priekšmeti" at bounding box center [273, 205] width 46 height 13
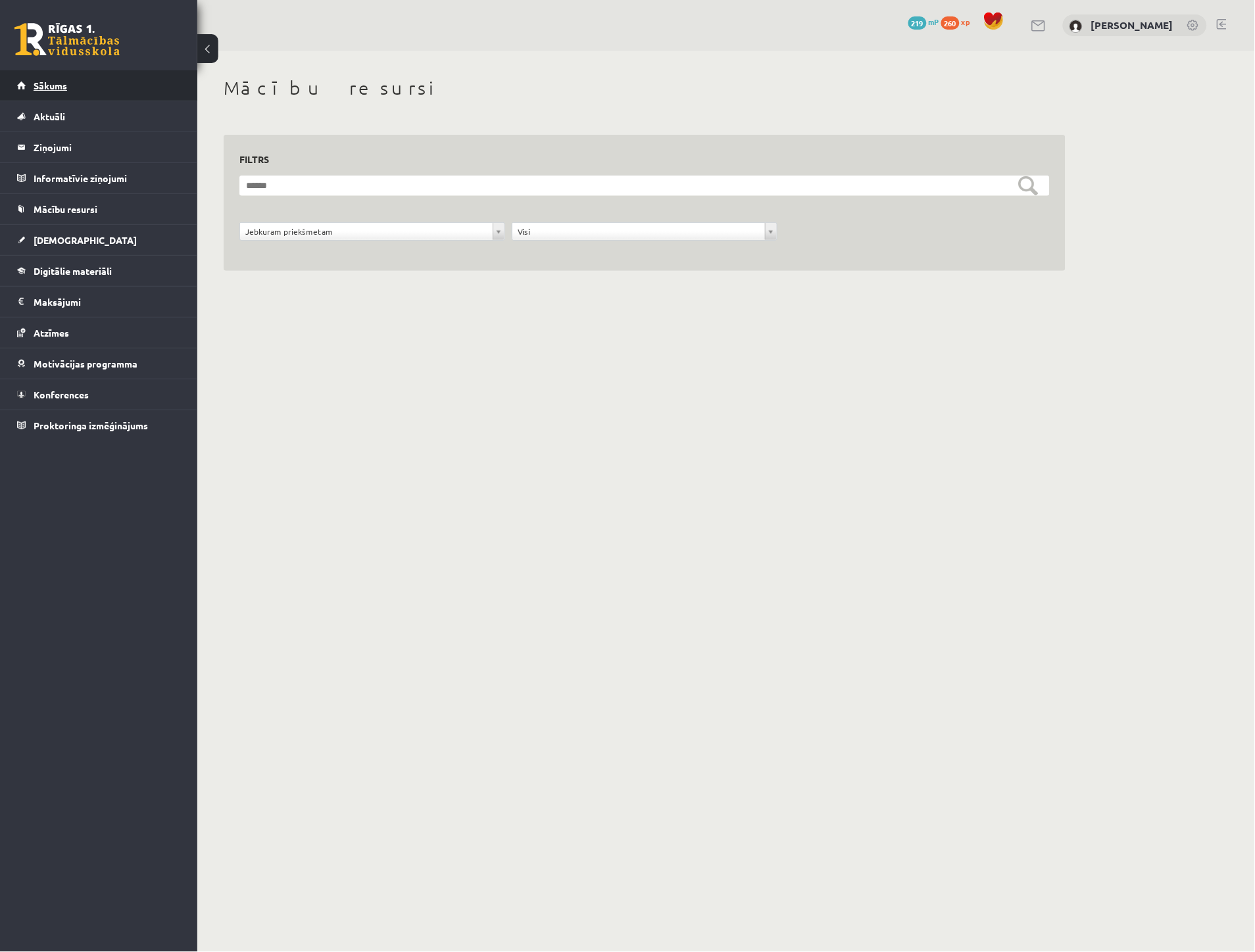
click at [94, 86] on link "Sākums" at bounding box center [99, 86] width 164 height 30
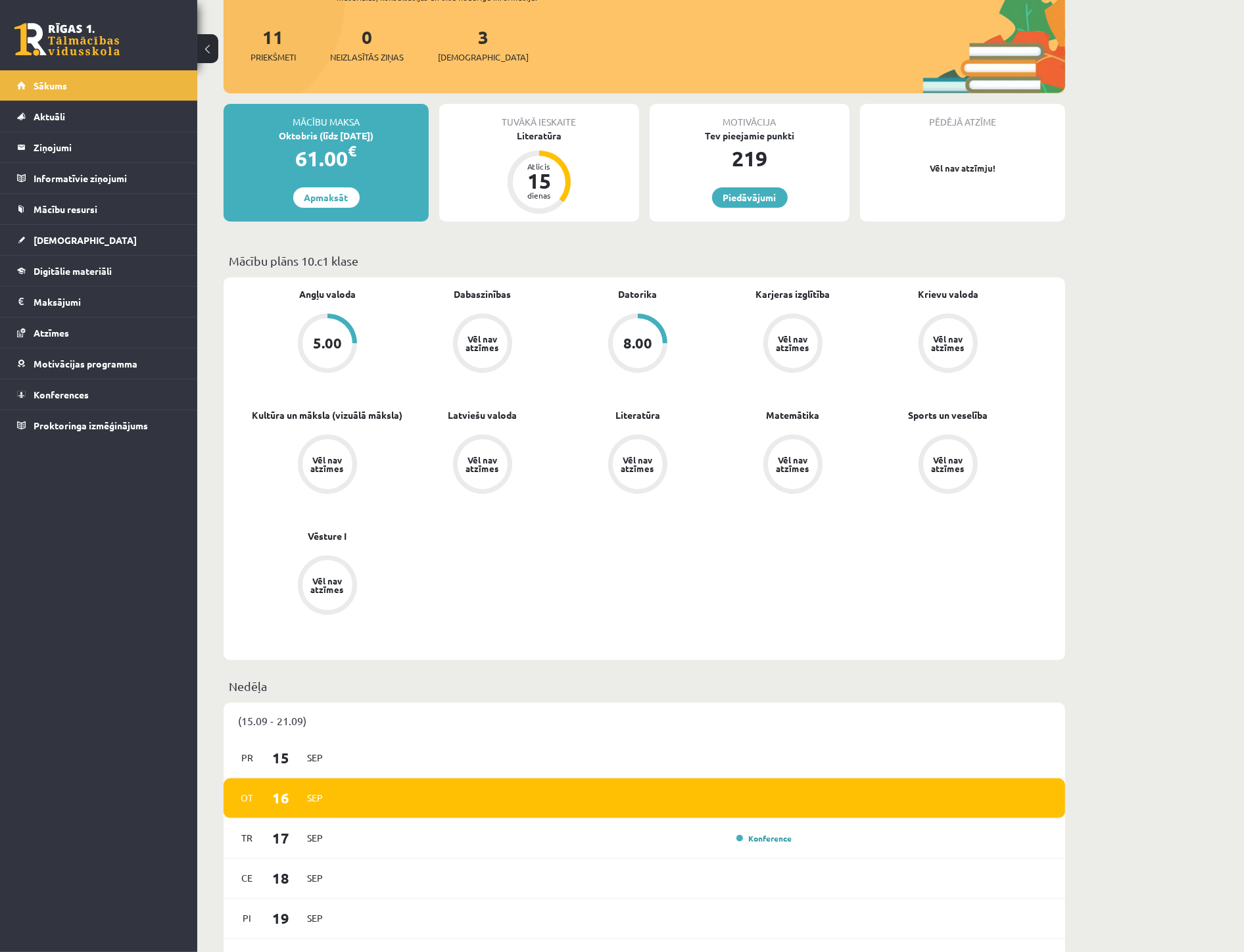
scroll to position [146, 0]
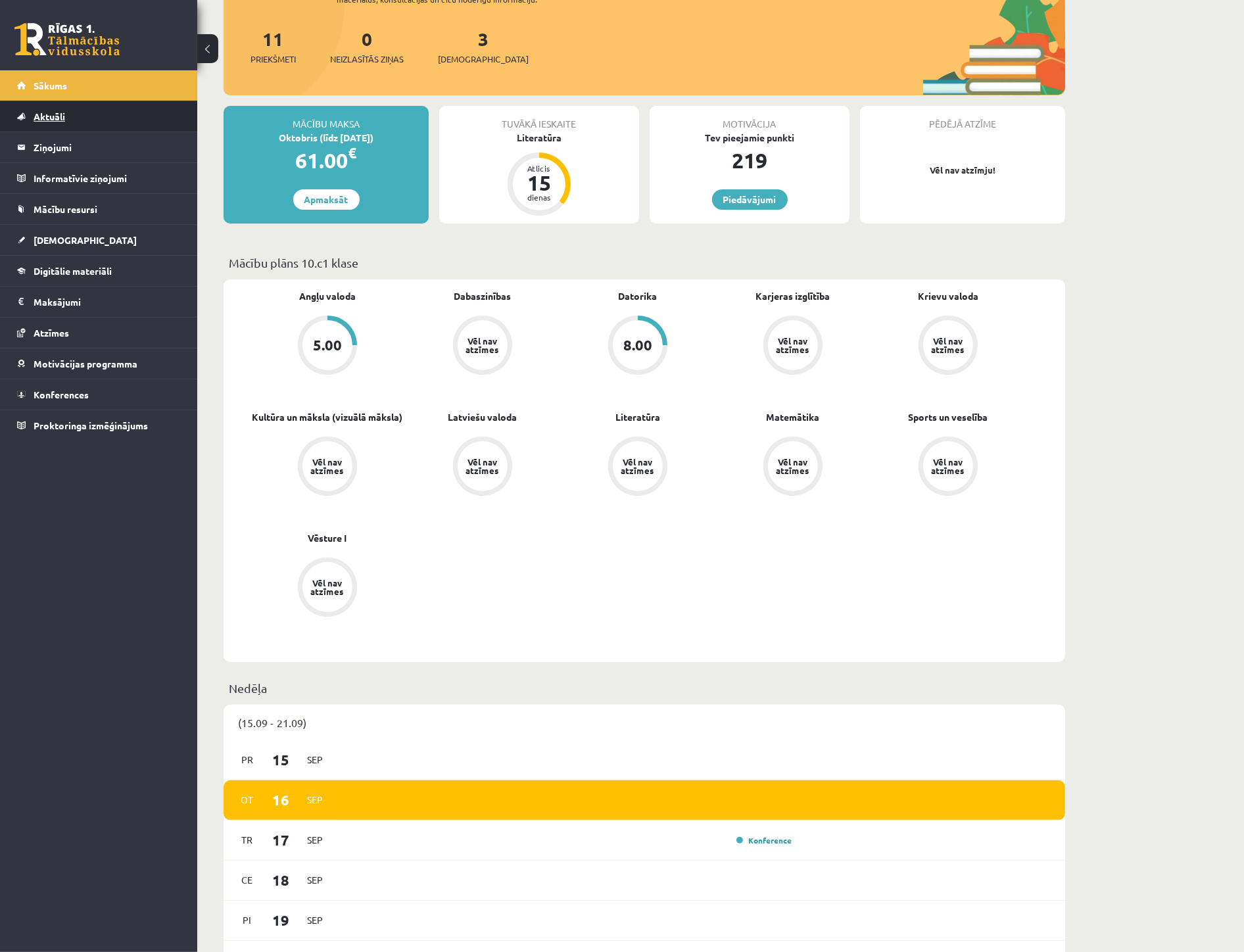
click at [43, 120] on span "Aktuāli" at bounding box center [49, 116] width 31 height 12
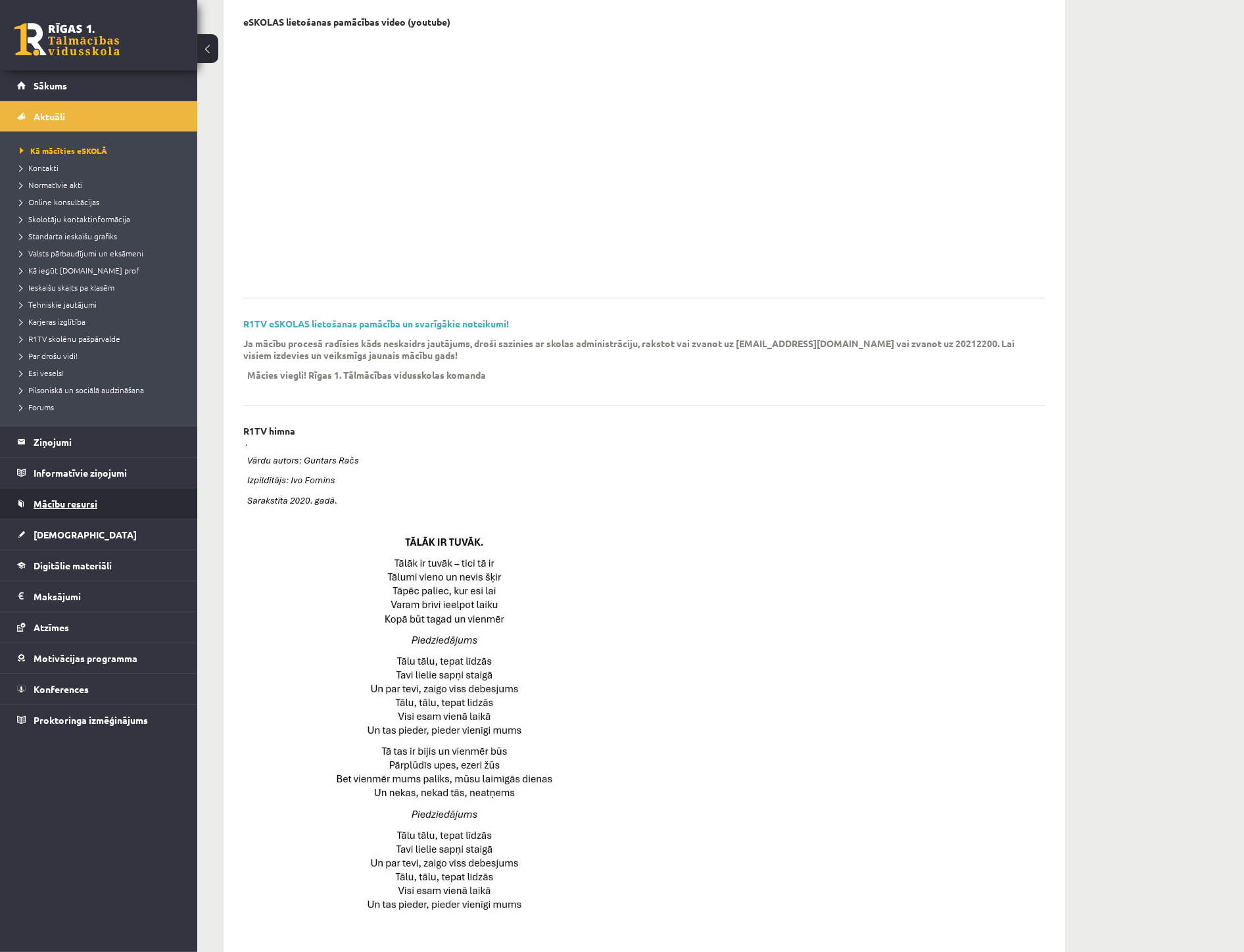
click at [78, 507] on span "Mācību resursi" at bounding box center [66, 504] width 64 height 12
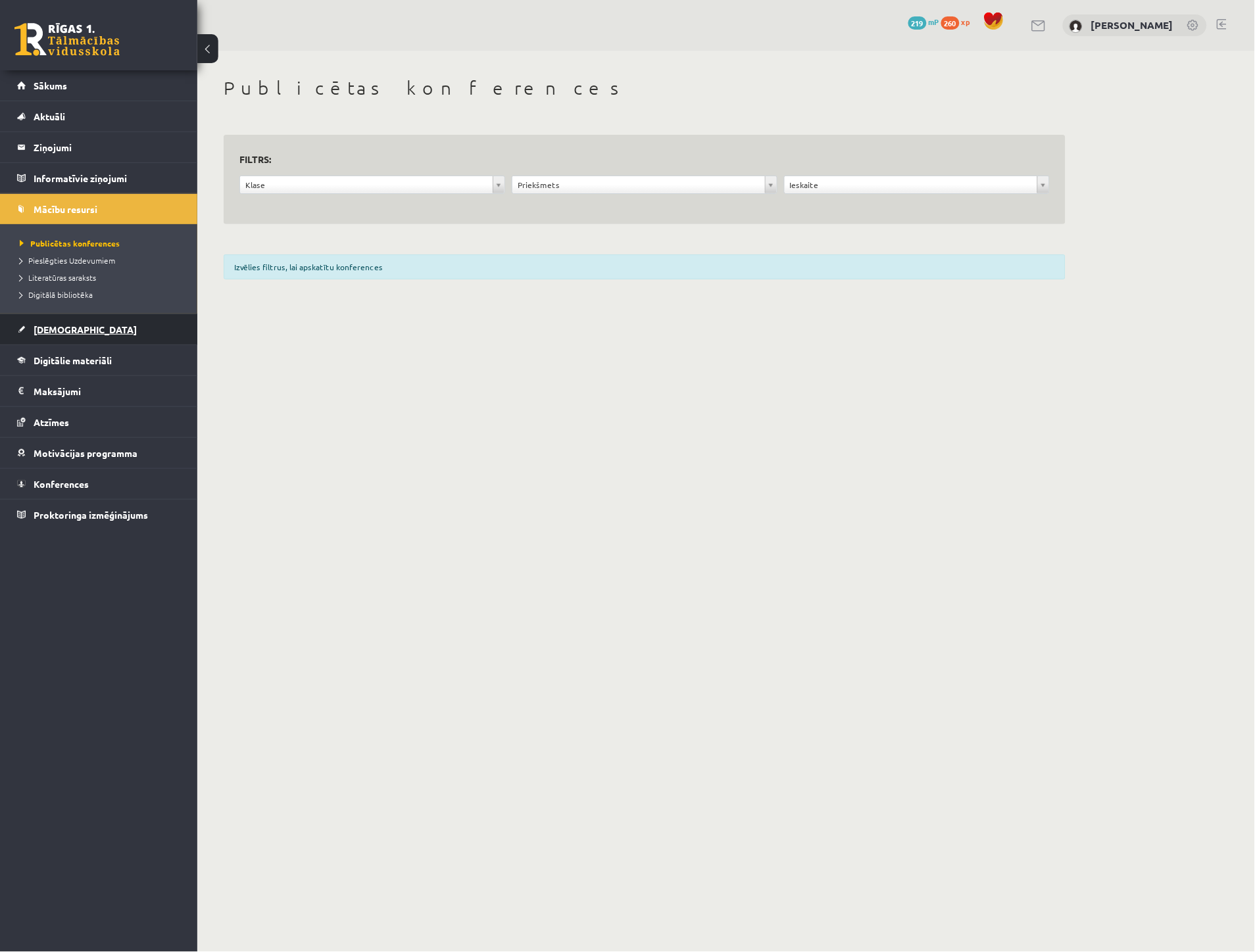
click at [75, 336] on link "[DEMOGRAPHIC_DATA]" at bounding box center [99, 330] width 164 height 30
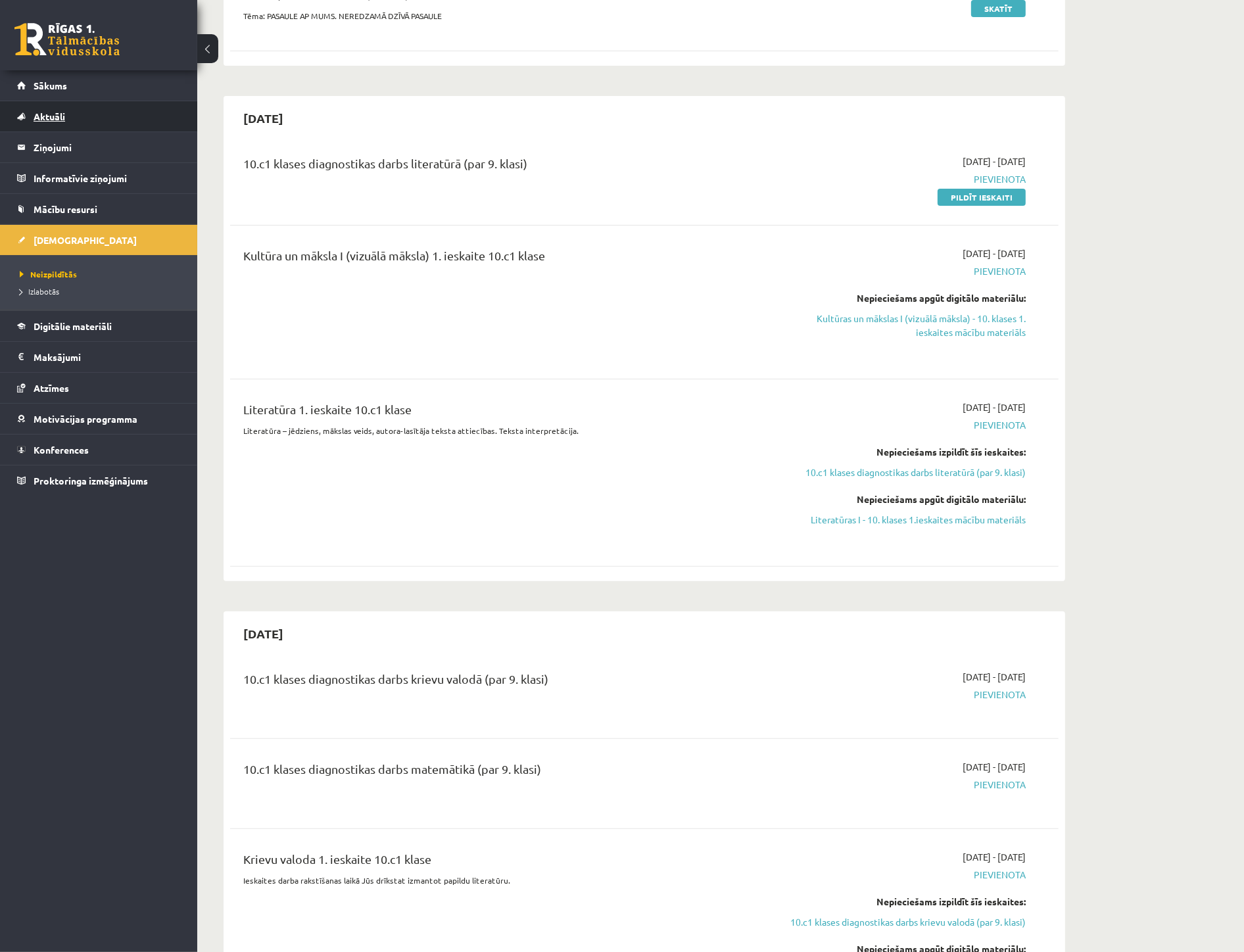
scroll to position [219, 0]
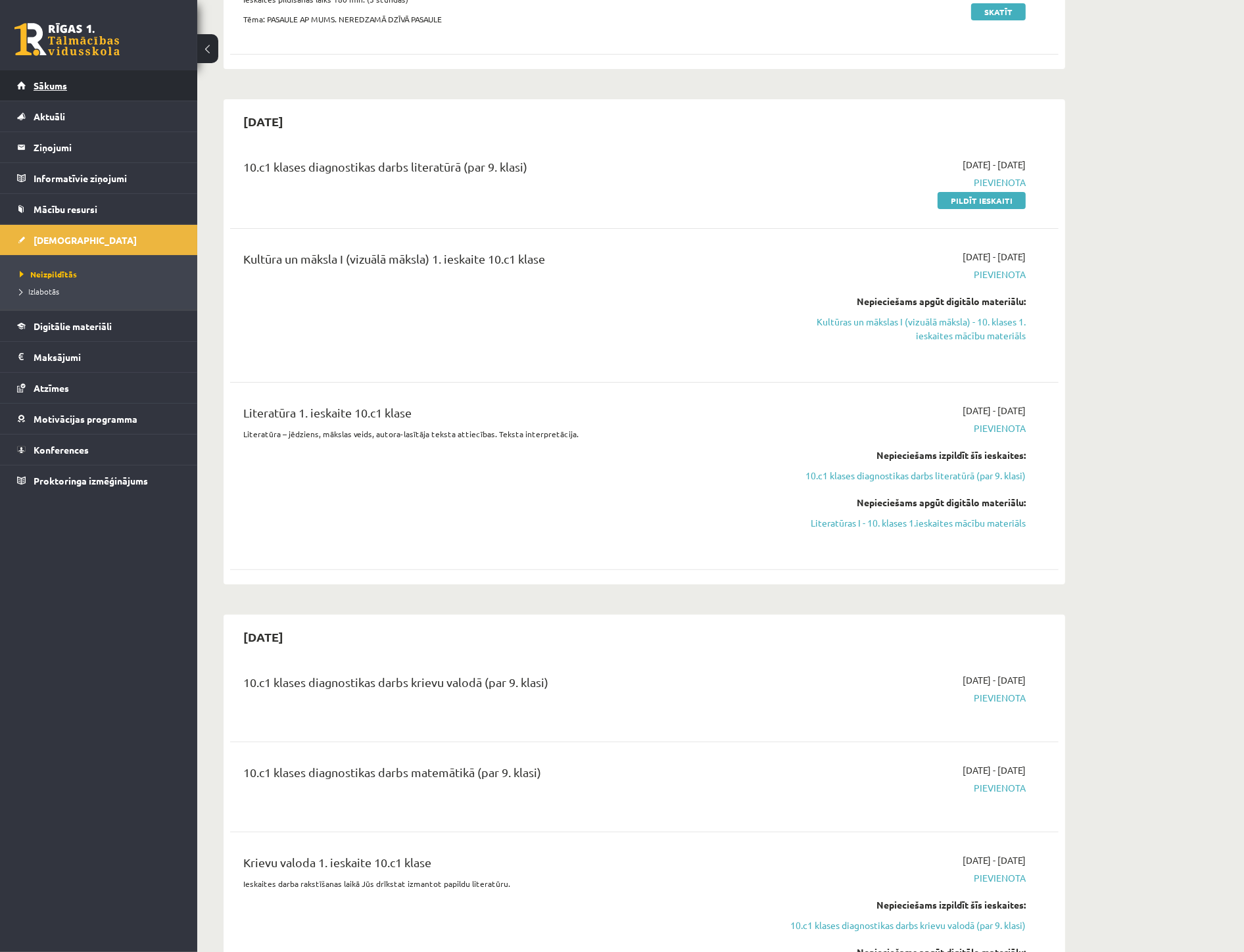
click at [56, 89] on span "Sākums" at bounding box center [50, 85] width 34 height 12
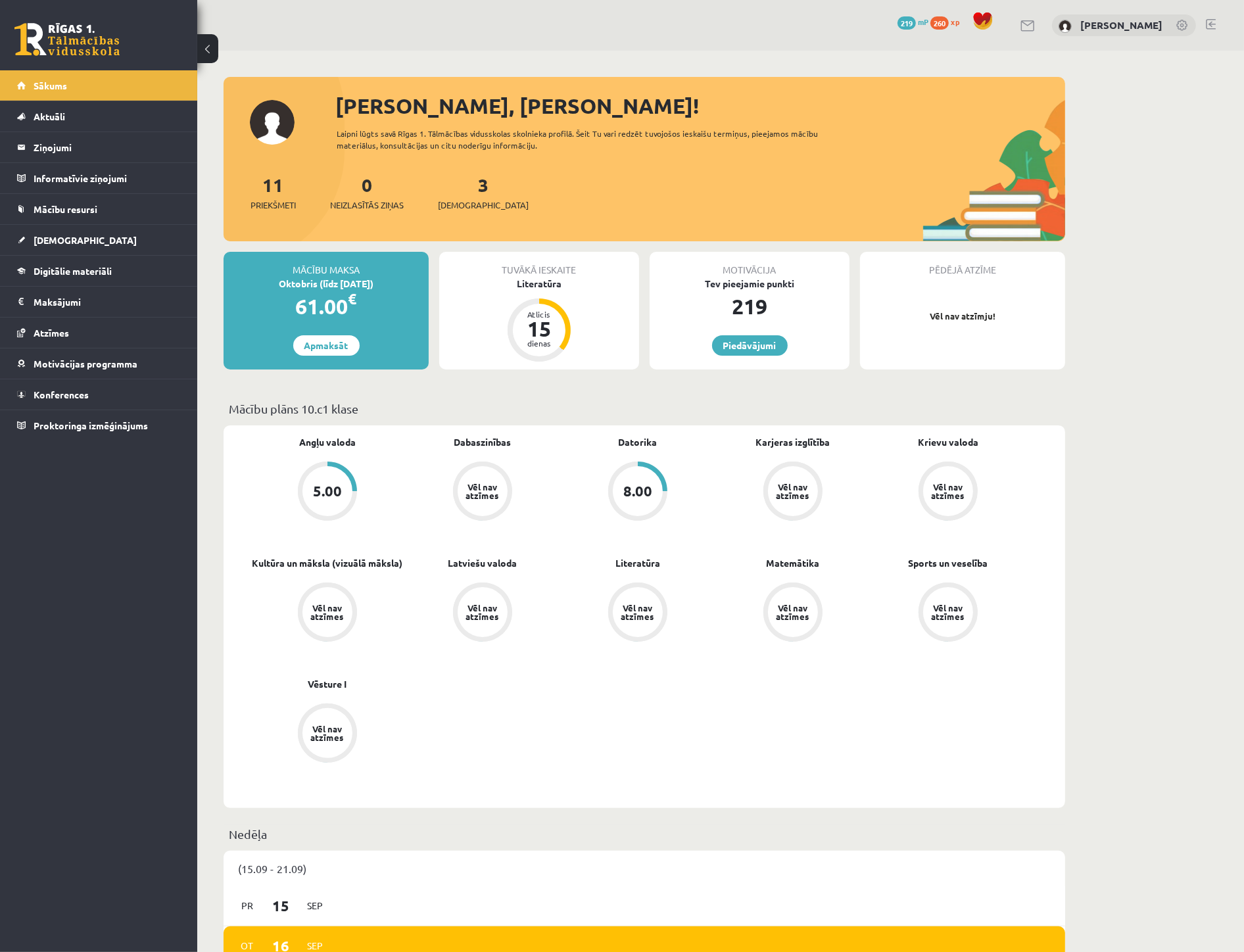
drag, startPoint x: 548, startPoint y: 204, endPoint x: 323, endPoint y: 179, distance: 226.4
click at [293, 151] on div "[PERSON_NAME], [PERSON_NAME]! Laipni lūgts savā Rīgas 1. Tālmācības vidusskolas…" at bounding box center [644, 166] width 841 height 151
click at [74, 117] on link "Aktuāli" at bounding box center [98, 117] width 164 height 30
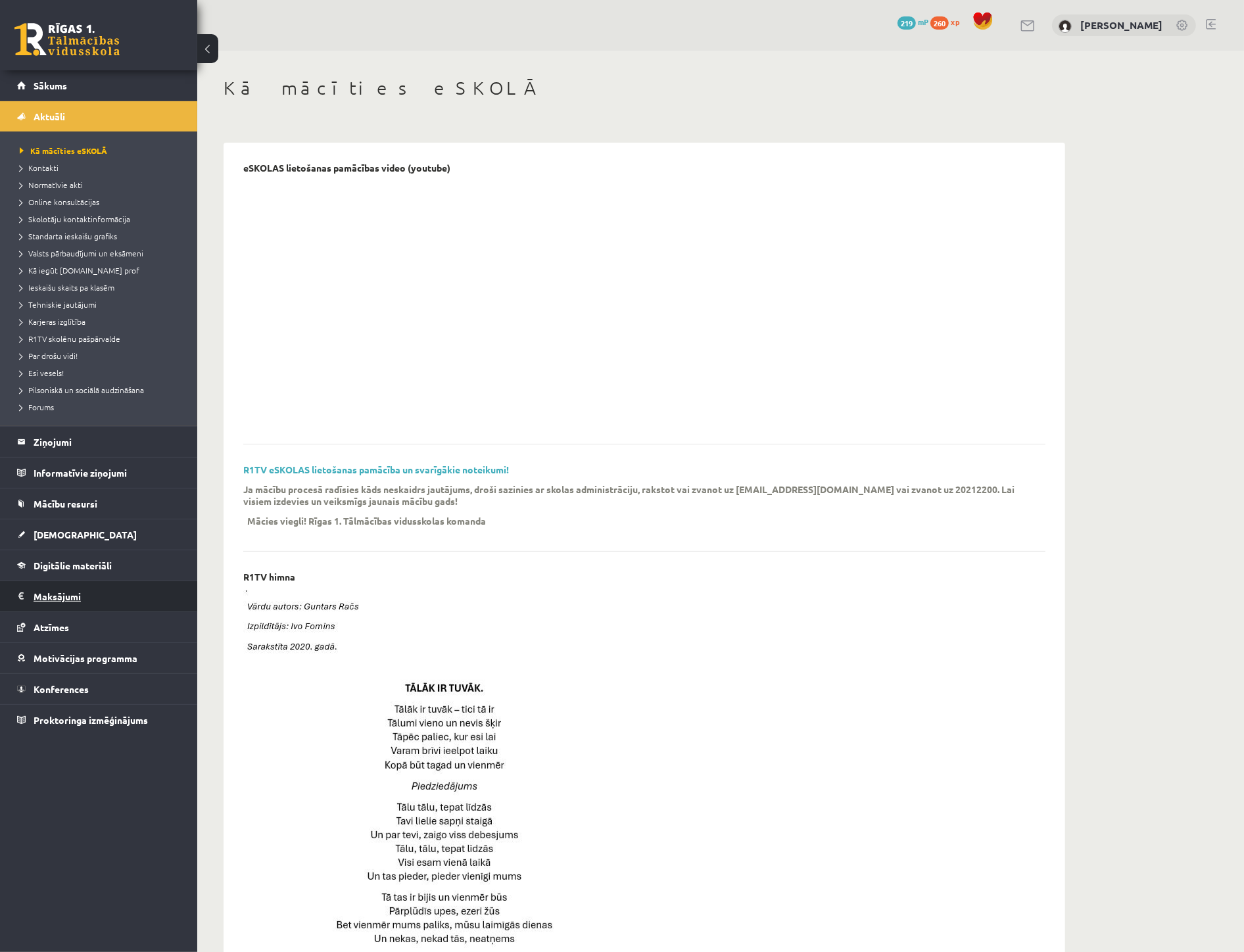
click at [81, 606] on legend "Maksājumi 0" at bounding box center [107, 597] width 147 height 30
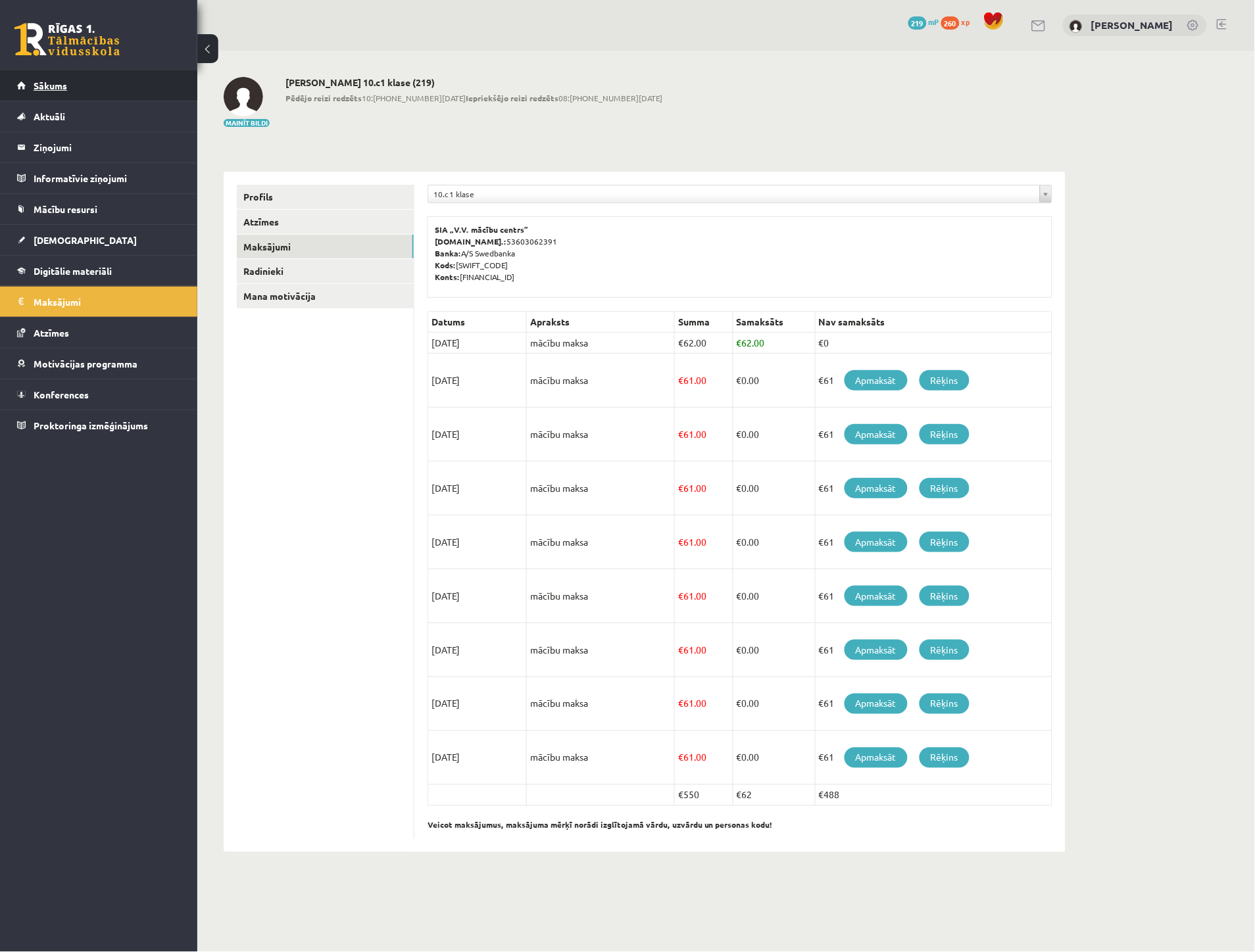
click at [50, 86] on span "Sākums" at bounding box center [50, 85] width 34 height 12
